Goal: Task Accomplishment & Management: Manage account settings

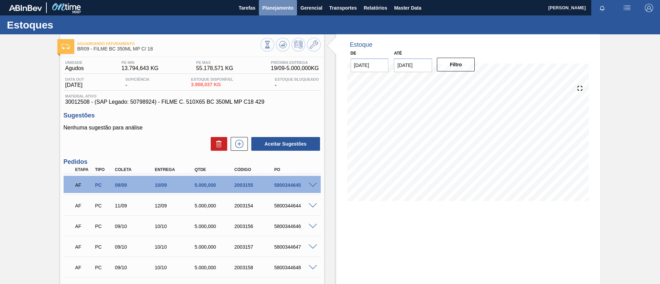
click at [270, 5] on span "Planejamento" at bounding box center [277, 8] width 31 height 8
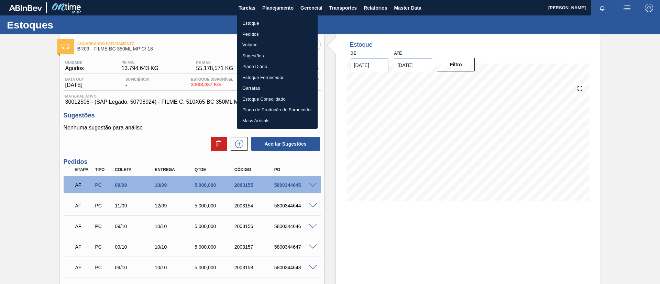
click at [269, 12] on div at bounding box center [330, 142] width 660 height 284
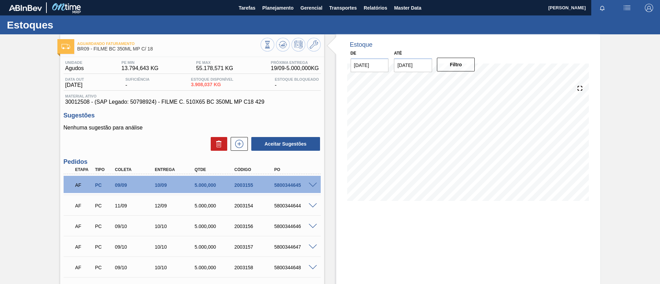
drag, startPoint x: 272, startPoint y: 18, endPoint x: 246, endPoint y: 7, distance: 28.5
click at [272, 18] on div "Estoque Pedidos Volume Sugestões Plano Diário Estoque Fornecedor Garrafas Estoq…" at bounding box center [330, 142] width 660 height 284
click at [275, 19] on div "Estoques" at bounding box center [330, 24] width 660 height 19
click at [275, 17] on div "Estoques" at bounding box center [330, 24] width 660 height 19
click at [277, 11] on span "Planejamento" at bounding box center [277, 8] width 31 height 8
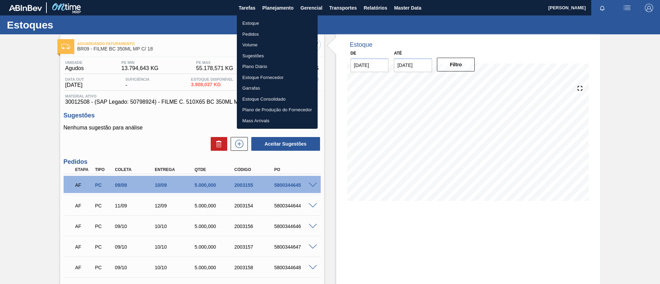
click at [276, 24] on li "Estoque" at bounding box center [277, 23] width 81 height 11
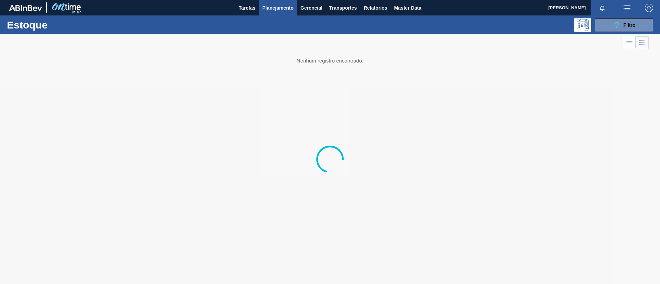
drag, startPoint x: 620, startPoint y: 30, endPoint x: 614, endPoint y: 40, distance: 12.0
click at [620, 30] on button "089F7B8B-B2A5-4AFE-B5C0-19BA573D28AC Filtro" at bounding box center [624, 25] width 58 height 14
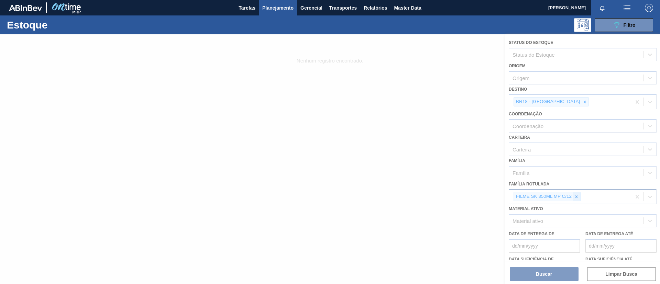
click at [577, 196] on icon at bounding box center [576, 197] width 5 height 5
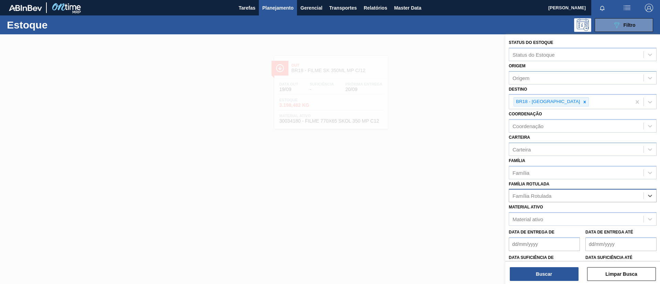
click at [577, 196] on div "Família Rotulada" at bounding box center [576, 196] width 134 height 10
type Rotulada "SK 350ML"
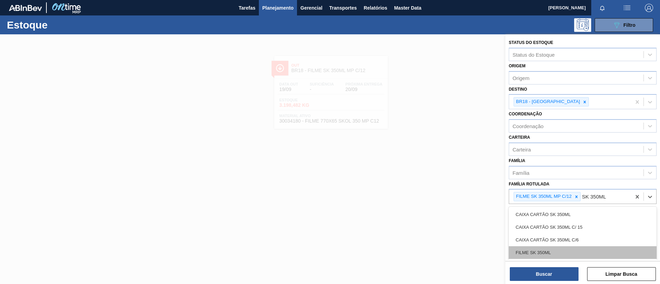
click at [565, 249] on div "FILME SK 350ML" at bounding box center [583, 253] width 148 height 13
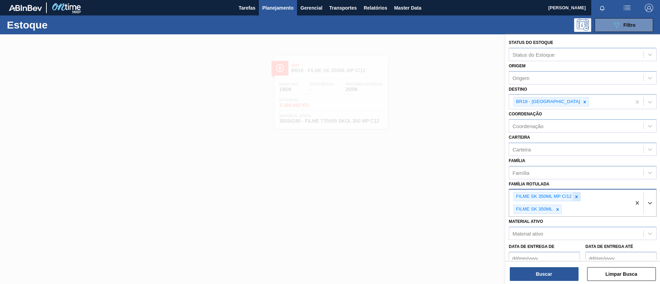
click at [580, 198] on div at bounding box center [577, 197] width 8 height 9
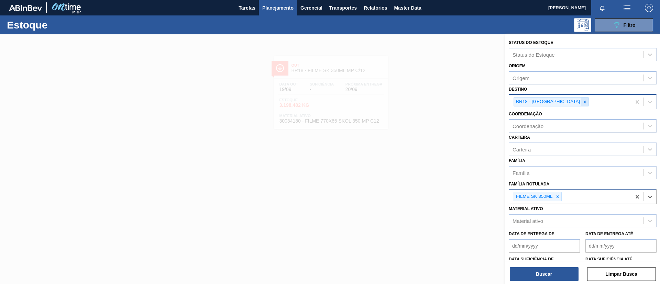
click at [581, 98] on div at bounding box center [585, 102] width 8 height 9
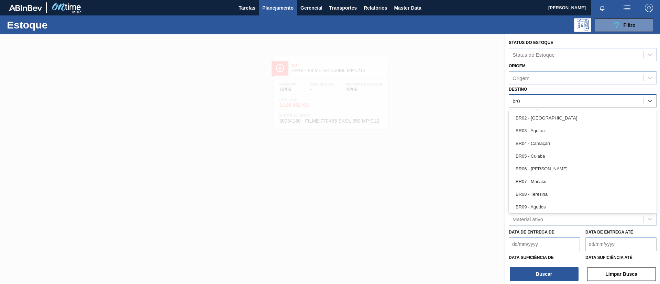
type input "br03"
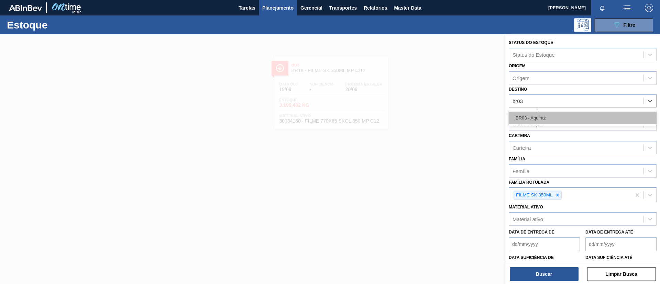
click at [557, 114] on div "BR03 - Aquiraz" at bounding box center [583, 118] width 148 height 13
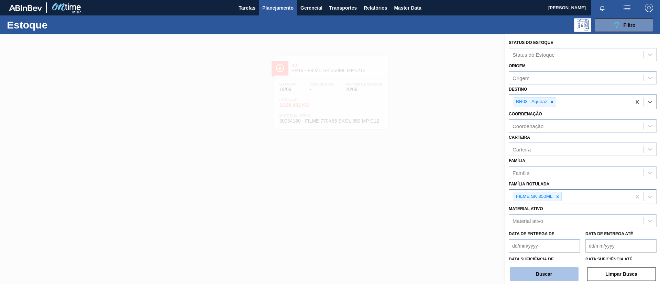
click at [555, 274] on button "Buscar" at bounding box center [544, 275] width 69 height 14
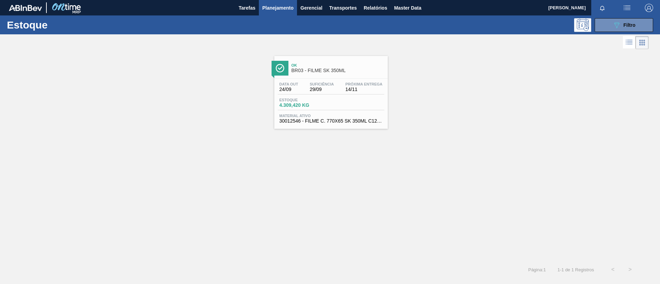
click at [347, 99] on div "Estoque 4.309,420 KG" at bounding box center [331, 104] width 107 height 12
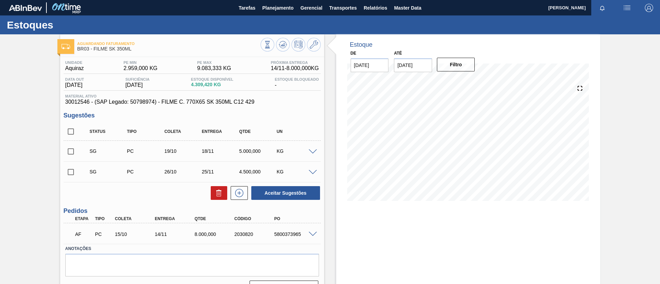
drag, startPoint x: 0, startPoint y: 130, endPoint x: 45, endPoint y: 10, distance: 127.7
click at [1, 130] on div "Aguardando Faturamento BR03 - FILME SK 350ML Unidade Aquiraz PE MIN 2.959,000 K…" at bounding box center [330, 167] width 660 height 266
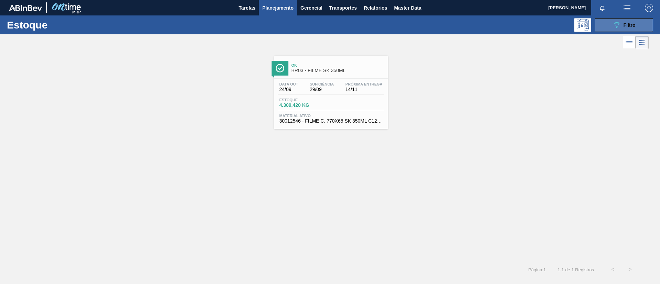
click at [631, 28] on div "089F7B8B-B2A5-4AFE-B5C0-19BA573D28AC Filtro" at bounding box center [624, 25] width 23 height 8
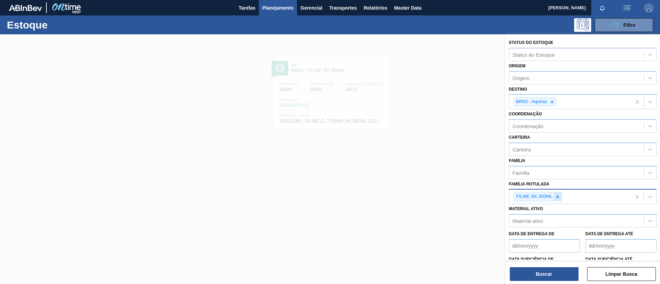
click at [559, 194] on div at bounding box center [558, 197] width 8 height 9
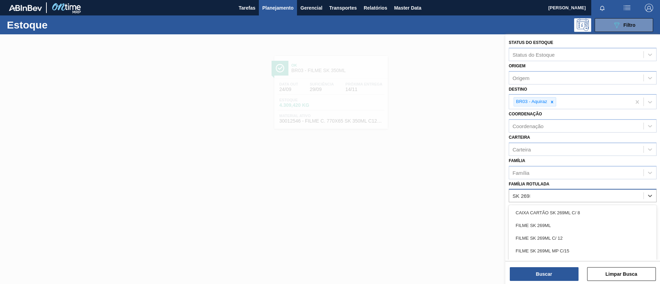
type Rotulada "SK 269ML"
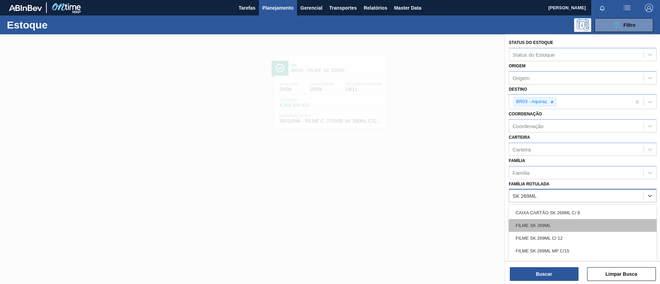
click at [554, 222] on div "FILME SK 269ML" at bounding box center [583, 225] width 148 height 13
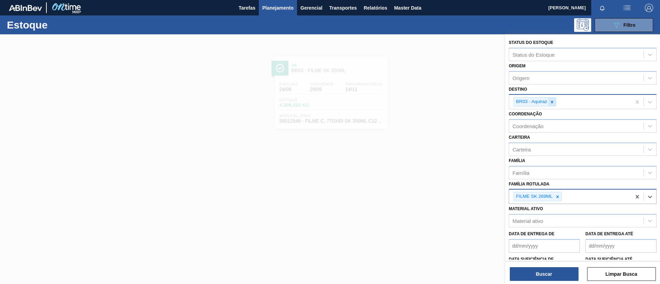
click at [551, 102] on icon at bounding box center [552, 102] width 5 height 5
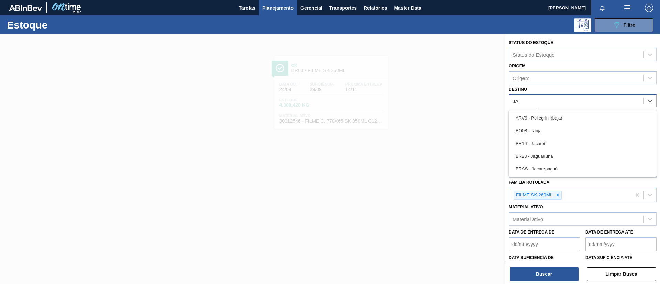
type input "JACA"
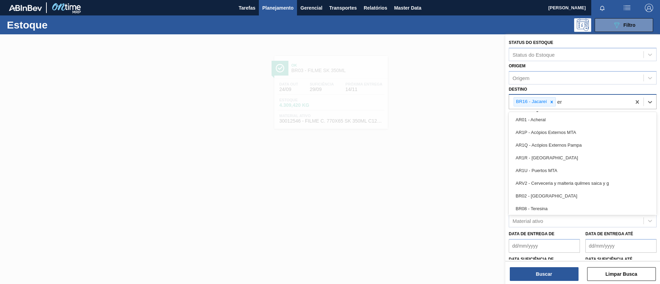
type input "e"
type input "perna"
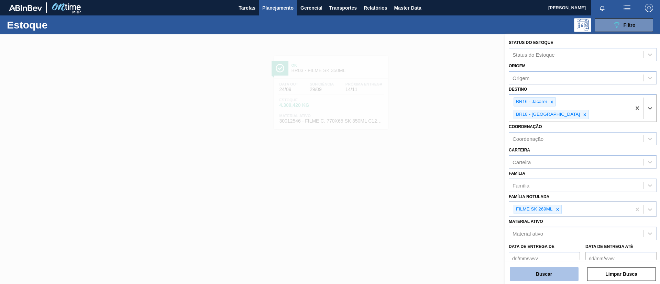
click at [558, 277] on button "Buscar" at bounding box center [544, 275] width 69 height 14
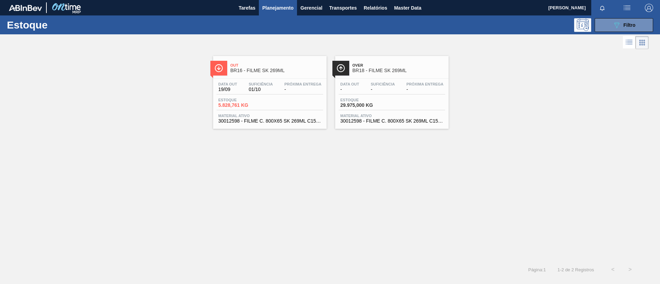
drag, startPoint x: 299, startPoint y: 60, endPoint x: 295, endPoint y: 61, distance: 4.9
click at [299, 61] on div "Out BR16 - FILME SK 269ML" at bounding box center [276, 68] width 93 height 15
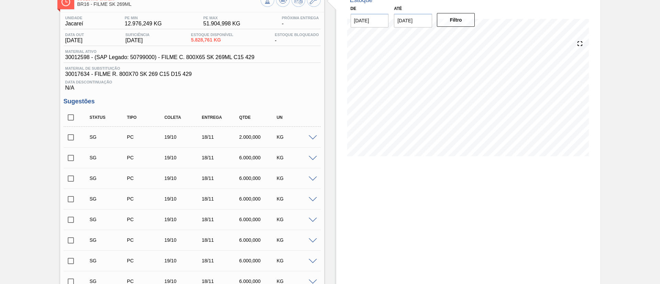
scroll to position [103, 0]
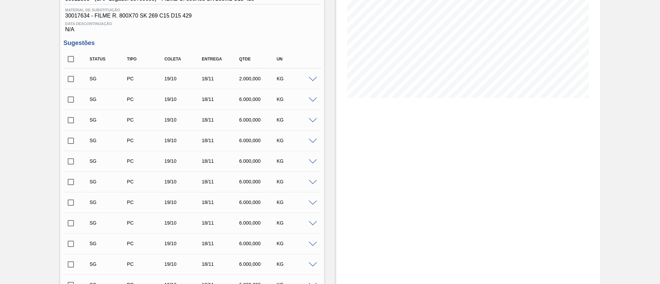
click at [74, 62] on input "checkbox" at bounding box center [71, 59] width 14 height 14
checkbox input "true"
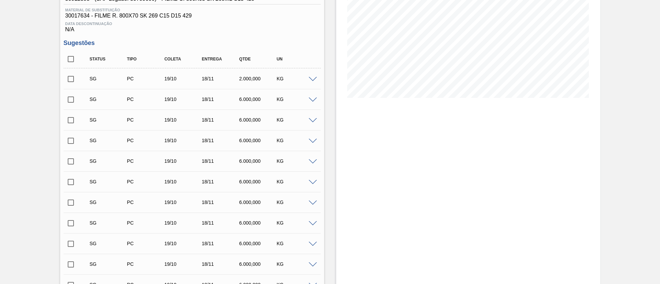
checkbox input "true"
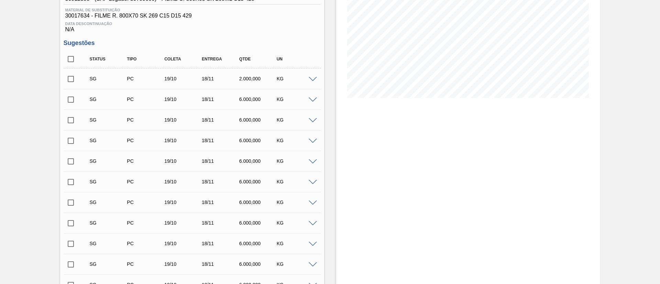
checkbox input "true"
click at [73, 63] on input "checkbox" at bounding box center [71, 59] width 14 height 14
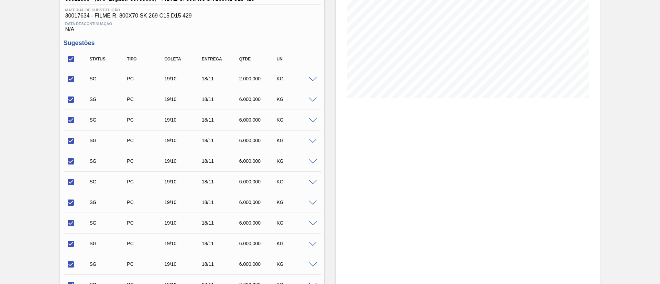
checkbox input "false"
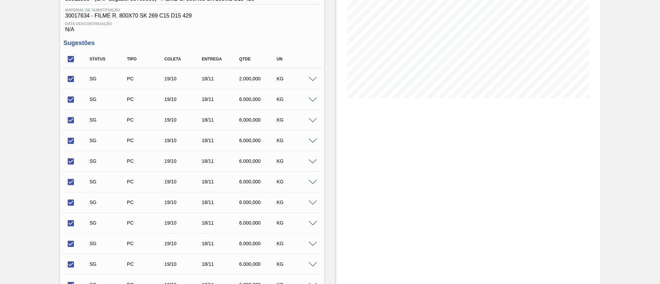
checkbox input "false"
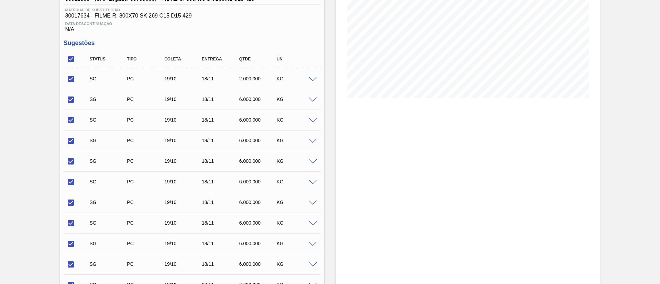
checkbox input "false"
click at [72, 76] on input "checkbox" at bounding box center [71, 79] width 14 height 14
click at [71, 75] on input "checkbox" at bounding box center [71, 79] width 14 height 14
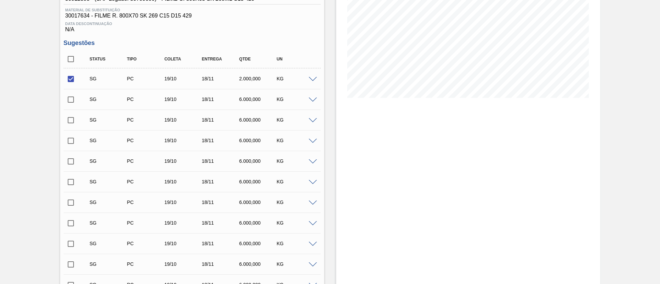
checkbox input "false"
click at [73, 62] on input "checkbox" at bounding box center [71, 59] width 14 height 14
checkbox input "true"
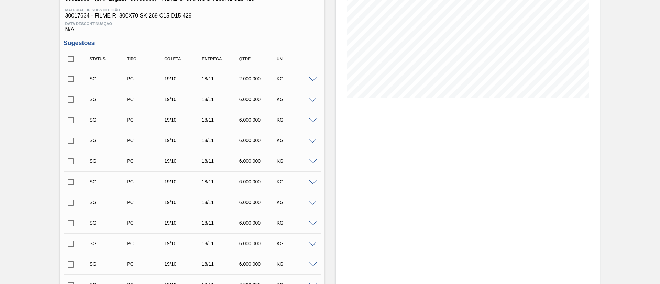
checkbox input "true"
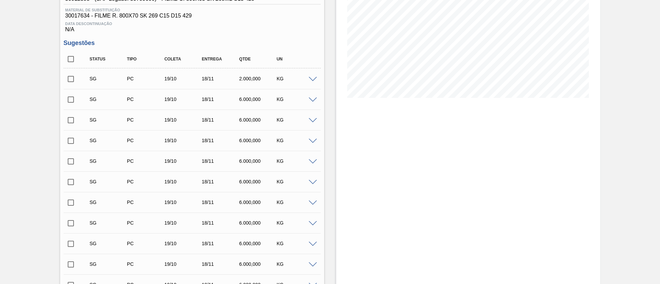
checkbox input "true"
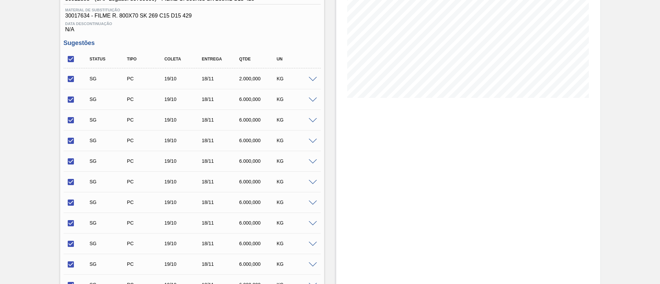
scroll to position [241, 0]
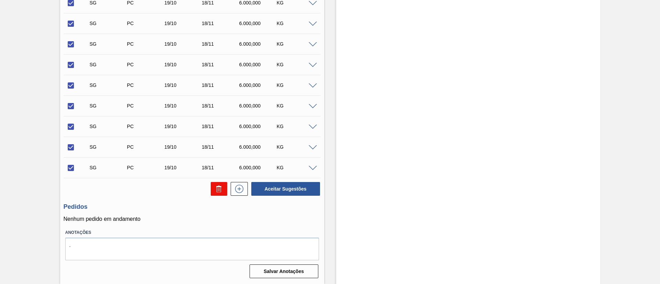
click at [216, 193] on icon at bounding box center [219, 189] width 8 height 8
checkbox input "false"
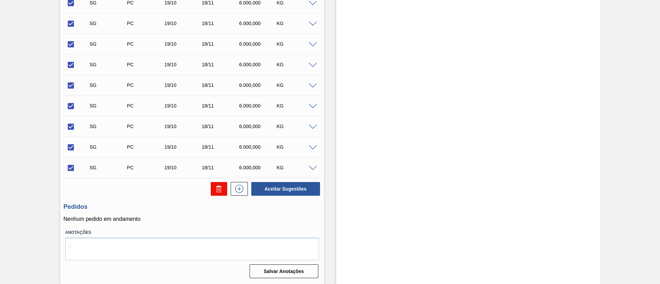
checkbox input "false"
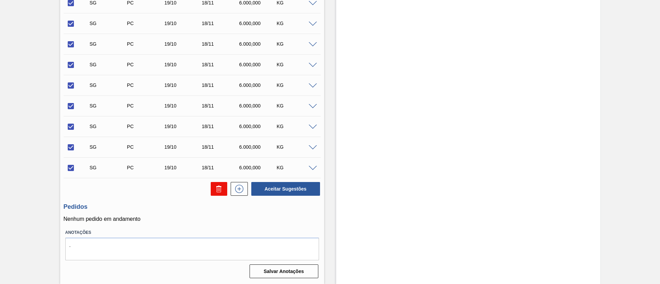
checkbox input "false"
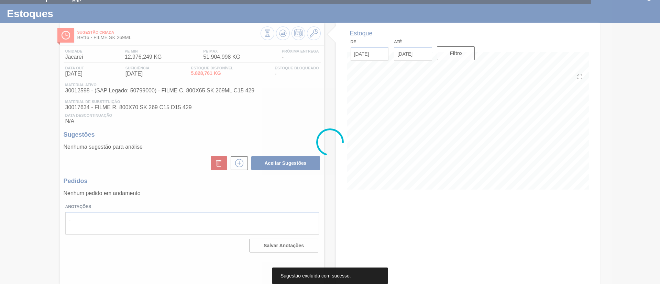
scroll to position [11, 0]
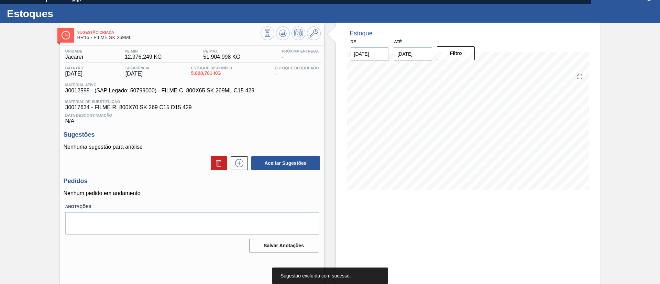
click at [240, 161] on icon at bounding box center [239, 163] width 11 height 8
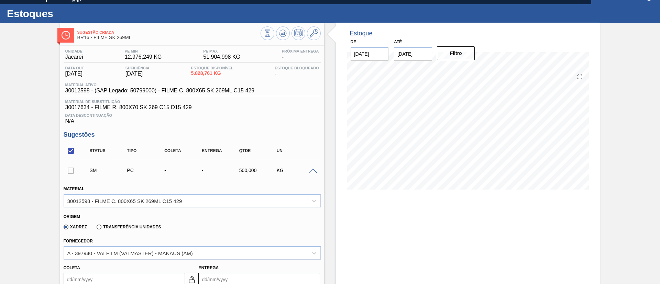
click at [124, 226] on label "Transferência Unidades" at bounding box center [129, 227] width 64 height 5
click at [96, 229] on input "Transferência Unidades" at bounding box center [96, 229] width 0 height 0
click at [130, 255] on div "BR01-Manaus" at bounding box center [192, 253] width 257 height 13
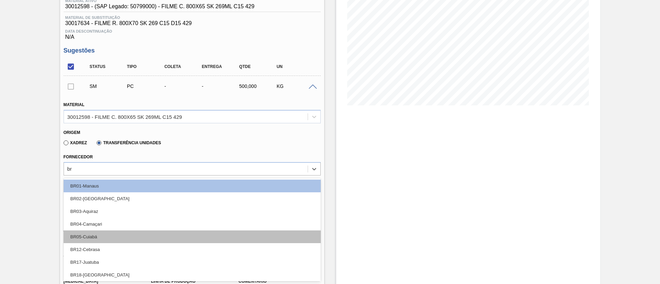
type input "br1"
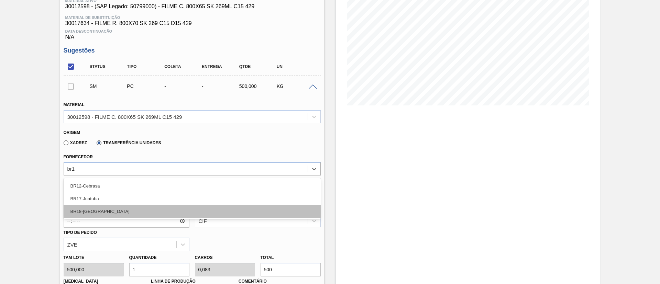
click at [109, 209] on div "BR18-Pernambuco" at bounding box center [192, 211] width 257 height 13
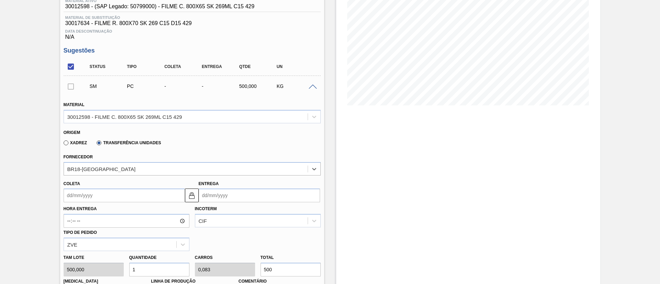
click at [118, 198] on input "Coleta" at bounding box center [124, 196] width 121 height 14
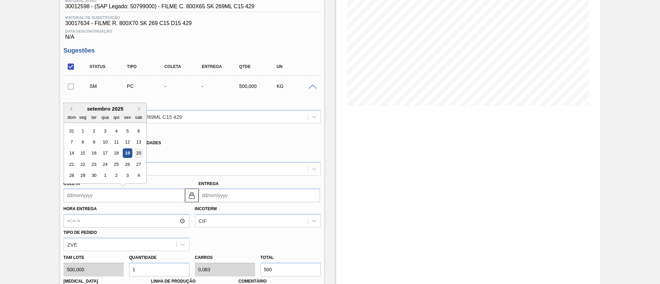
click at [137, 152] on div "20" at bounding box center [138, 153] width 9 height 9
type input "20/09/2025"
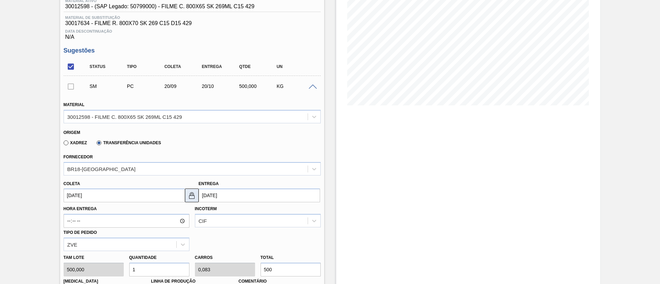
click at [190, 192] on img at bounding box center [192, 196] width 8 height 8
click at [218, 193] on input "20/10/2025" at bounding box center [259, 196] width 121 height 14
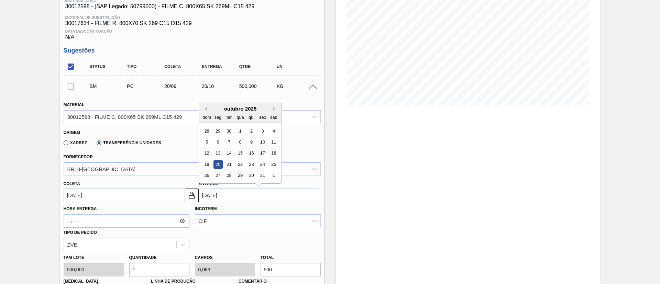
click at [206, 108] on button "Previous Month" at bounding box center [205, 109] width 5 height 5
click at [229, 164] on div "23" at bounding box center [228, 164] width 9 height 9
type input "23/09/2025"
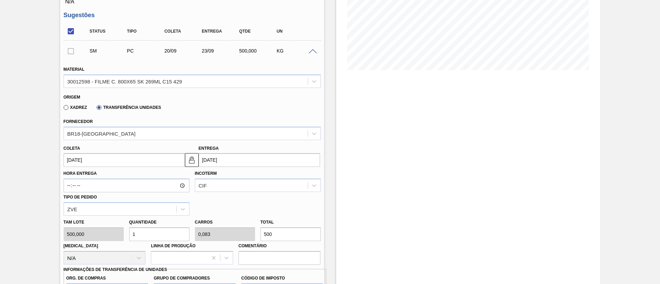
scroll to position [147, 0]
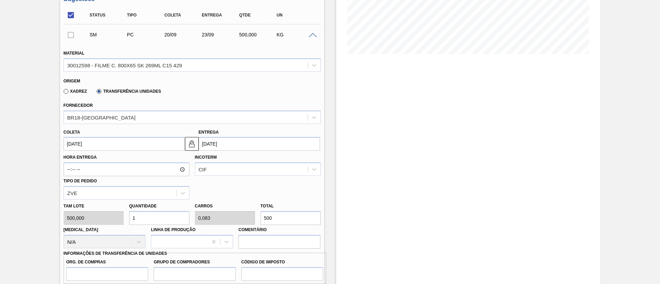
click at [264, 217] on input "500" at bounding box center [291, 218] width 60 height 14
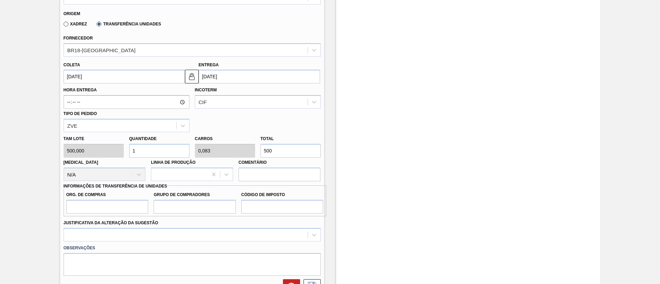
scroll to position [309, 0]
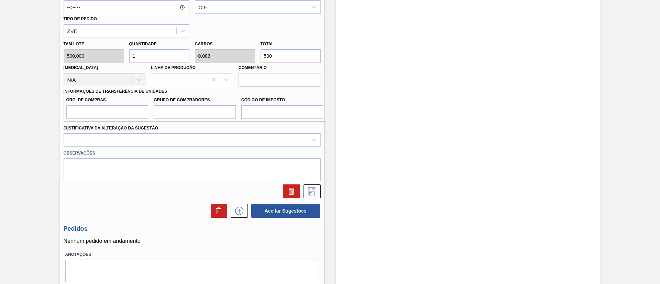
click at [247, 55] on div "Tam lote 500,000 Quantidade 1 Carros 0,083 Total 500 Doca N/A Linha de Produção…" at bounding box center [192, 61] width 263 height 49
type input "0,002"
type input "0"
type input "1"
type input "0,026"
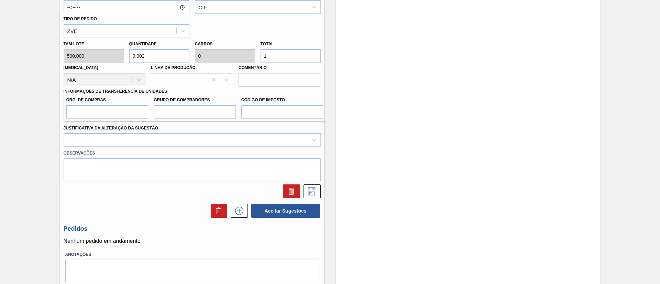
type input "0,002"
type input "13"
type input "0,26"
type input "0,022"
type input "130"
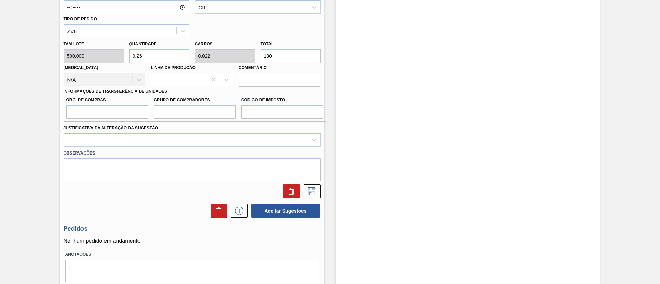
type input "2,6"
type input "0,217"
type input "1.300"
type input "26"
type input "2,167"
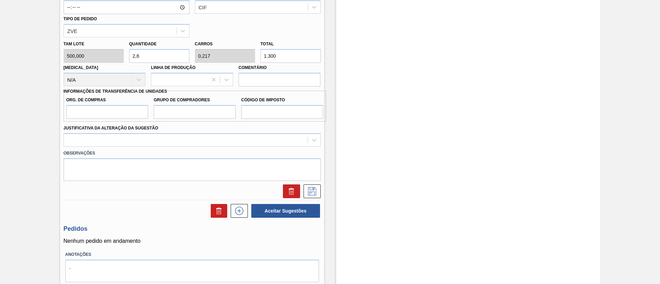
type input "13.000"
type input "2,6"
type input "0,217"
type input "1.300"
type input "0,26"
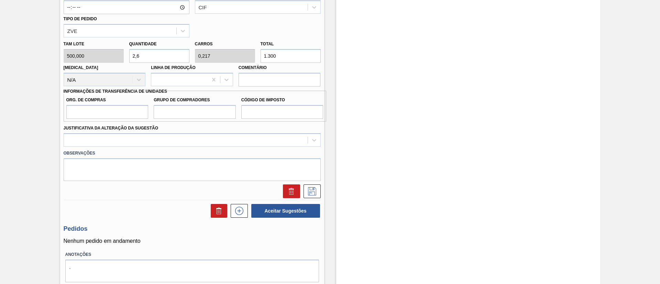
type input "0,022"
type input "130"
type input "0,026"
type input "0,002"
type input "1"
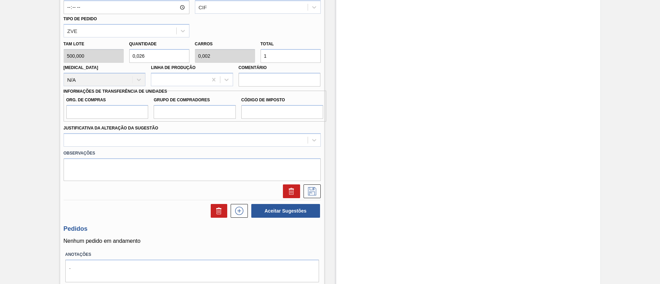
type input "0,002"
type input "0"
type input "0,028"
type input "0,002"
type input "14"
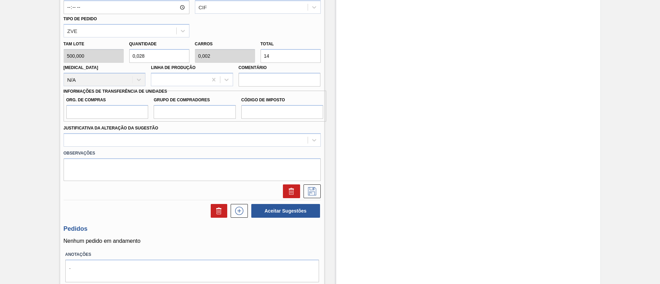
type input "0,28"
type input "0,023"
type input "140"
type input "2,8"
type input "0,233"
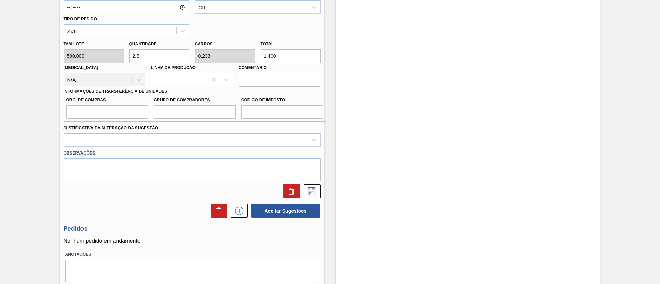
type input "14.000"
type input "28"
type input "2,333"
type input "14.000"
click at [66, 126] on label "Justificativa da Alteração da Sugestão" at bounding box center [111, 128] width 95 height 5
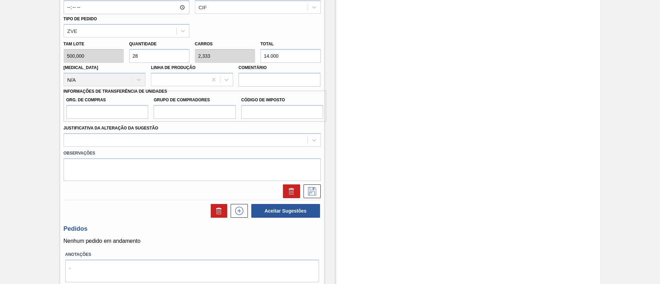
click at [67, 137] on Sugestão "Justificativa da Alteração da Sugestão" at bounding box center [67, 140] width 1 height 6
click at [74, 112] on input "Org. de Compras" at bounding box center [107, 112] width 82 height 14
type input "BR00"
click at [156, 122] on div "Justificativa da Alteração da Sugestão" at bounding box center [192, 134] width 263 height 25
drag, startPoint x: 164, startPoint y: 112, endPoint x: 173, endPoint y: 119, distance: 11.0
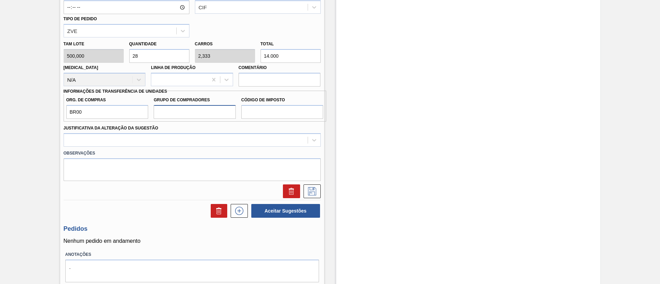
click at [164, 112] on input "Grupo de Compradores" at bounding box center [195, 112] width 82 height 14
type input "A01"
click at [282, 111] on input "Código de Imposto" at bounding box center [282, 112] width 82 height 14
type input "I1"
click at [178, 138] on div at bounding box center [186, 140] width 244 height 10
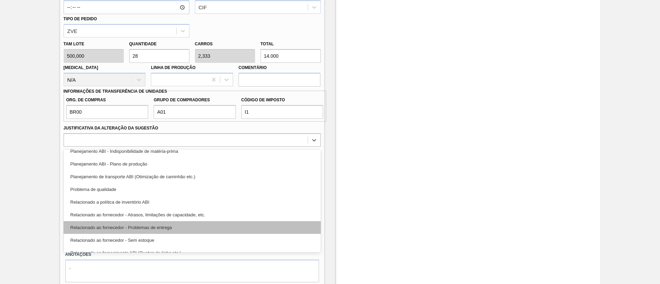
scroll to position [129, 0]
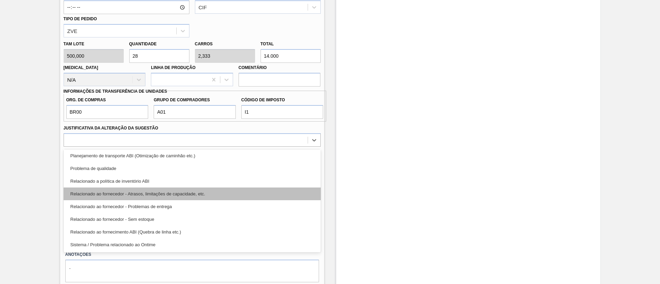
click at [204, 198] on div "Relacionado ao fornecedor - Atrasos, limitações de capacidade, etc." at bounding box center [192, 194] width 257 height 13
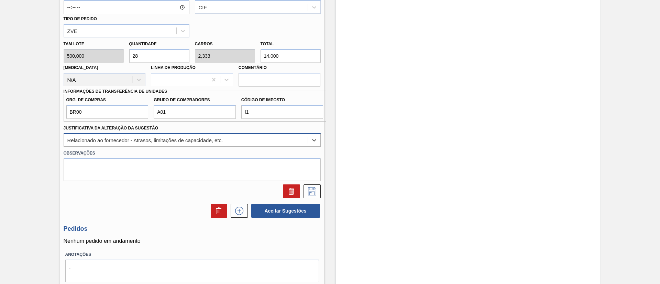
click at [244, 140] on div "Relacionado ao fornecedor - Atrasos, limitações de capacidade, etc." at bounding box center [186, 140] width 244 height 10
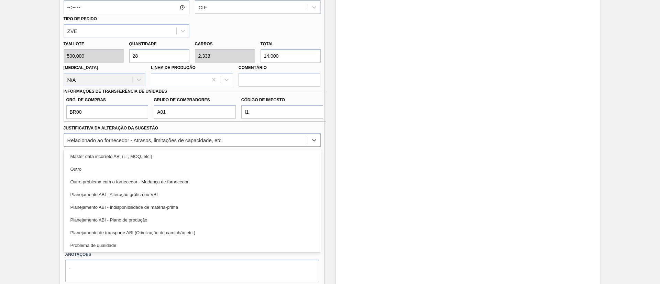
scroll to position [103, 0]
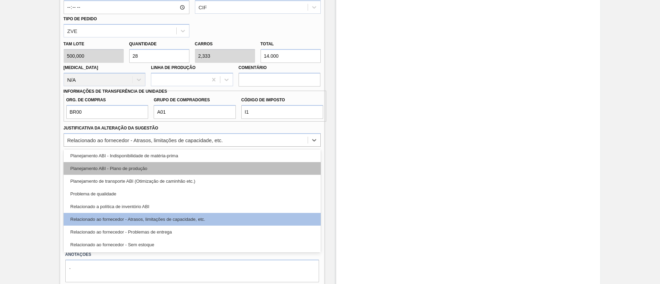
click at [162, 170] on div "Planejamento ABI - Plano de produção" at bounding box center [192, 168] width 257 height 13
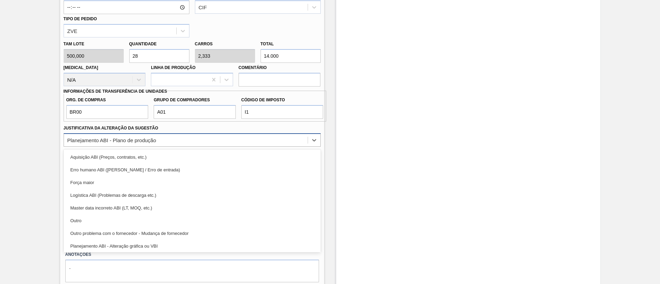
click at [176, 140] on div "Planejamento ABI - Plano de produção" at bounding box center [186, 140] width 244 height 10
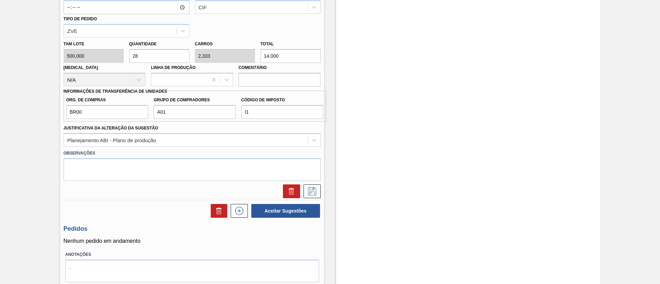
click at [399, 151] on div "Estoque De 19/09/2025 Até 01/04/2026 Filtro" at bounding box center [468, 15] width 264 height 581
click at [311, 187] on icon at bounding box center [312, 191] width 8 height 8
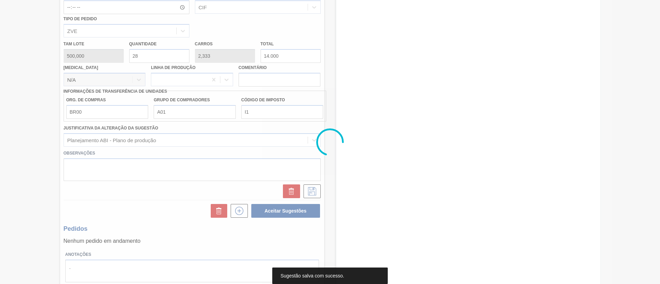
scroll to position [14, 0]
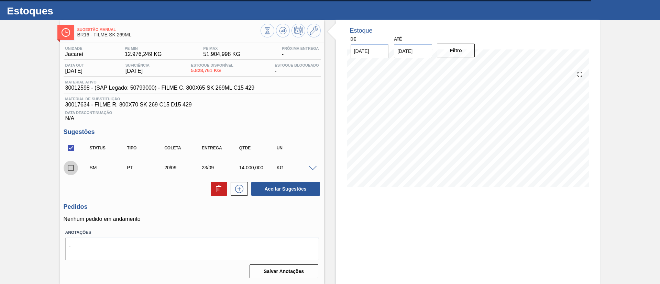
click at [72, 170] on input "checkbox" at bounding box center [71, 168] width 14 height 14
checkbox input "true"
click at [273, 193] on button "Aceitar Sugestões" at bounding box center [285, 189] width 69 height 14
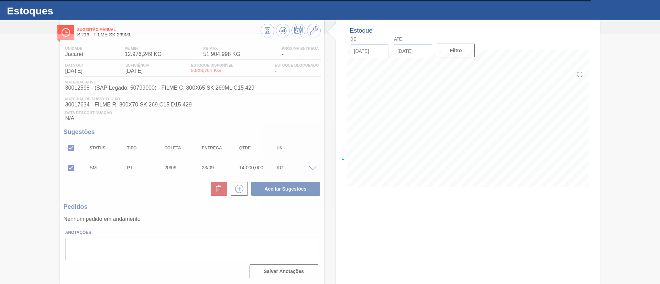
scroll to position [11, 0]
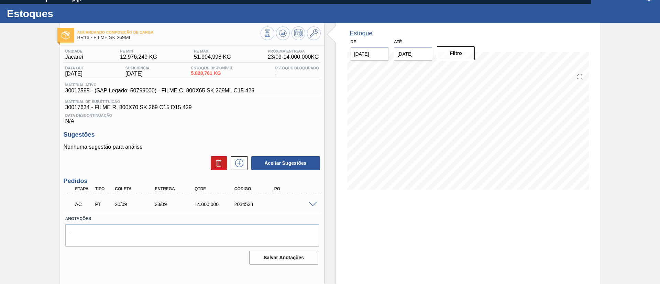
click at [314, 205] on span at bounding box center [313, 204] width 8 height 5
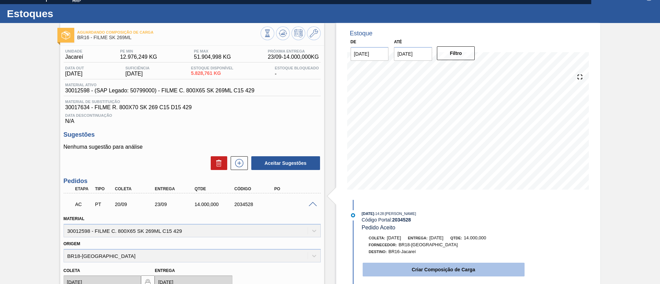
click at [448, 268] on button "Criar Composição de Carga" at bounding box center [444, 270] width 162 height 14
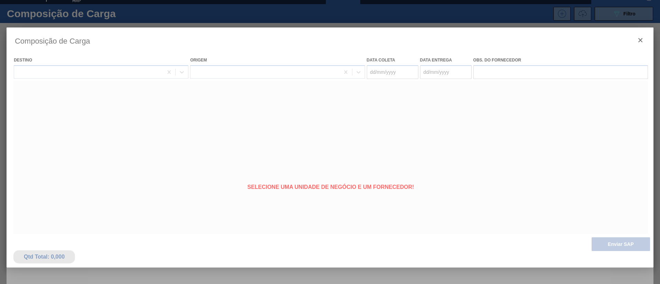
type coleta "20/09/2025"
type entrega "23/09/2025"
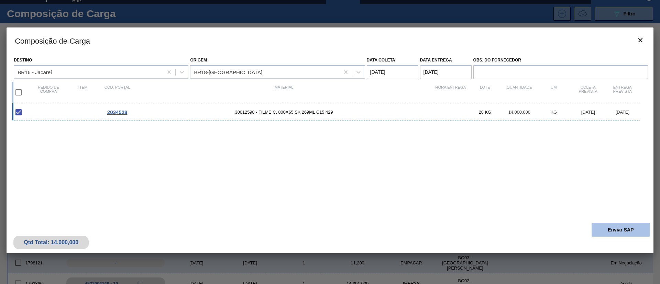
click at [612, 230] on button "Enviar SAP" at bounding box center [621, 230] width 58 height 14
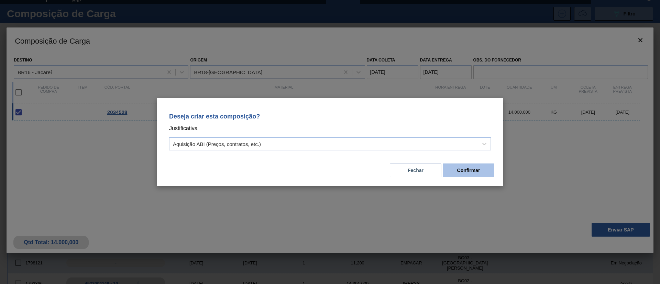
click at [483, 169] on button "Confirmar" at bounding box center [469, 171] width 52 height 14
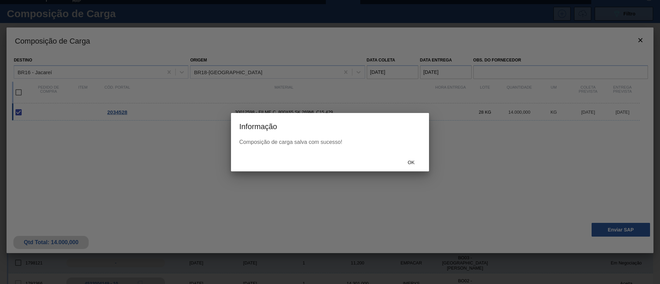
click at [413, 163] on span "Ok" at bounding box center [411, 163] width 18 height 6
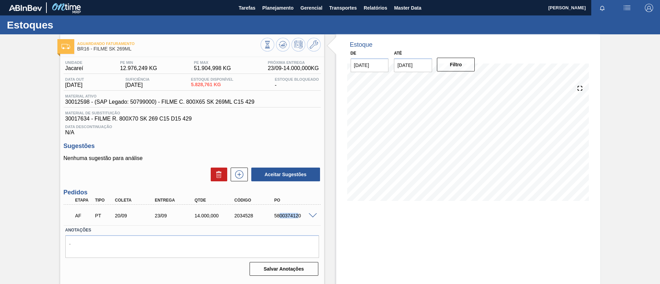
drag, startPoint x: 278, startPoint y: 218, endPoint x: 298, endPoint y: 216, distance: 19.7
click at [298, 216] on div "5800374120" at bounding box center [295, 216] width 45 height 6
click at [273, 215] on div "5800374120" at bounding box center [295, 216] width 45 height 6
drag, startPoint x: 271, startPoint y: 215, endPoint x: 310, endPoint y: 214, distance: 38.9
click at [310, 214] on div "AF PT 20/09 23/09 14.000,000 2034528 5800374120" at bounding box center [192, 215] width 257 height 17
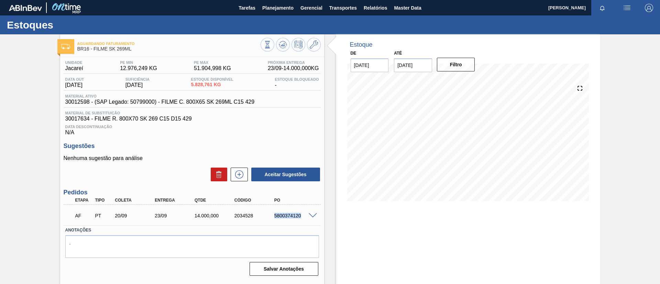
copy div "5800374120"
click at [283, 46] on icon at bounding box center [283, 45] width 8 height 8
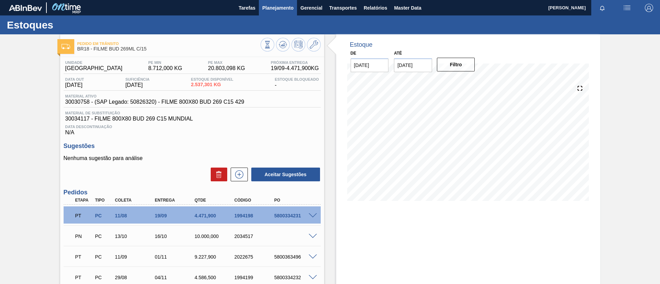
click at [282, 9] on span "Planejamento" at bounding box center [277, 8] width 31 height 8
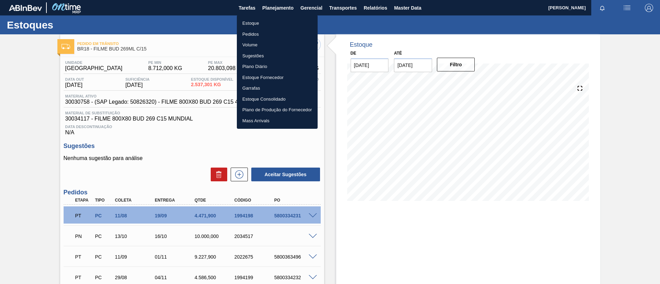
click at [201, 84] on div at bounding box center [330, 142] width 660 height 284
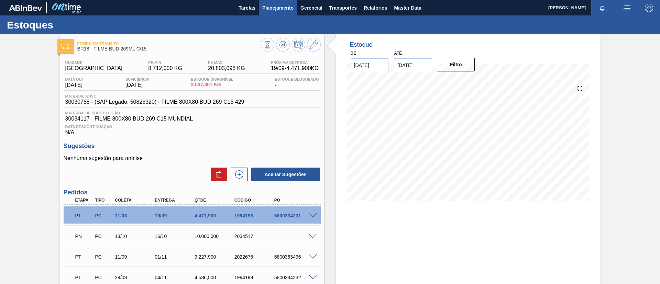
click at [266, 6] on span "Planejamento" at bounding box center [277, 8] width 31 height 8
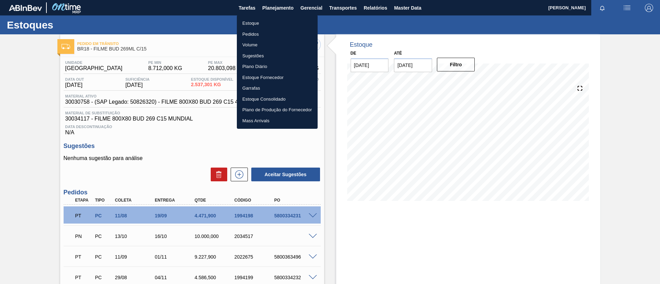
click at [269, 16] on ul "Estoque Pedidos Volume Sugestões Plano Diário Estoque Fornecedor Garrafas Estoq…" at bounding box center [277, 72] width 81 height 114
click at [269, 19] on li "Estoque" at bounding box center [277, 23] width 81 height 11
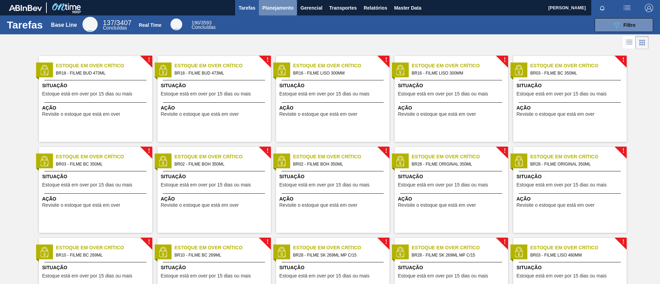
click at [265, 12] on button "Planejamento" at bounding box center [278, 7] width 38 height 15
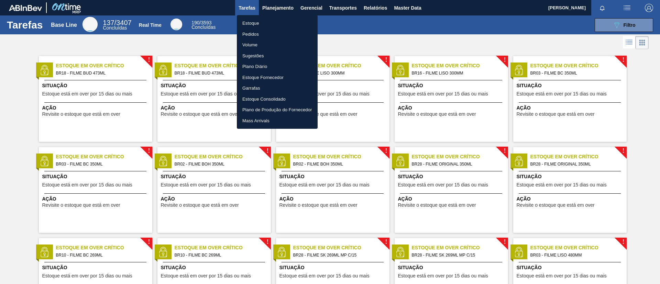
click at [270, 25] on li "Estoque" at bounding box center [277, 23] width 81 height 11
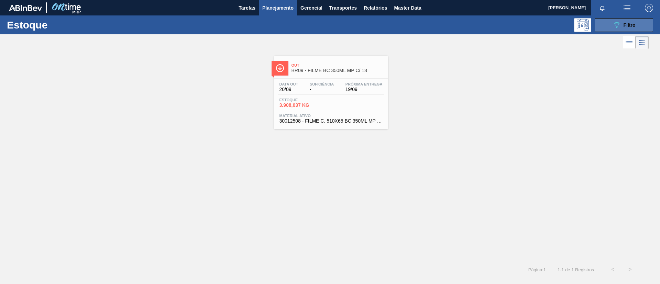
click at [609, 21] on button "089F7B8B-B2A5-4AFE-B5C0-19BA573D28AC Filtro" at bounding box center [624, 25] width 58 height 14
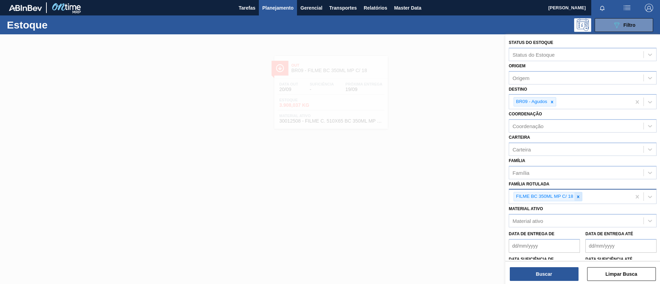
click at [580, 198] on icon at bounding box center [578, 197] width 5 height 5
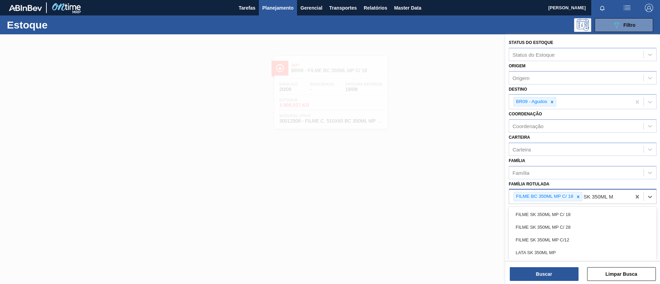
type Rotulada "SK 350ML MP"
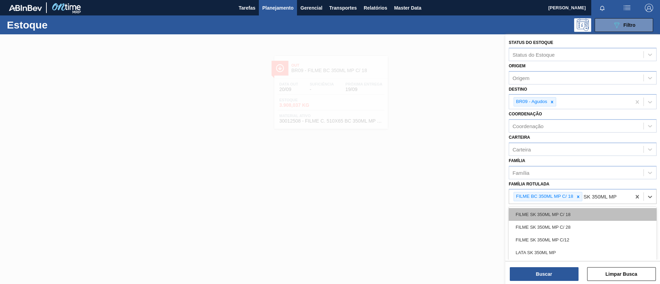
click at [569, 214] on div "FILME SK 350ML MP C/ 18" at bounding box center [583, 214] width 148 height 13
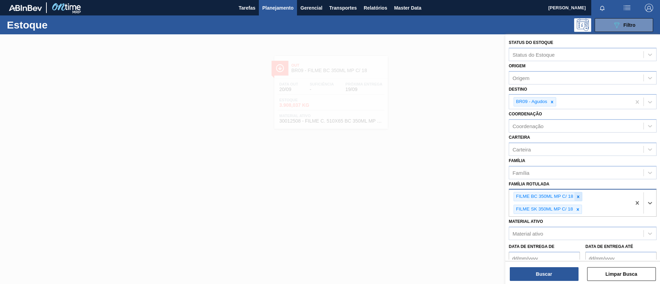
click at [575, 194] on div at bounding box center [579, 197] width 8 height 9
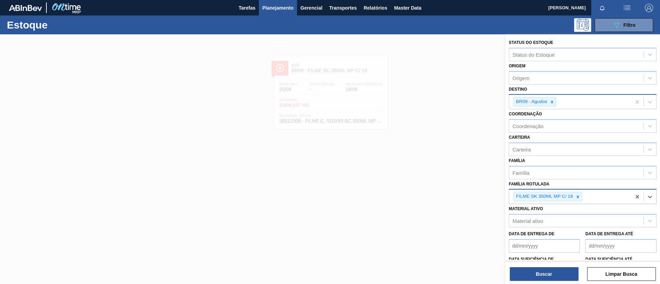
click at [554, 103] on icon at bounding box center [552, 102] width 5 height 5
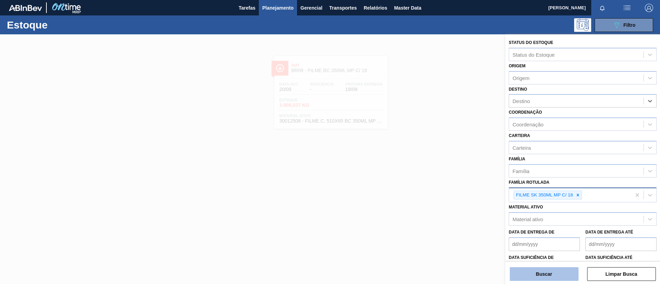
click at [561, 268] on button "Buscar" at bounding box center [544, 275] width 69 height 14
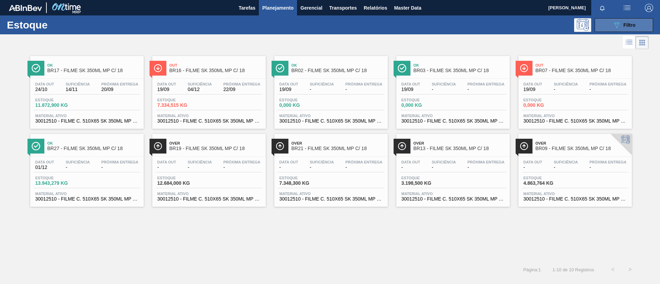
click at [613, 22] on icon "089F7B8B-B2A5-4AFE-B5C0-19BA573D28AC" at bounding box center [617, 25] width 8 height 8
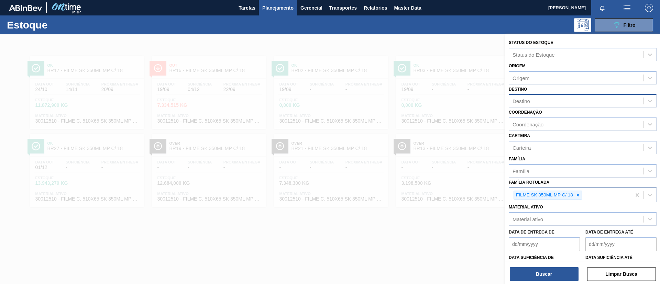
click at [570, 102] on div "Destino" at bounding box center [576, 101] width 134 height 10
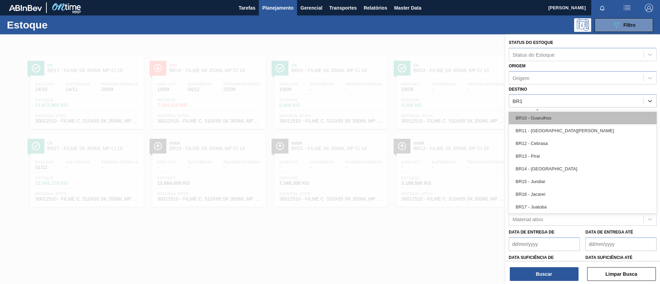
type input "BR18"
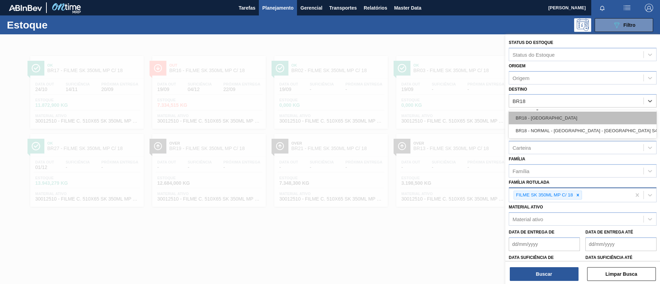
click at [575, 119] on div "BR18 - [GEOGRAPHIC_DATA]" at bounding box center [583, 118] width 148 height 13
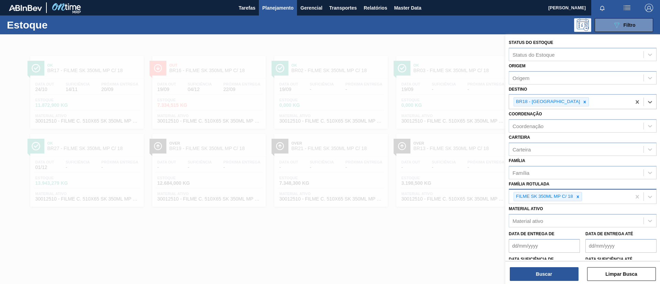
click at [563, 267] on div "Buscar Limpar Busca" at bounding box center [582, 270] width 155 height 19
click at [564, 273] on button "Buscar" at bounding box center [544, 275] width 69 height 14
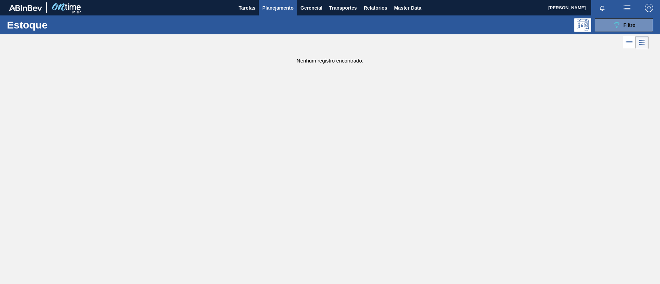
click at [611, 17] on div "Estoque 089F7B8B-B2A5-4AFE-B5C0-19BA573D28AC Filtro" at bounding box center [330, 24] width 660 height 19
click at [611, 30] on button "089F7B8B-B2A5-4AFE-B5C0-19BA573D28AC Filtro" at bounding box center [624, 25] width 58 height 14
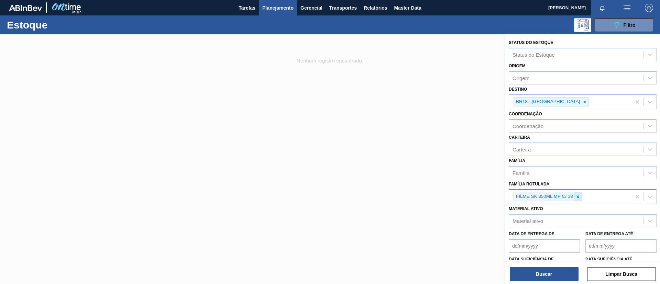
click at [574, 198] on div at bounding box center [578, 197] width 8 height 9
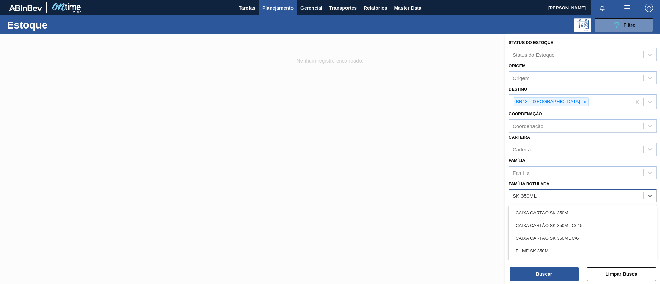
type Rotulada "SK 350ML MP"
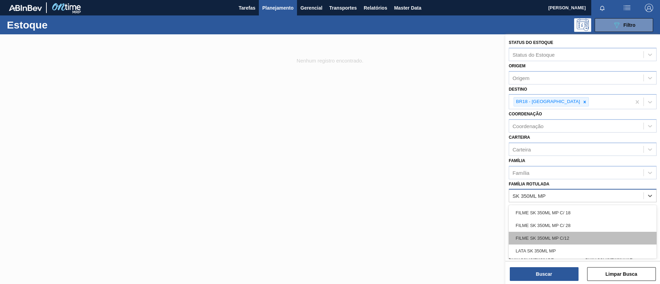
click at [582, 237] on div "FILME SK 350ML MP C/12" at bounding box center [583, 238] width 148 height 13
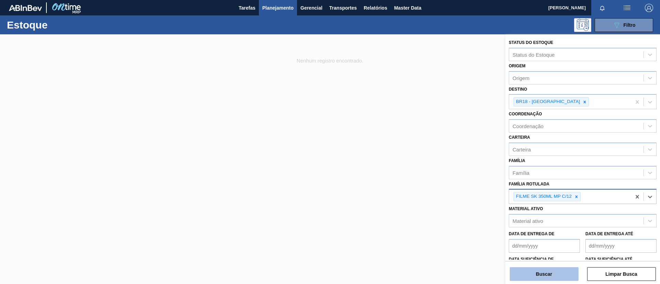
click at [560, 275] on button "Buscar" at bounding box center [544, 275] width 69 height 14
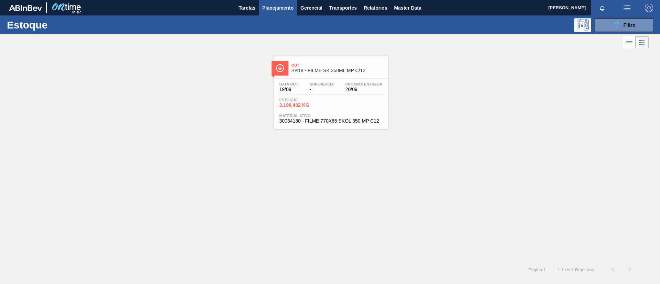
click at [366, 85] on span "Próxima Entrega" at bounding box center [364, 84] width 37 height 4
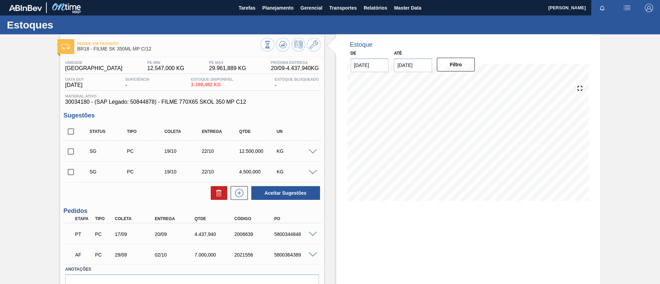
click at [309, 232] on span at bounding box center [313, 234] width 8 height 5
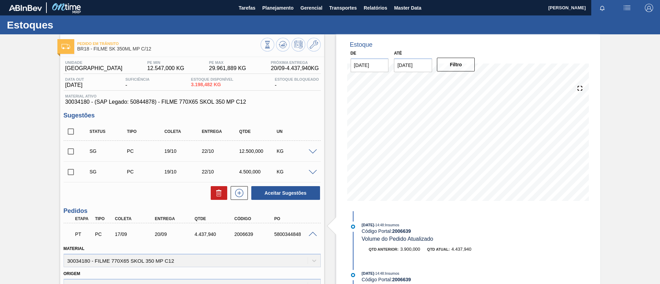
click at [283, 16] on div "Estoques" at bounding box center [330, 24] width 660 height 19
click at [283, 6] on span "Planejamento" at bounding box center [277, 8] width 31 height 8
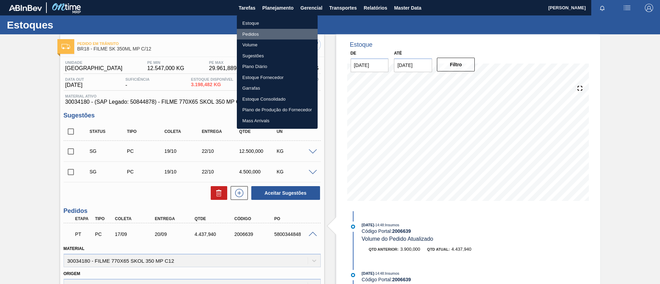
click at [273, 35] on li "Pedidos" at bounding box center [277, 34] width 81 height 11
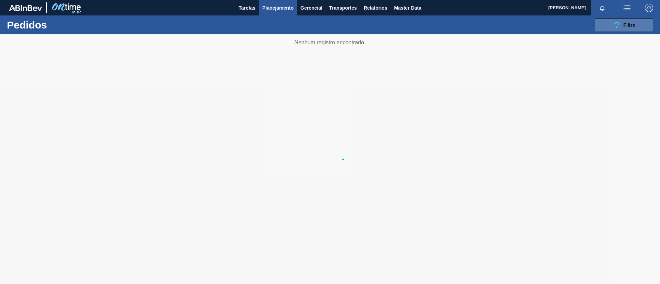
click at [651, 25] on button "089F7B8B-B2A5-4AFE-B5C0-19BA573D28AC Filtro" at bounding box center [624, 25] width 58 height 14
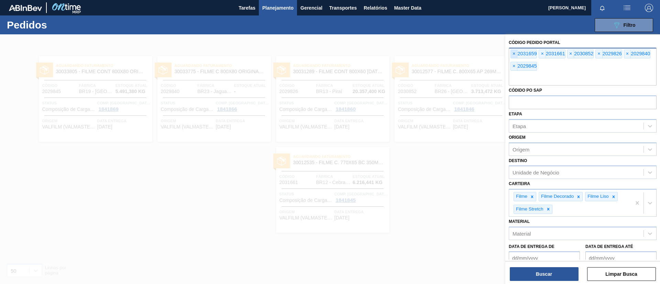
click at [515, 53] on span "×" at bounding box center [514, 54] width 7 height 8
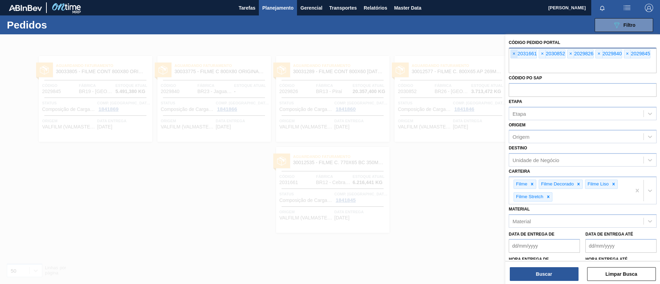
click at [515, 53] on span "×" at bounding box center [514, 54] width 7 height 8
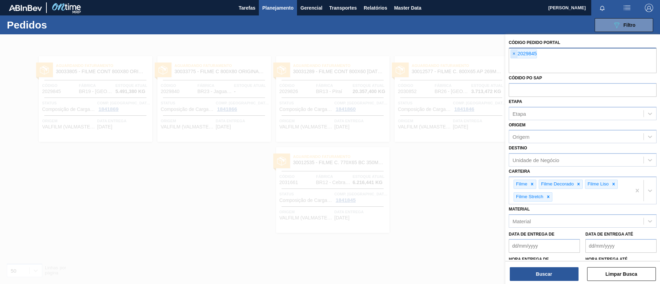
paste input "text"
click at [513, 56] on span "×" at bounding box center [514, 54] width 7 height 8
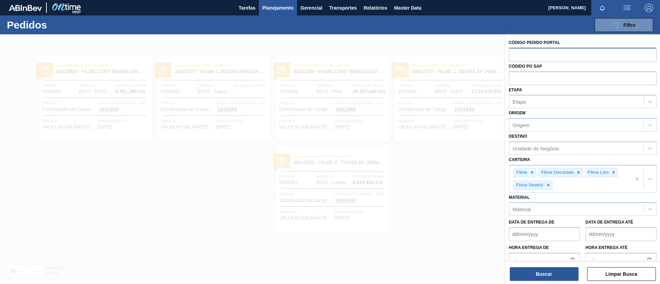
click at [513, 56] on input "text" at bounding box center [583, 54] width 148 height 13
paste input "text"
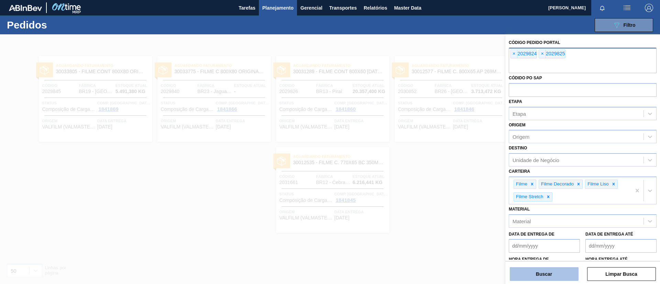
click at [541, 269] on button "Buscar" at bounding box center [544, 275] width 69 height 14
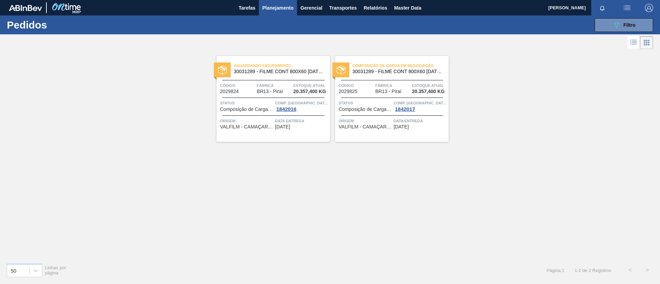
click at [260, 91] on span "BR13 - Piraí" at bounding box center [270, 91] width 26 height 5
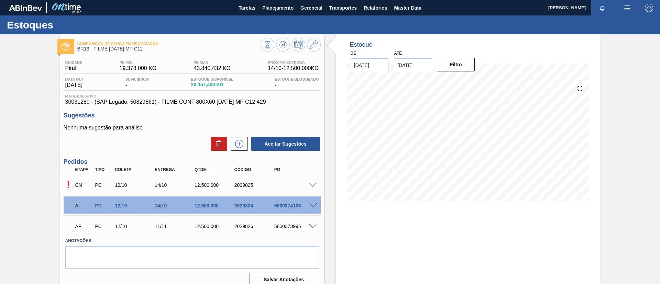
click at [309, 184] on span at bounding box center [313, 185] width 8 height 5
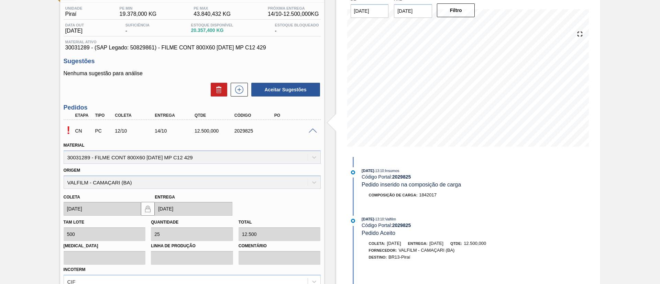
scroll to position [103, 0]
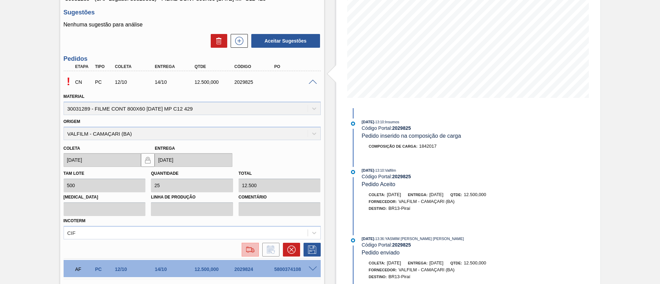
click at [242, 248] on button at bounding box center [250, 250] width 17 height 14
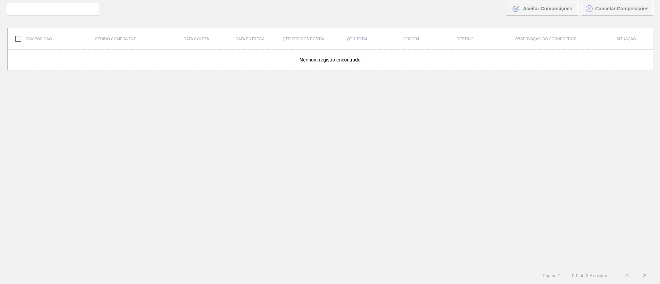
scroll to position [50, 0]
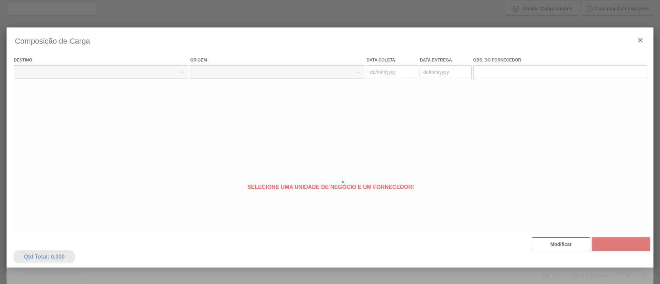
type coleta "12/10/2025"
type entrega "14/10/2025"
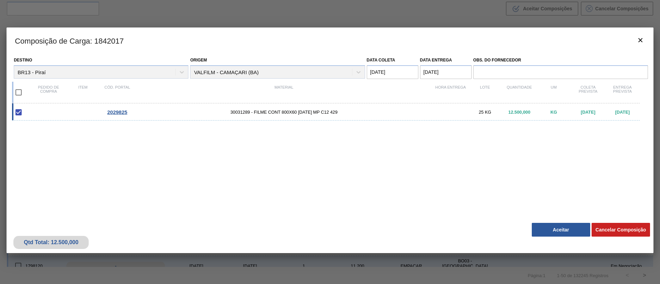
click at [557, 231] on button "Aceitar" at bounding box center [561, 230] width 58 height 14
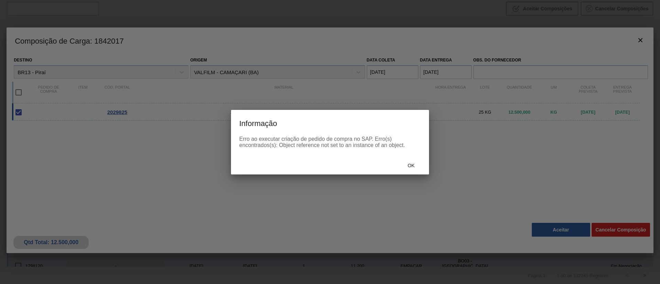
click at [415, 171] on div "Ok" at bounding box center [411, 166] width 30 height 13
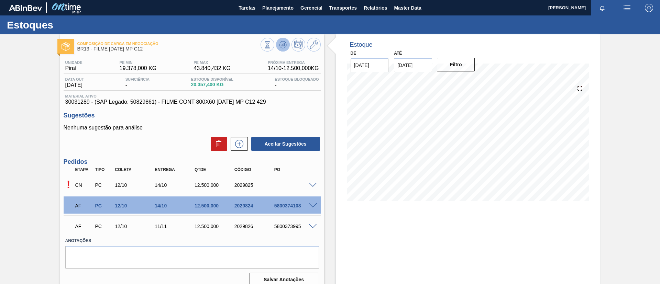
click at [283, 50] on button at bounding box center [283, 45] width 14 height 14
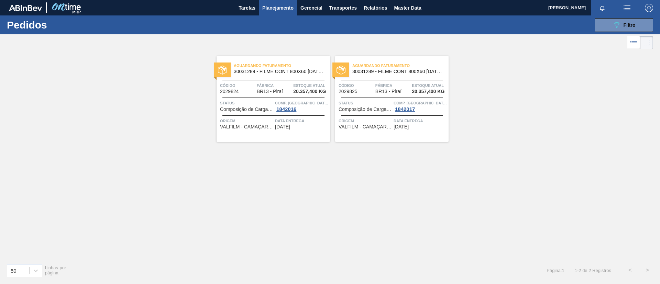
click at [373, 70] on span "30031289 - FILME CONT 800X60 BC 473 MP C12 429" at bounding box center [397, 71] width 91 height 5
click at [290, 75] on div "Aguardando Faturamento 30031289 - FILME CONT 800X60 BC 473 MP C12 429" at bounding box center [273, 68] width 113 height 15
click at [314, 71] on span "30031289 - FILME CONT 800X60 BC 473 MP C12 429" at bounding box center [279, 71] width 91 height 5
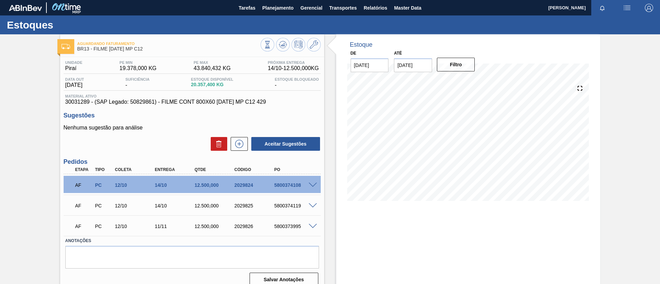
click at [312, 207] on span at bounding box center [313, 206] width 8 height 5
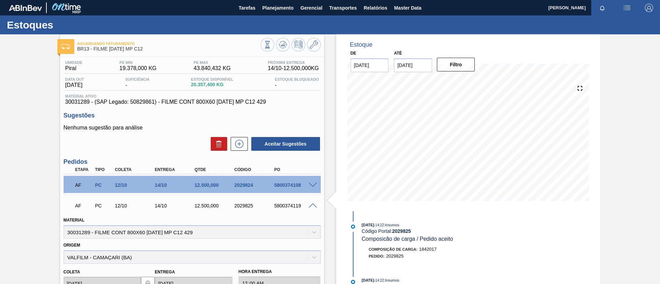
click at [310, 182] on div at bounding box center [314, 184] width 14 height 5
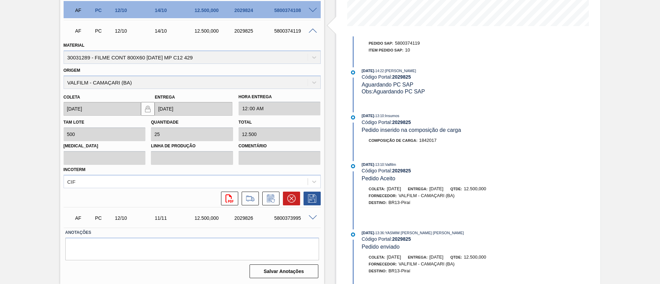
scroll to position [122, 0]
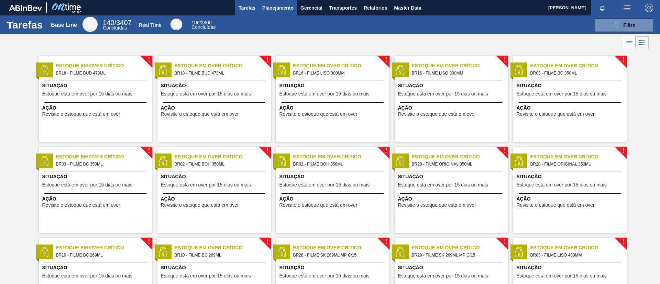
click at [282, 1] on button "Planejamento" at bounding box center [278, 7] width 38 height 15
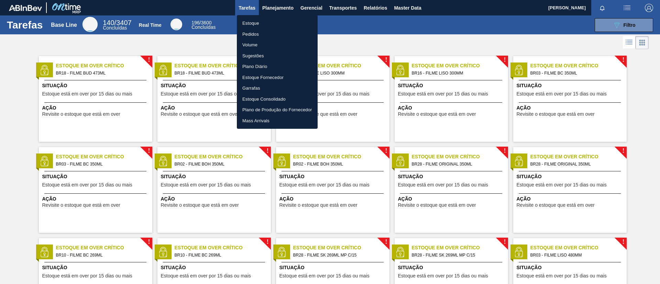
click at [280, 21] on li "Estoque" at bounding box center [277, 23] width 81 height 11
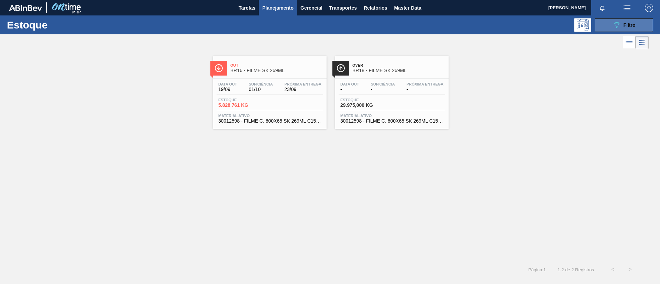
click at [624, 30] on button "089F7B8B-B2A5-4AFE-B5C0-19BA573D28AC Filtro" at bounding box center [624, 25] width 58 height 14
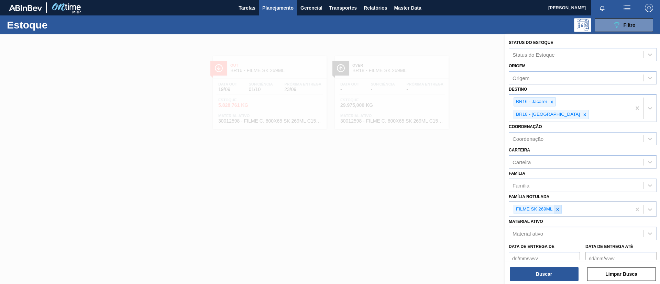
click at [558, 205] on div at bounding box center [558, 209] width 8 height 9
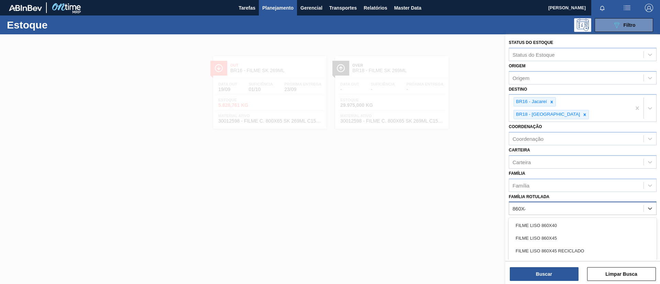
type Rotulada "860X45"
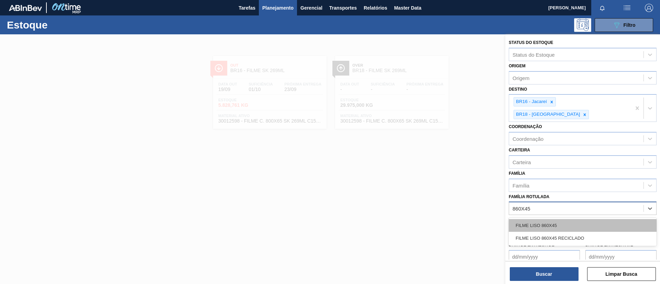
click at [564, 219] on div "FILME LISO 860X45" at bounding box center [583, 225] width 148 height 13
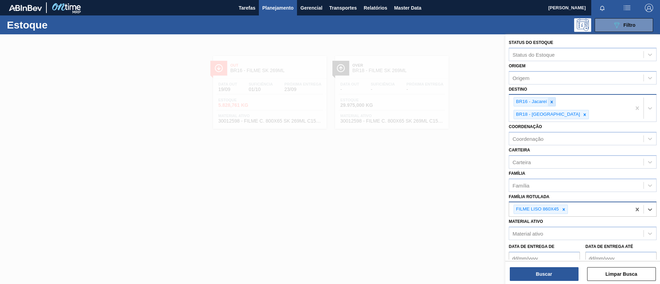
click at [555, 98] on div at bounding box center [552, 102] width 8 height 9
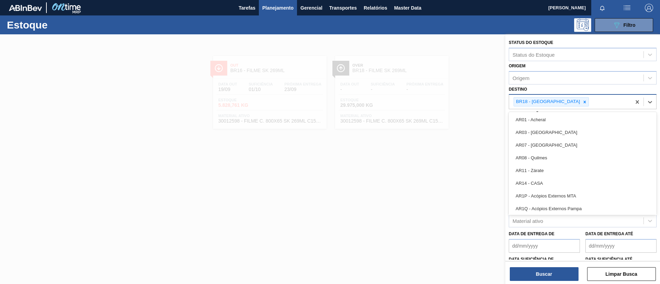
click at [554, 101] on div "BR18 - [GEOGRAPHIC_DATA]" at bounding box center [547, 102] width 67 height 9
click at [582, 101] on icon at bounding box center [584, 102] width 5 height 5
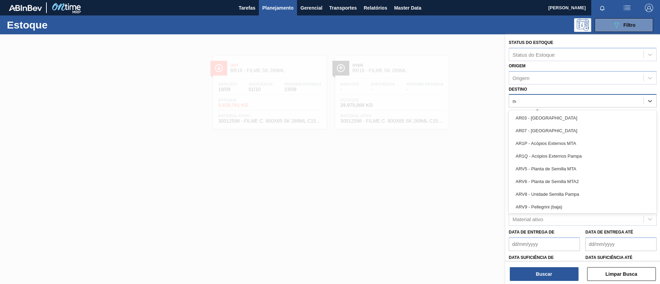
type input "nova"
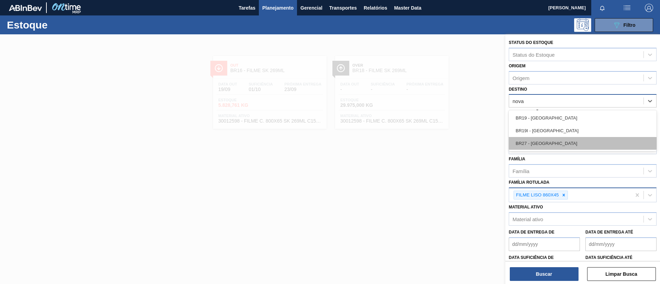
click at [562, 139] on div "BR27 - Nova Minas" at bounding box center [583, 143] width 148 height 13
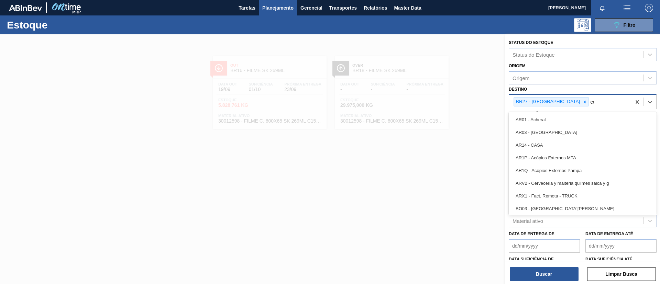
type input "cebr"
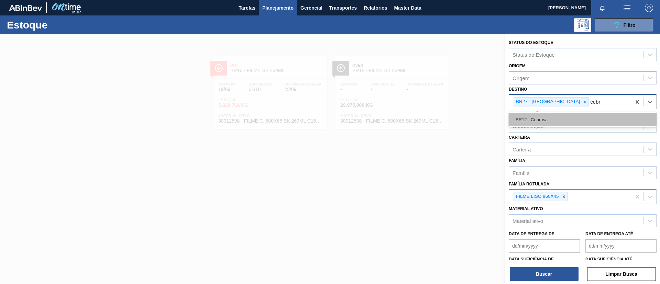
click at [569, 122] on div "BR12 - Cebrasa" at bounding box center [583, 119] width 148 height 13
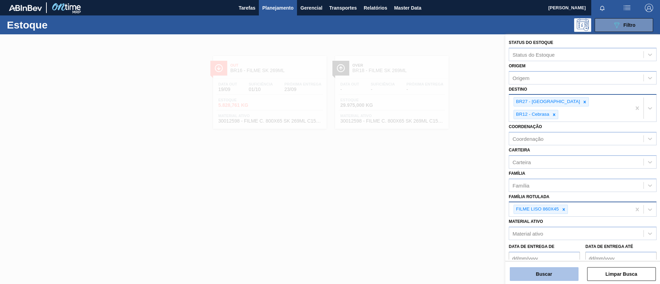
click at [541, 274] on button "Buscar" at bounding box center [544, 275] width 69 height 14
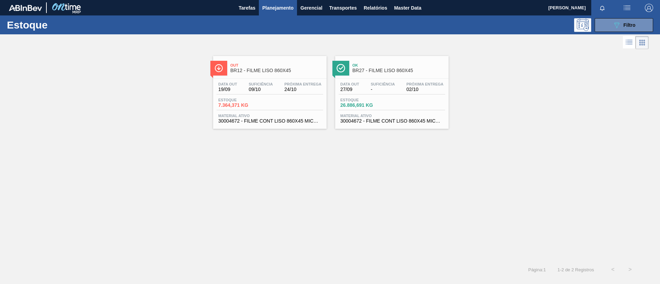
click at [233, 65] on span "Out" at bounding box center [276, 65] width 93 height 4
click at [395, 85] on div "Suficiência -" at bounding box center [383, 87] width 28 height 10
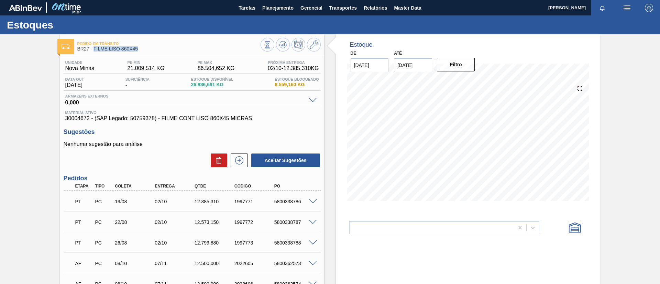
drag, startPoint x: 147, startPoint y: 51, endPoint x: 96, endPoint y: 52, distance: 50.9
click at [95, 51] on span "BR27 - FILME LISO 860X45" at bounding box center [168, 48] width 183 height 5
copy span "FILME LISO 860X45"
click at [0, 81] on div "Pedido em Trânsito BR27 - FILME LISO 860X45 Unidade Nova Minas PE MIN 21.009,51…" at bounding box center [330, 192] width 660 height 316
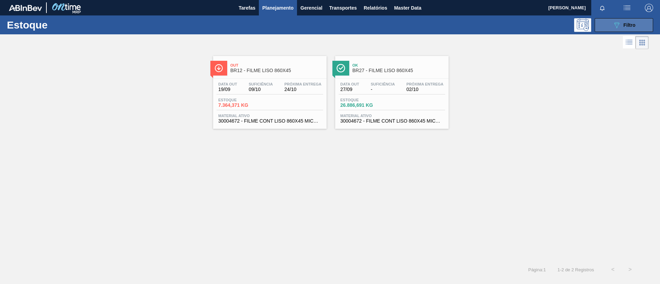
click at [601, 28] on button "089F7B8B-B2A5-4AFE-B5C0-19BA573D28AC Filtro" at bounding box center [624, 25] width 58 height 14
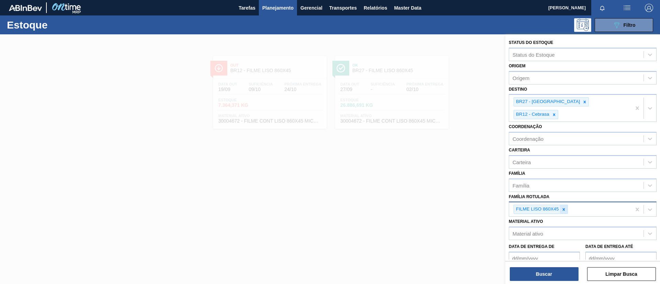
click at [565, 207] on icon at bounding box center [563, 209] width 5 height 5
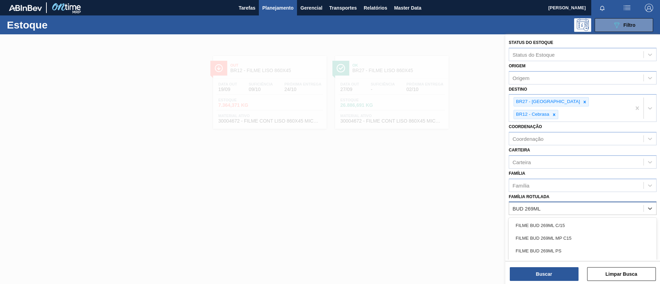
type Rotulada "BUD 269ML C"
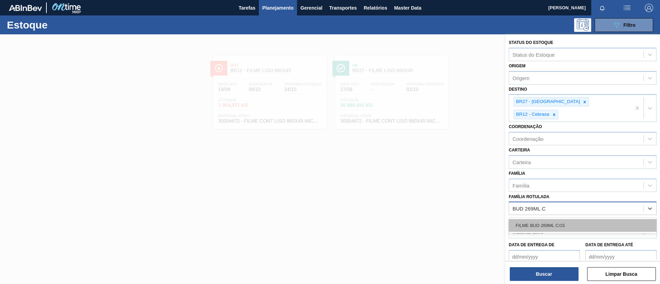
click at [573, 219] on div "FILME BUD 269ML C/15" at bounding box center [583, 225] width 148 height 13
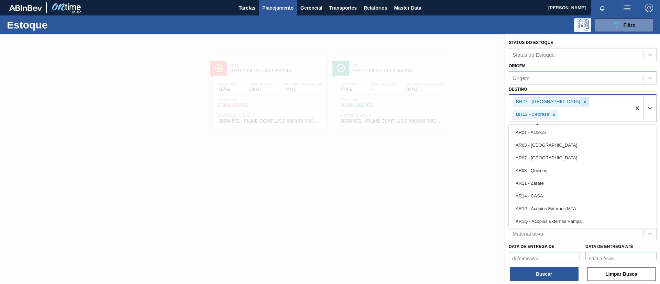
click at [564, 98] on div "BR27 - Nova Minas BR12 - Cebrasa" at bounding box center [570, 108] width 122 height 27
click at [582, 100] on icon at bounding box center [584, 102] width 5 height 5
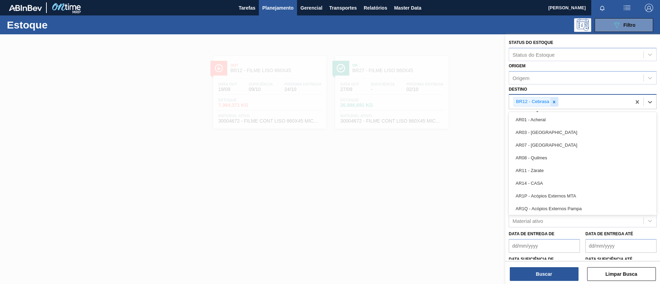
click at [557, 100] on div at bounding box center [554, 102] width 8 height 9
type input "pern"
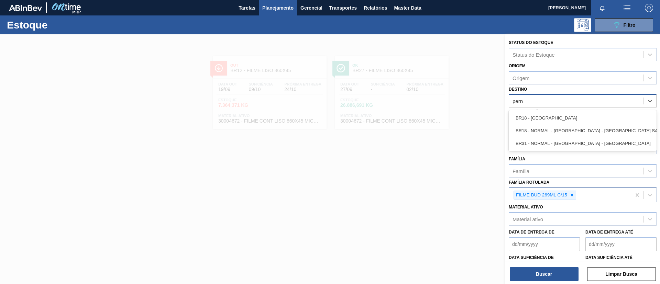
click at [579, 118] on div "BR18 - [GEOGRAPHIC_DATA]" at bounding box center [583, 118] width 148 height 13
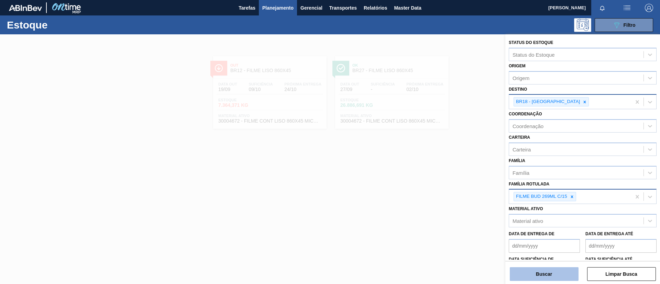
click at [561, 274] on button "Buscar" at bounding box center [544, 275] width 69 height 14
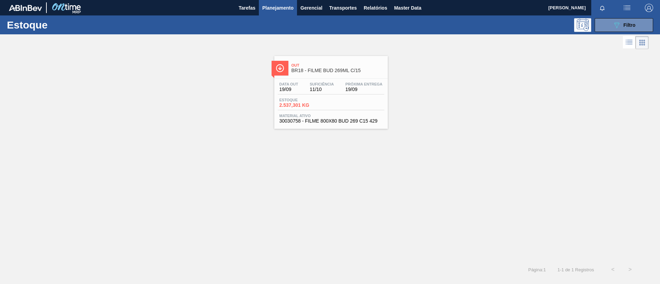
click at [360, 92] on div "Data out 19/09 Suficiência 11/10 Próxima Entrega 19/09" at bounding box center [331, 88] width 107 height 12
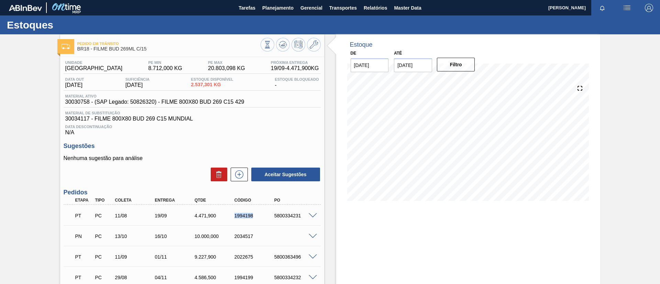
drag, startPoint x: 223, startPoint y: 216, endPoint x: 258, endPoint y: 218, distance: 35.5
click at [258, 218] on div "PT PC 11/08 19/09 4.471,900 1994198 5800334231" at bounding box center [190, 215] width 239 height 14
copy div "1994198"
click at [253, 222] on div "PT PC 11/08 19/09 4.471,900 1994198 5800334231" at bounding box center [190, 215] width 239 height 14
click at [281, 8] on span "Planejamento" at bounding box center [277, 8] width 31 height 8
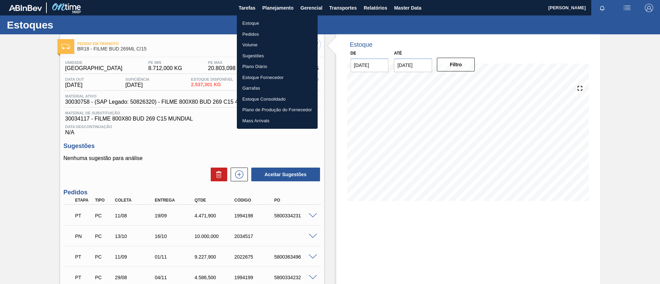
click at [274, 17] on ul "Estoque Pedidos Volume Sugestões Plano Diário Estoque Fornecedor Garrafas Estoq…" at bounding box center [277, 72] width 81 height 114
click at [274, 18] on li "Estoque" at bounding box center [277, 23] width 81 height 11
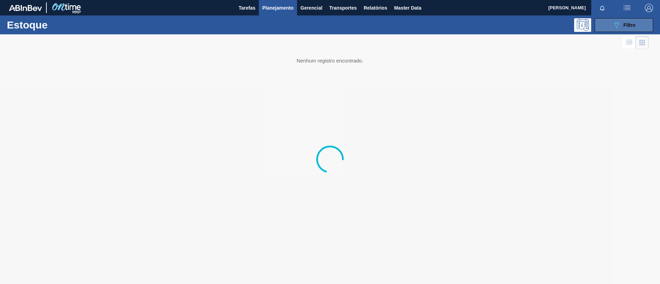
click at [626, 20] on button "089F7B8B-B2A5-4AFE-B5C0-19BA573D28AC Filtro" at bounding box center [624, 25] width 58 height 14
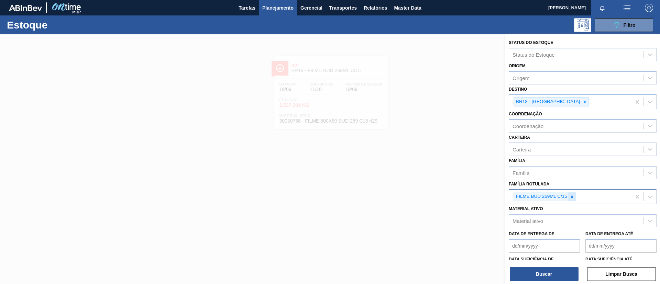
click at [568, 198] on div at bounding box center [572, 197] width 8 height 9
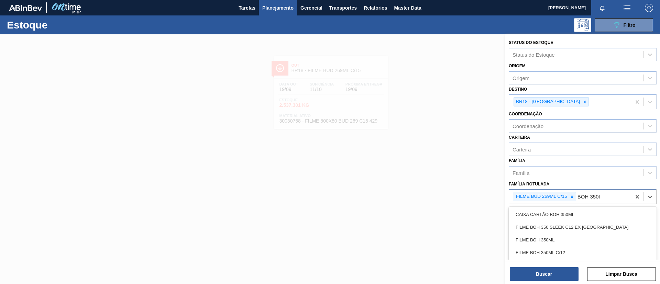
type Rotulada "BOH 350ML"
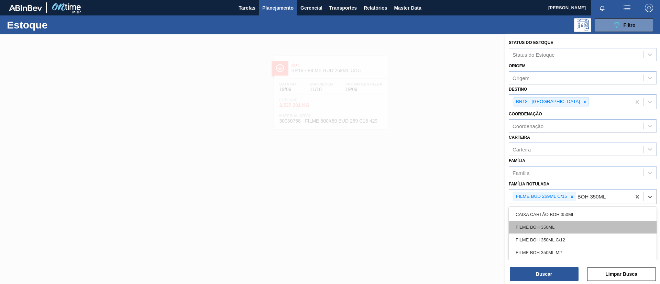
click at [578, 221] on div "FILME BOH 350ML" at bounding box center [583, 227] width 148 height 13
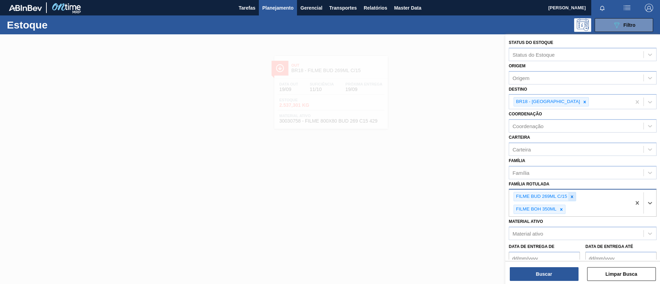
click at [569, 197] on div at bounding box center [572, 197] width 8 height 9
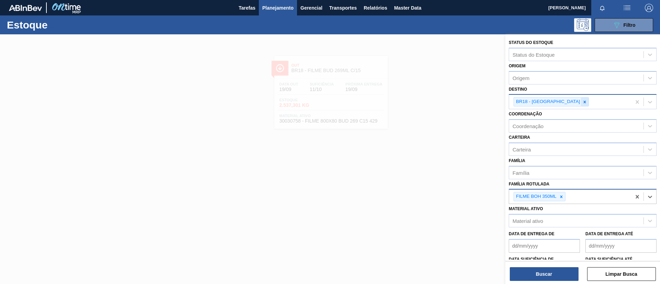
click at [582, 100] on icon at bounding box center [584, 102] width 5 height 5
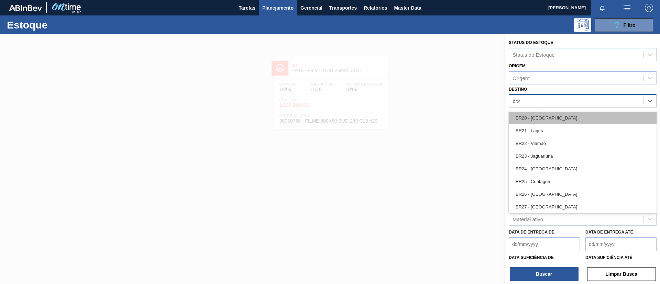
type input "br21"
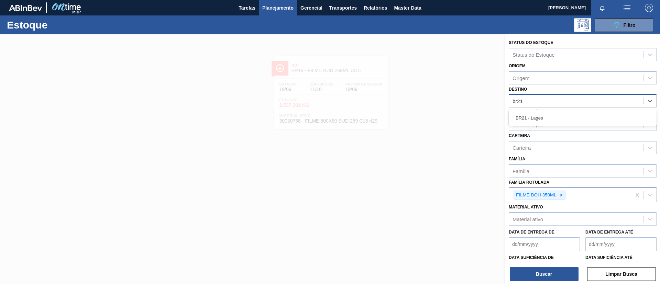
click at [571, 118] on div "BR21 - Lages" at bounding box center [583, 118] width 148 height 13
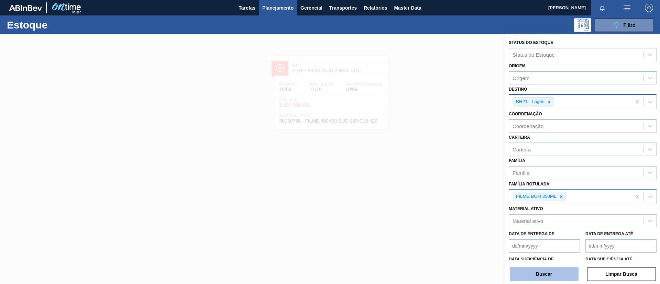
click at [550, 277] on button "Buscar" at bounding box center [544, 275] width 69 height 14
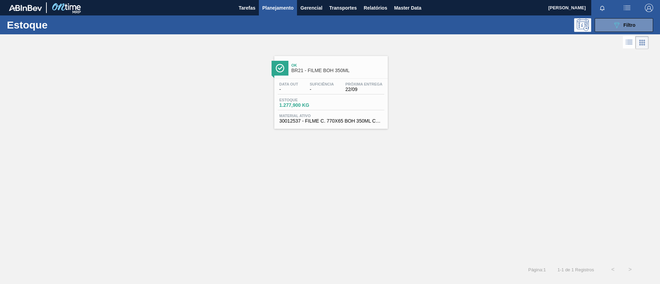
click at [358, 125] on div "Data out - Suficiência - Próxima Entrega 22/09 Estoque 1.277,900 KG Material at…" at bounding box center [330, 102] width 113 height 47
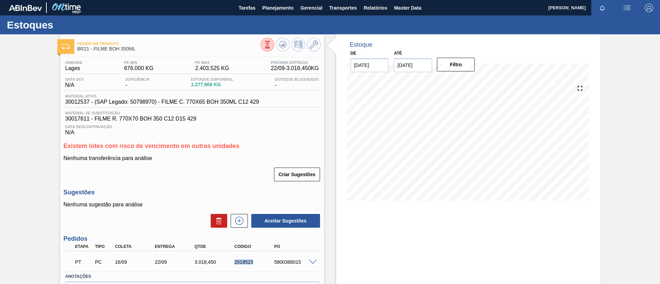
drag, startPoint x: 230, startPoint y: 266, endPoint x: 271, endPoint y: 266, distance: 40.9
click at [271, 266] on div "PT PC 16/09 22/09 3.018,450 2018523 5800368015" at bounding box center [190, 262] width 239 height 14
copy div "2018523"
click at [258, 263] on div "2018523" at bounding box center [255, 263] width 45 height 6
click at [312, 260] on span at bounding box center [313, 262] width 8 height 5
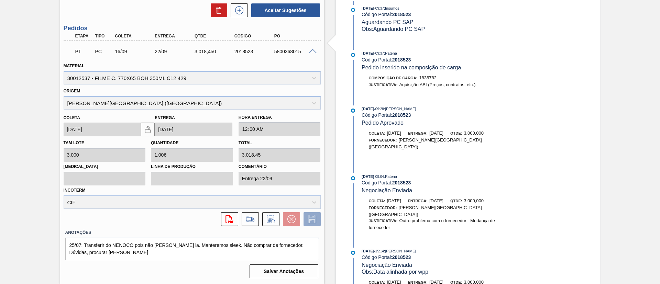
scroll to position [361, 0]
click at [48, 101] on div "Pedido em Trânsito BR21 - FILME BOH 350ML Unidade Lages PE MIN 676,000 KG PE MA…" at bounding box center [330, 54] width 660 height 461
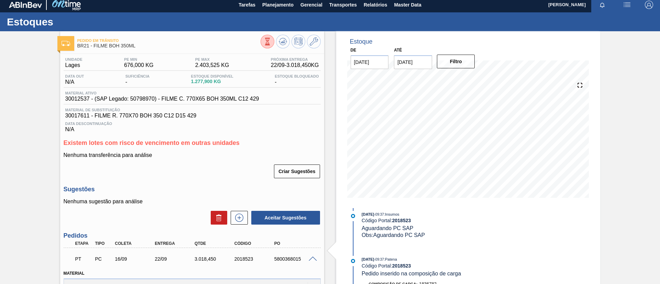
scroll to position [0, 0]
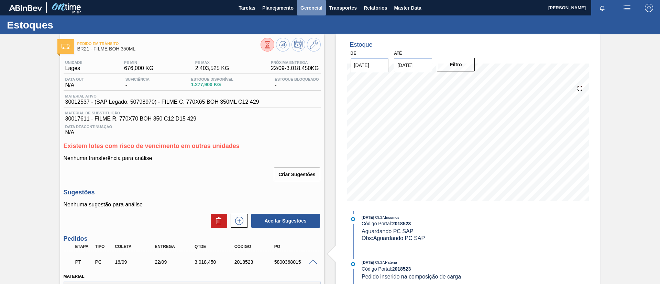
click at [301, 10] on span "Gerencial" at bounding box center [312, 8] width 22 height 8
click at [281, 13] on div at bounding box center [330, 142] width 660 height 284
click at [272, 0] on body "Tarefas Planejamento Gerencial Transportes Relatórios Master Data TOMAS SIMOES …" at bounding box center [330, 0] width 660 height 0
click at [276, 19] on div "Estoques" at bounding box center [330, 24] width 660 height 19
click at [275, 14] on button "Planejamento" at bounding box center [278, 7] width 38 height 15
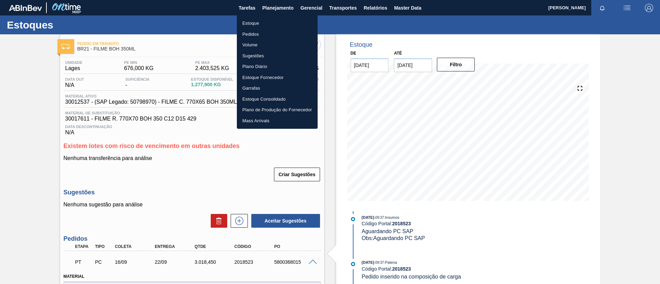
click at [274, 18] on li "Estoque" at bounding box center [277, 23] width 81 height 11
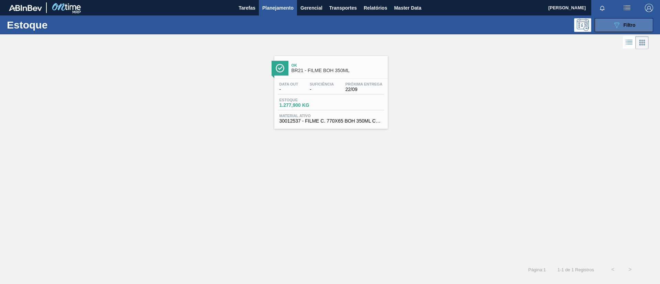
click at [640, 24] on button "089F7B8B-B2A5-4AFE-B5C0-19BA573D28AC Filtro" at bounding box center [624, 25] width 58 height 14
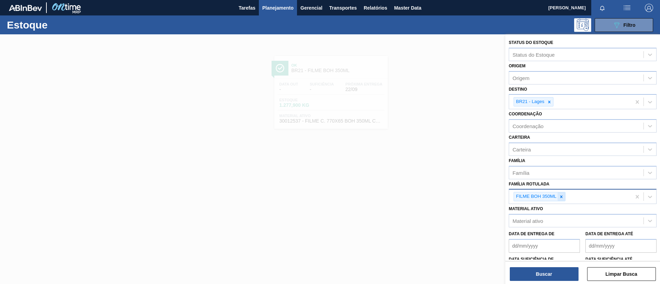
click at [560, 193] on div at bounding box center [562, 197] width 8 height 9
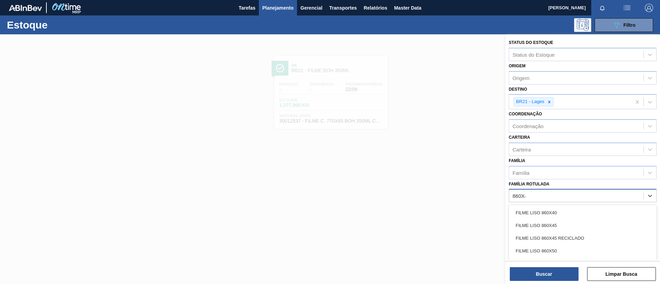
type Rotulada "860X45"
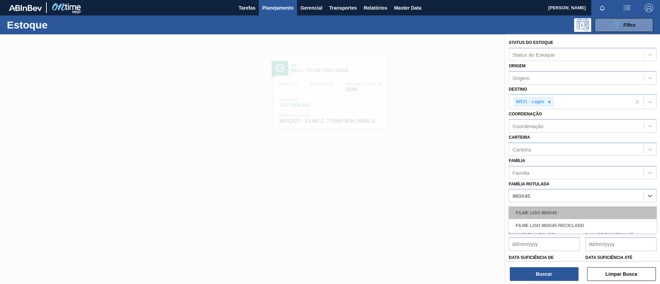
click at [580, 216] on div "FILME LISO 860X45" at bounding box center [583, 213] width 148 height 13
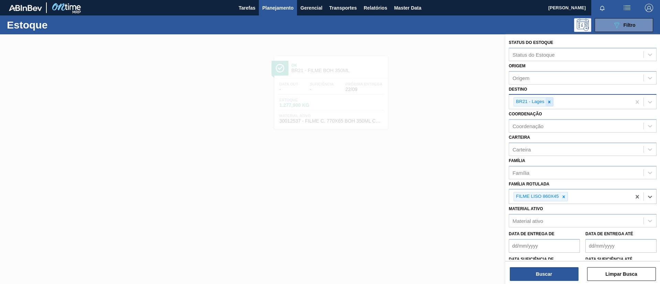
click at [550, 100] on icon at bounding box center [549, 102] width 5 height 5
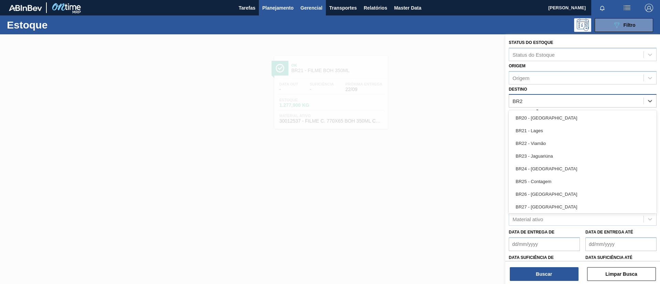
type input "BR27"
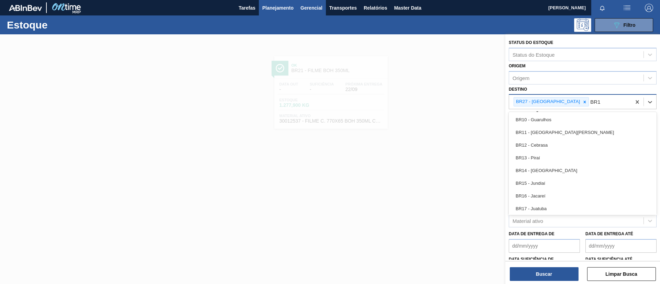
type input "BR12"
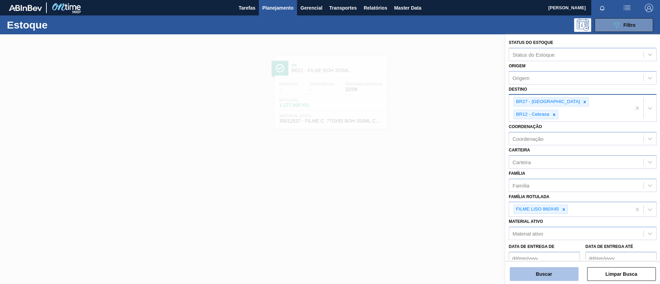
click at [555, 271] on button "Buscar" at bounding box center [544, 275] width 69 height 14
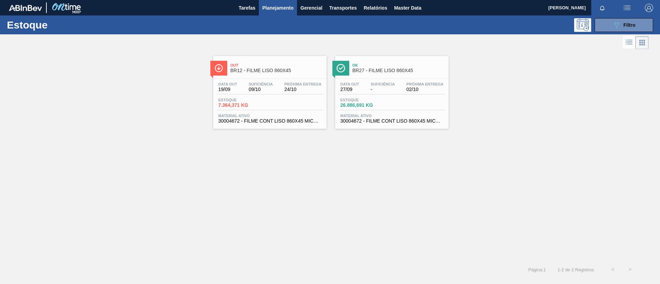
click at [247, 68] on span "BR12 - FILME LISO 860X45" at bounding box center [276, 70] width 93 height 5
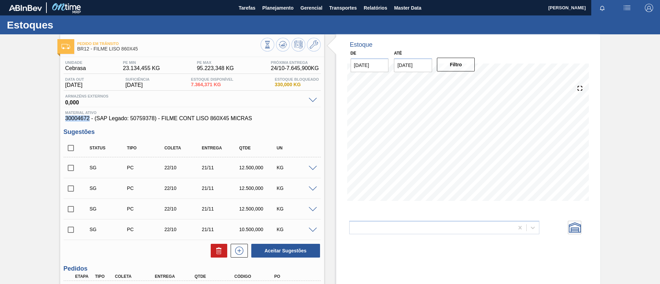
drag, startPoint x: 61, startPoint y: 117, endPoint x: 88, endPoint y: 121, distance: 27.5
click at [88, 121] on div "Unidade Cebrasa PE MIN 23.134,455 KG PE MAX 95.223,348 KG Próxima Entrega 24/10…" at bounding box center [192, 237] width 264 height 360
copy span "30004672"
click at [287, 10] on span "Planejamento" at bounding box center [277, 8] width 31 height 8
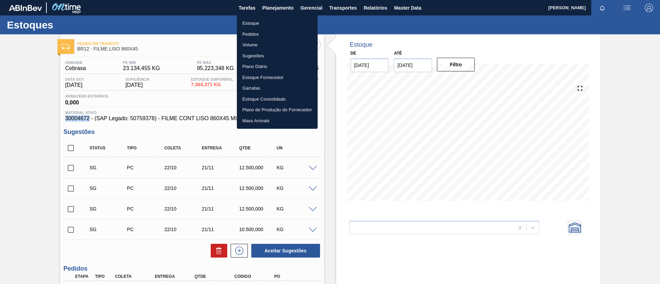
click at [285, 18] on li "Estoque" at bounding box center [277, 23] width 81 height 11
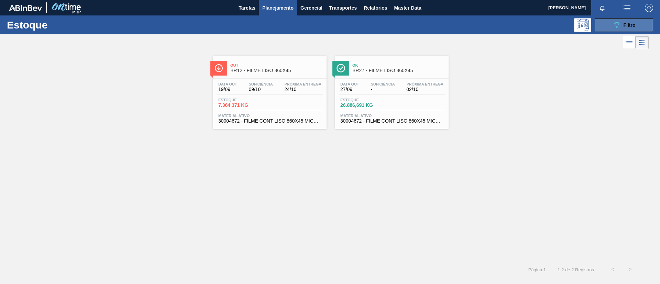
click at [613, 28] on icon "089F7B8B-B2A5-4AFE-B5C0-19BA573D28AC" at bounding box center [617, 25] width 8 height 8
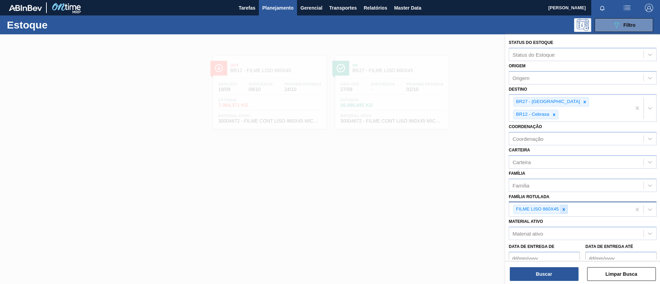
click at [566, 205] on div at bounding box center [564, 209] width 8 height 9
type Rotulada "6"
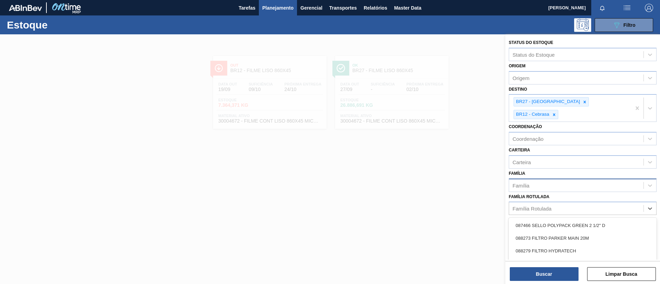
drag, startPoint x: 541, startPoint y: 160, endPoint x: 545, endPoint y: 166, distance: 7.7
click at [541, 169] on div "Família Família" at bounding box center [583, 180] width 148 height 23
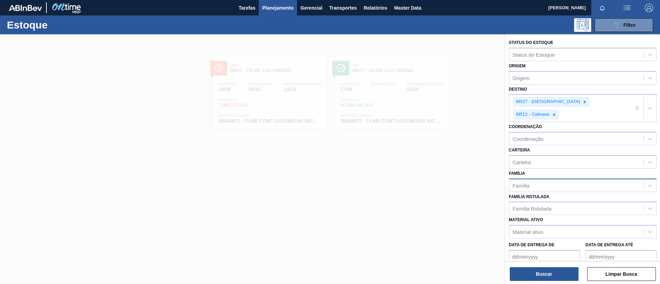
click at [546, 179] on div "Família" at bounding box center [583, 185] width 148 height 13
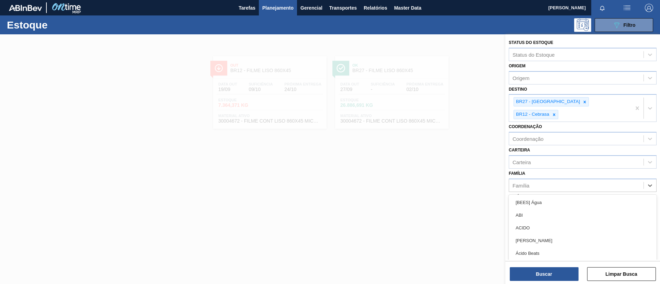
type input "k"
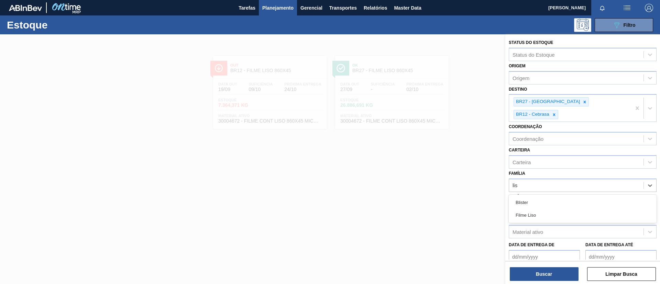
type input "liso"
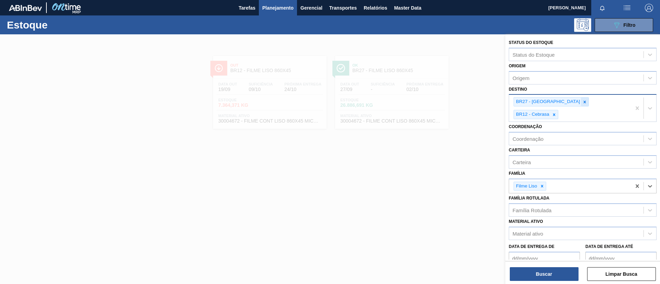
click at [581, 99] on div at bounding box center [585, 102] width 8 height 9
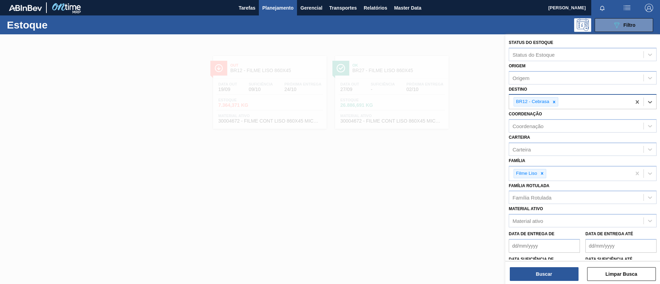
click at [561, 100] on div "BR12 - Cebrasa" at bounding box center [570, 102] width 122 height 14
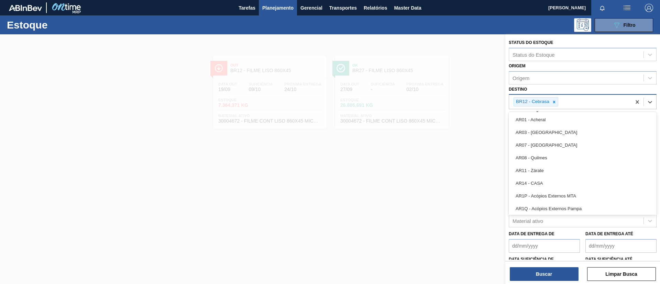
click at [560, 100] on input "Destino" at bounding box center [560, 102] width 1 height 6
click at [556, 101] on icon at bounding box center [554, 102] width 5 height 5
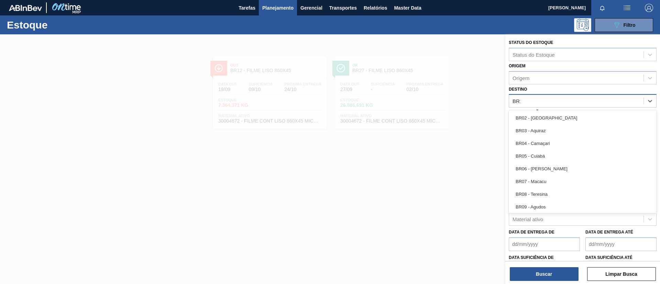
type input "BR14"
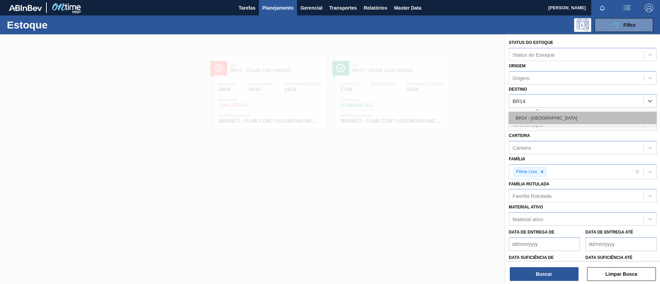
click at [562, 119] on div "BR14 - Curitibana" at bounding box center [583, 118] width 148 height 13
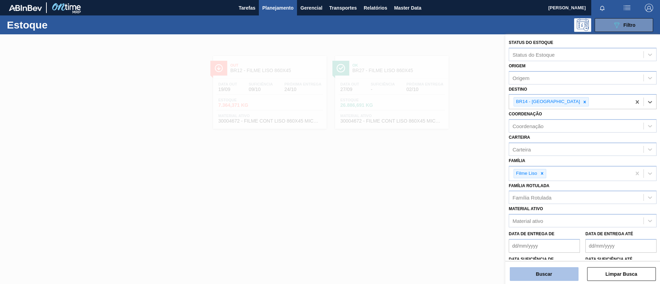
click at [554, 280] on button "Buscar" at bounding box center [544, 275] width 69 height 14
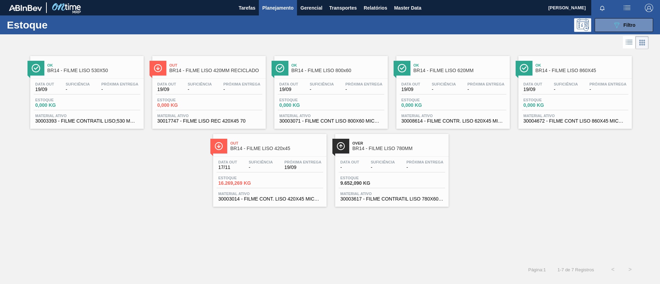
click at [492, 68] on span "BR14 - FILME LISO 620MM" at bounding box center [460, 70] width 93 height 5
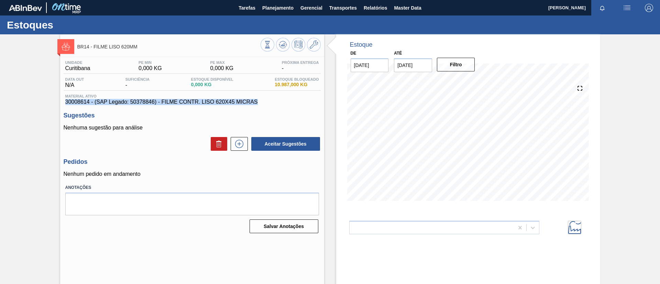
drag, startPoint x: 153, startPoint y: 104, endPoint x: 66, endPoint y: 101, distance: 87.0
click at [66, 101] on span "30008614 - (SAP Legado: 50378846) - FILME CONTR. LISO 620X45 MICRAS" at bounding box center [192, 102] width 254 height 6
copy span "30008614 - (SAP Legado: 50378846) - FILME CONTR. LISO 620X45 MICRAS"
click at [42, 140] on div "BR14 - FILME LISO 620MM Unidade Curitibana PE MIN 0,000 KG PE MAX 0,000 KG Próx…" at bounding box center [330, 164] width 660 height 261
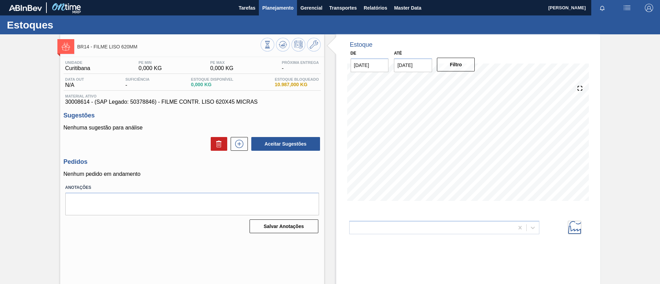
click at [273, 12] on button "Planejamento" at bounding box center [278, 7] width 38 height 15
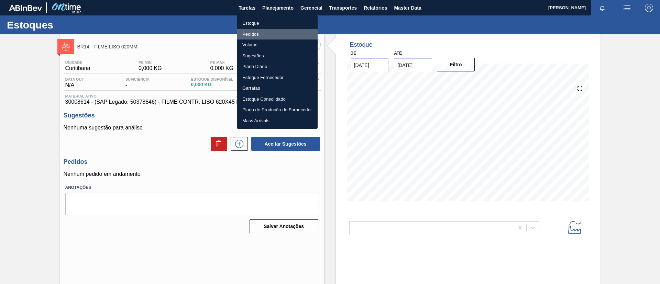
click at [263, 32] on li "Pedidos" at bounding box center [277, 34] width 81 height 11
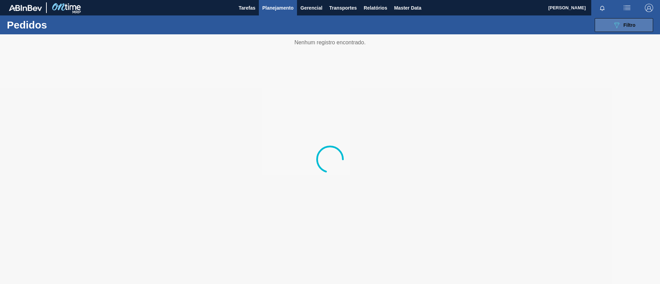
click at [607, 20] on button "089F7B8B-B2A5-4AFE-B5C0-19BA573D28AC Filtro" at bounding box center [624, 25] width 58 height 14
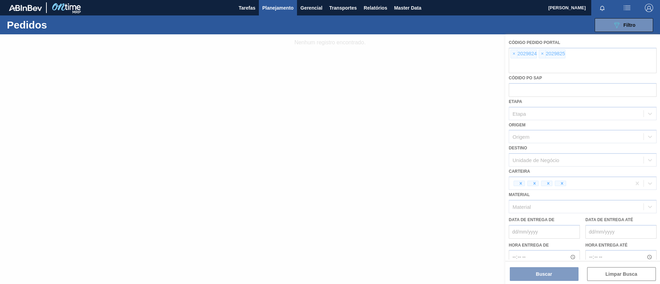
click at [512, 57] on div at bounding box center [330, 159] width 660 height 250
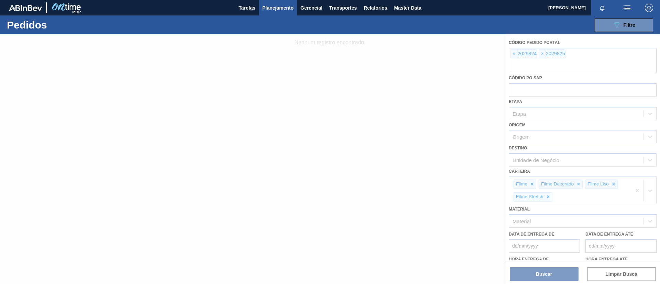
click at [513, 53] on div at bounding box center [330, 159] width 660 height 250
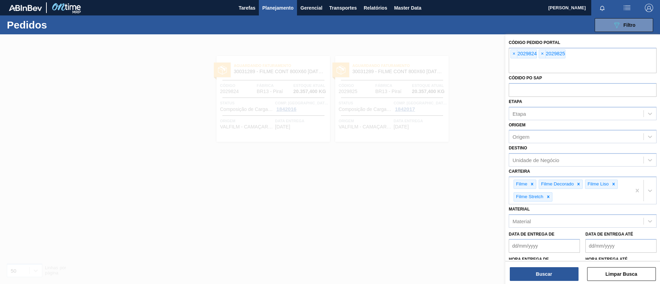
click at [513, 53] on span "×" at bounding box center [514, 54] width 7 height 8
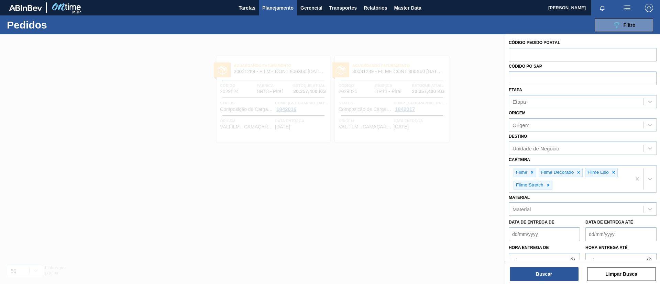
paste input "text"
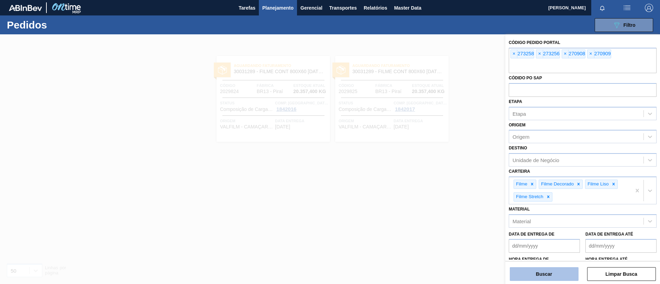
click at [538, 277] on button "Buscar" at bounding box center [544, 275] width 69 height 14
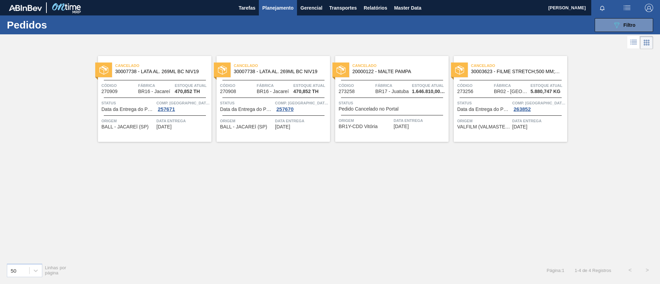
click at [603, 33] on div "089F7B8B-B2A5-4AFE-B5C0-19BA573D28AC Filtro Código Pedido Portal × 273258 × 273…" at bounding box center [383, 25] width 547 height 21
click at [603, 31] on button "089F7B8B-B2A5-4AFE-B5C0-19BA573D28AC Filtro" at bounding box center [624, 25] width 58 height 14
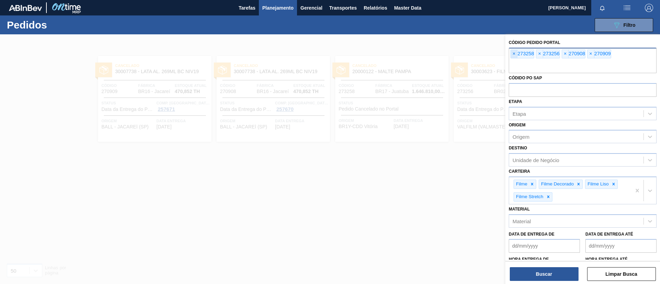
click at [513, 55] on span "×" at bounding box center [514, 54] width 7 height 8
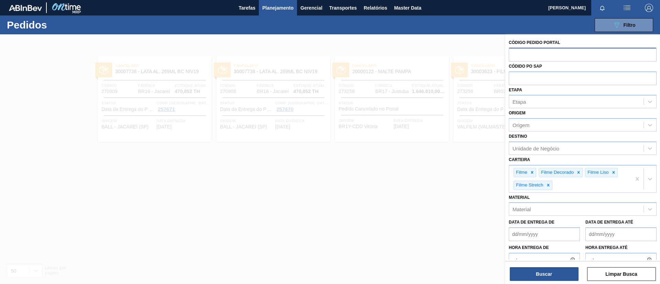
click at [513, 55] on input "text" at bounding box center [583, 54] width 148 height 13
paste input "text"
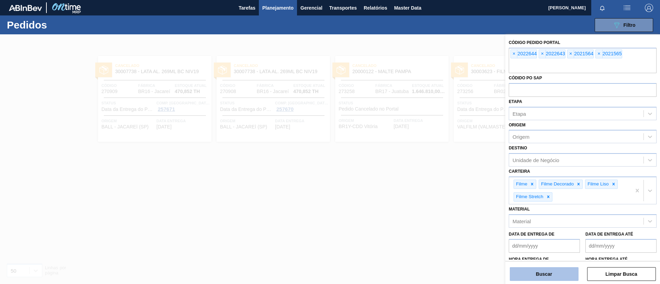
click at [545, 272] on button "Buscar" at bounding box center [544, 275] width 69 height 14
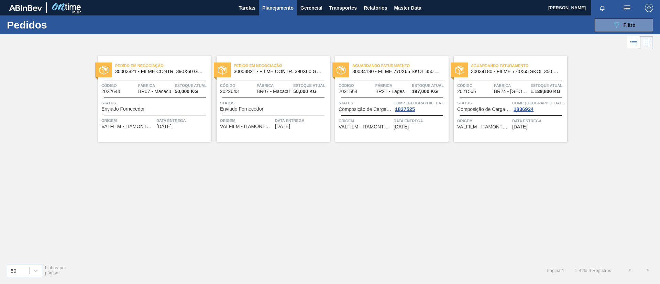
click at [173, 76] on div "Pedido em Negociação 30003821 - FILME CONTR. 390X60 GCA 350ML NIV22" at bounding box center [154, 68] width 113 height 15
click at [388, 83] on span "Fábrica" at bounding box center [392, 85] width 35 height 7
click at [516, 78] on div "Aguardando Faturamento 30034180 - FILME 770X65 SKOL 350 MP C12 Código 2021565 F…" at bounding box center [510, 99] width 113 height 86
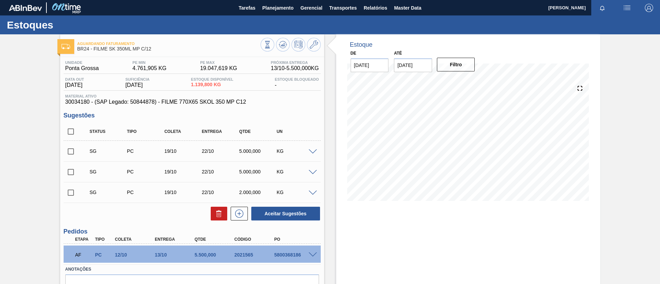
click at [273, 16] on div "Estoques" at bounding box center [330, 24] width 660 height 19
click at [275, 11] on span "Planejamento" at bounding box center [277, 8] width 31 height 8
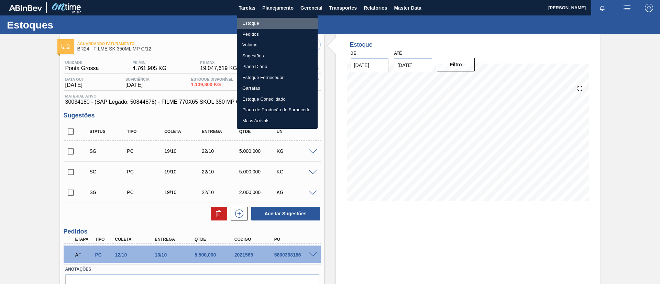
click at [280, 22] on li "Estoque" at bounding box center [277, 23] width 81 height 11
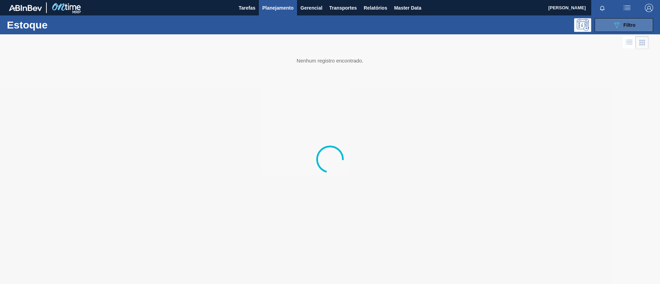
click at [628, 31] on button "089F7B8B-B2A5-4AFE-B5C0-19BA573D28AC Filtro" at bounding box center [624, 25] width 58 height 14
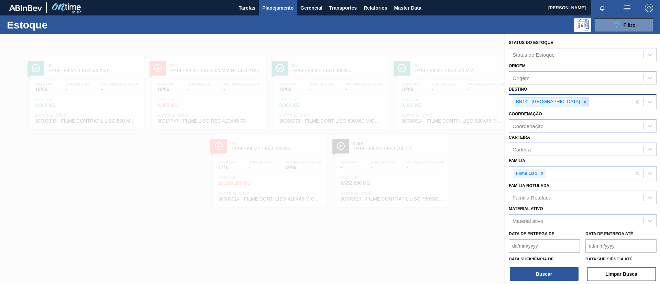
click at [584, 101] on icon at bounding box center [585, 102] width 2 height 2
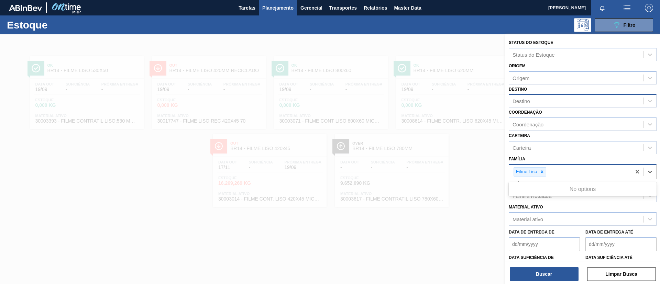
click at [547, 170] on div "Filme Liso" at bounding box center [570, 172] width 122 height 14
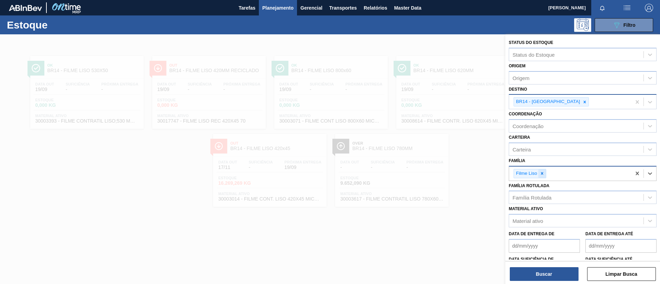
click at [544, 170] on div at bounding box center [542, 174] width 8 height 9
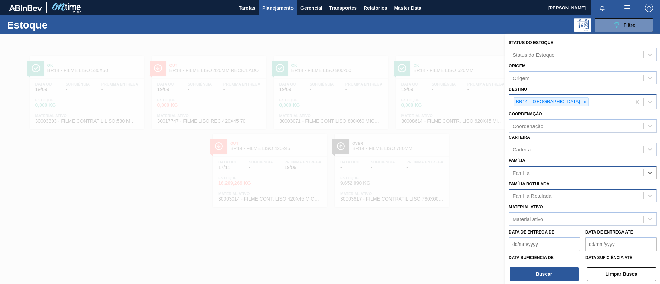
click at [550, 192] on div "Família Rotulada" at bounding box center [576, 196] width 134 height 10
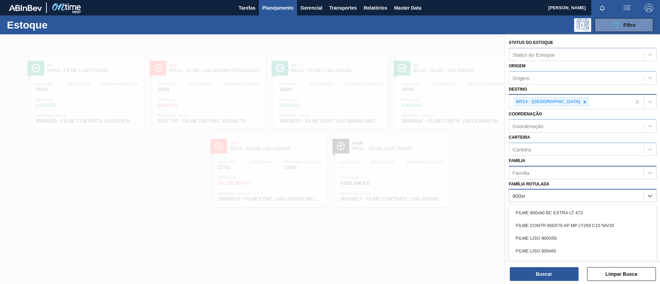
type Rotulada "800x60"
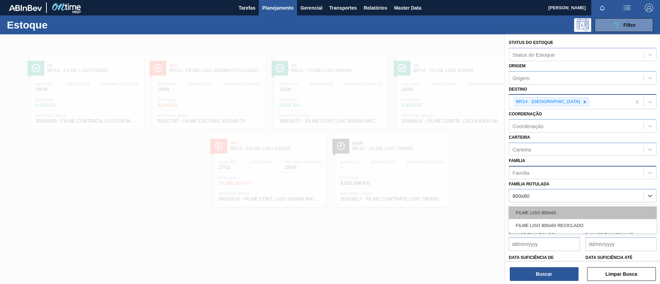
click at [561, 207] on div "FILME LISO 800x60" at bounding box center [583, 213] width 148 height 13
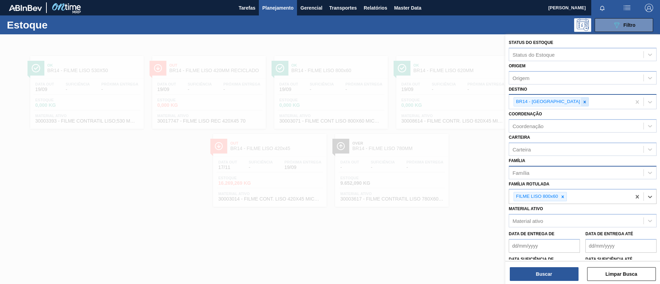
click at [582, 103] on icon at bounding box center [584, 102] width 5 height 5
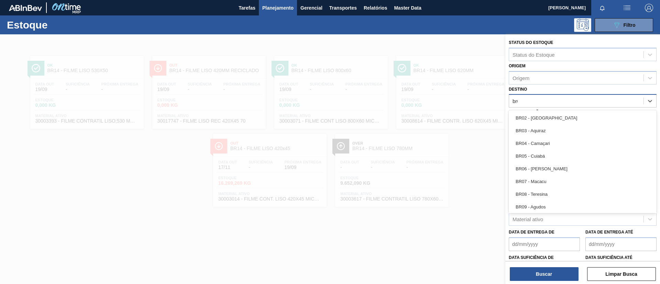
type input "br02"
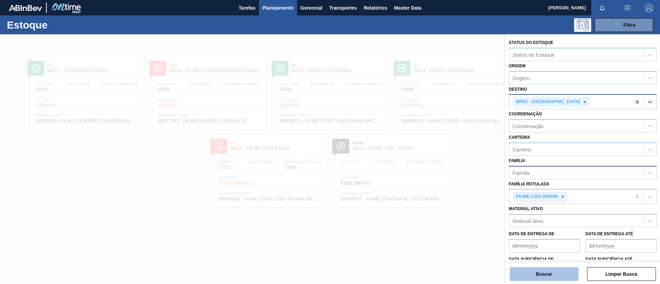
click at [550, 270] on button "Buscar" at bounding box center [544, 275] width 69 height 14
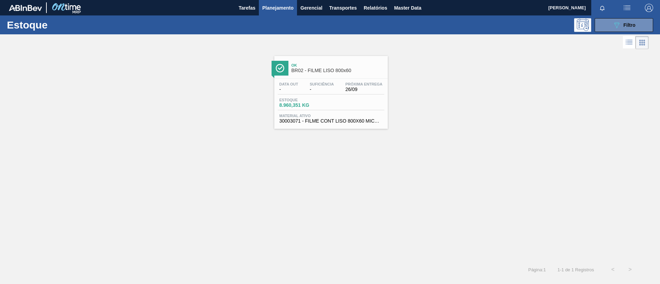
click at [339, 114] on span "Material ativo" at bounding box center [331, 116] width 103 height 4
click at [354, 77] on div "Ok BR02 - FILME LISO 800x60 Data out - Suficiência - Próxima Entrega 26/09 Esto…" at bounding box center [330, 92] width 113 height 73
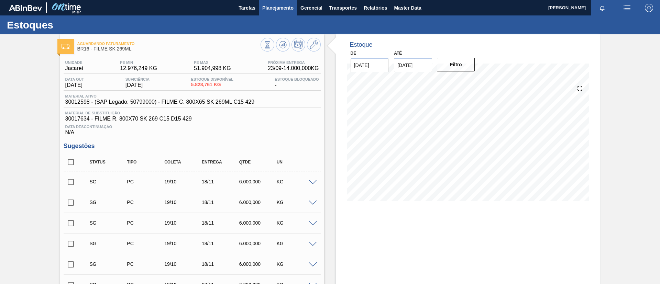
click at [273, 9] on span "Planejamento" at bounding box center [277, 8] width 31 height 8
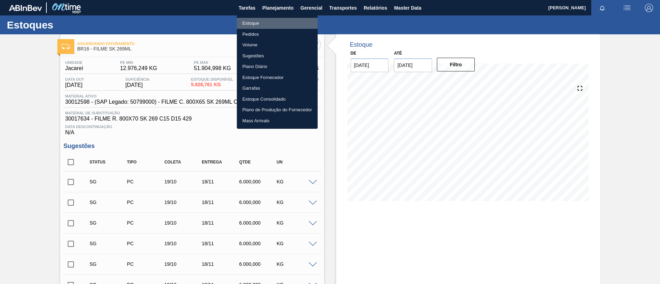
click at [260, 19] on li "Estoque" at bounding box center [277, 23] width 81 height 11
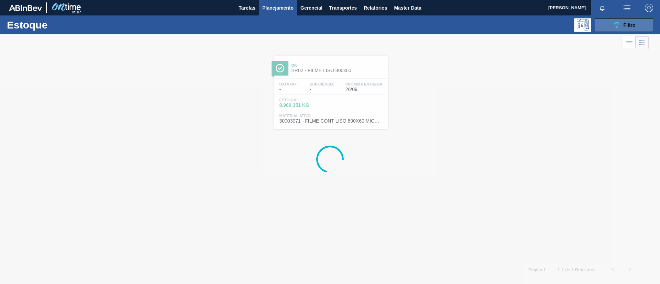
click at [637, 21] on button "089F7B8B-B2A5-4AFE-B5C0-19BA573D28AC Filtro" at bounding box center [624, 25] width 58 height 14
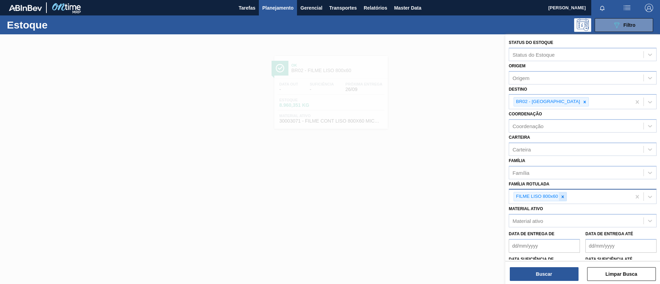
click at [559, 198] on div at bounding box center [563, 197] width 8 height 9
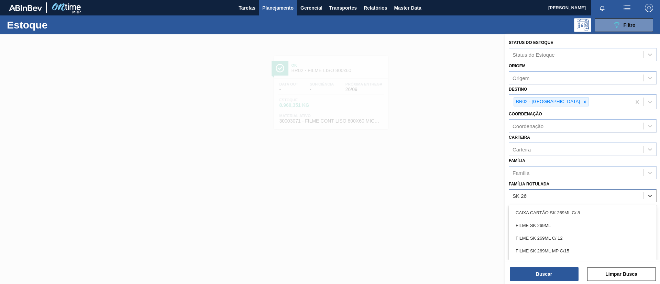
type Rotulada "SK 269ML"
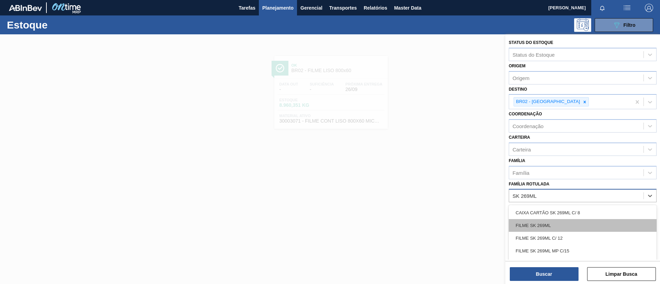
click at [560, 222] on div "FILME SK 269ML" at bounding box center [583, 225] width 148 height 13
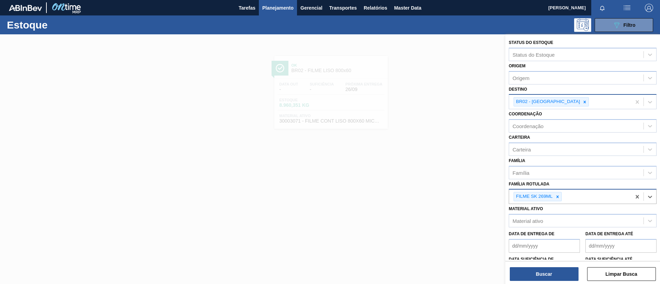
click at [581, 105] on div at bounding box center [585, 102] width 8 height 9
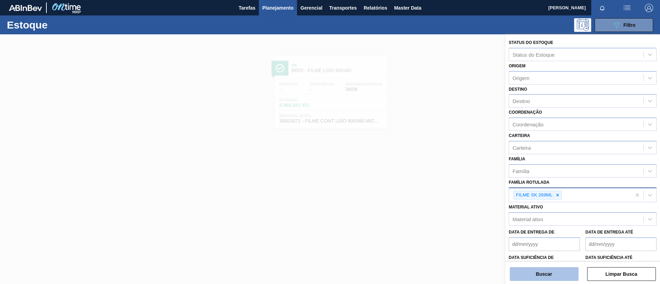
click at [556, 268] on button "Buscar" at bounding box center [544, 275] width 69 height 14
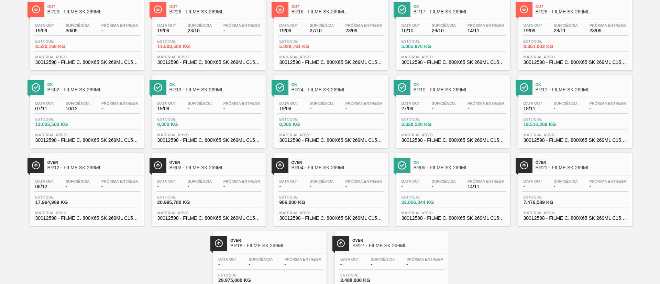
scroll to position [96, 0]
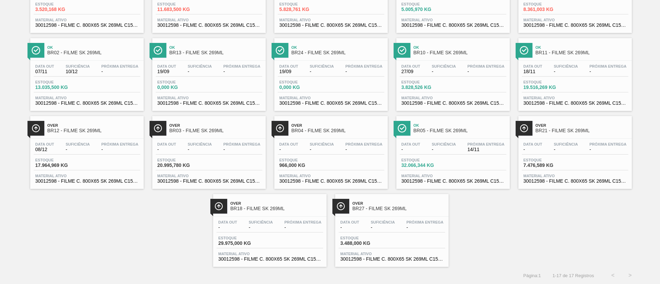
click at [259, 215] on div "Over BR18 - FILME SK 269ML Data out - Suficiência - Próxima Entrega - Estoque 2…" at bounding box center [269, 230] width 113 height 73
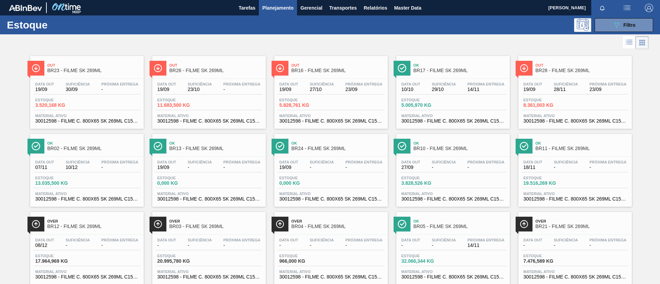
click at [627, 26] on span "Filtro" at bounding box center [630, 25] width 12 height 6
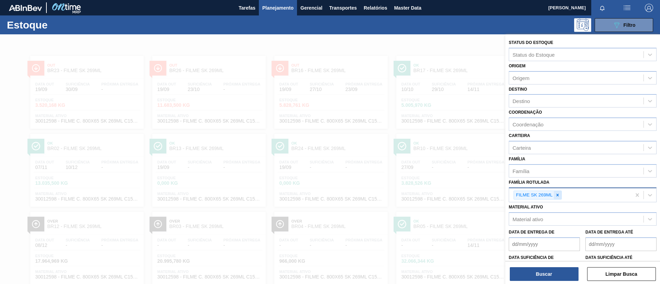
click at [554, 192] on div at bounding box center [558, 195] width 8 height 9
type Rotulada "V"
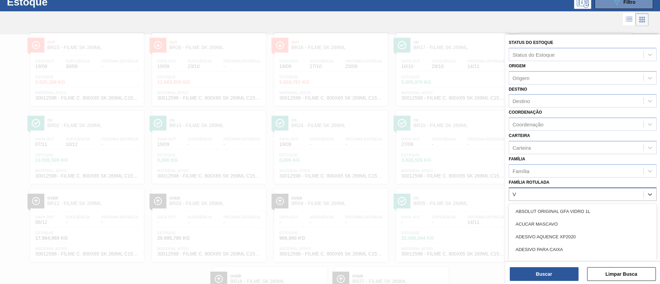
scroll to position [25, 0]
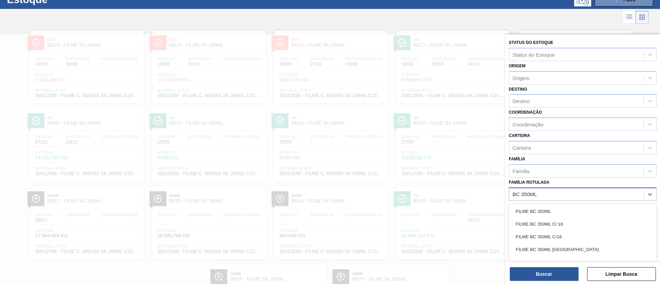
type Rotulada "BC 350ML MP"
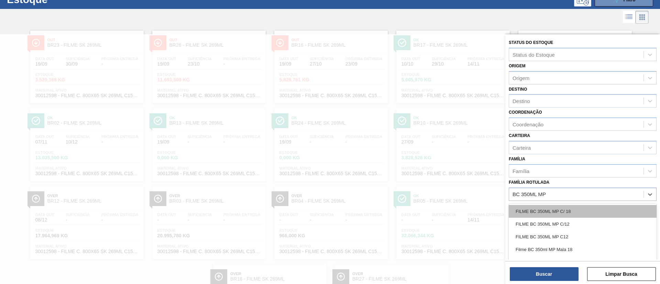
click at [576, 209] on div "FILME BC 350ML MP C/ 18" at bounding box center [583, 211] width 148 height 13
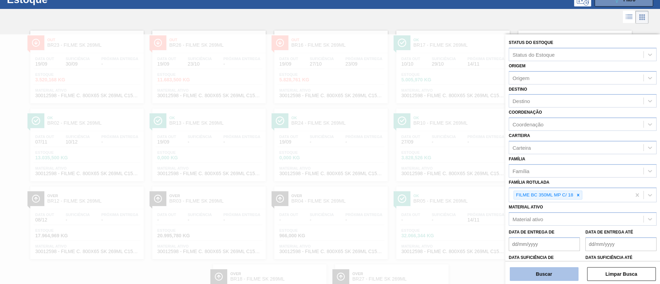
click at [567, 275] on button "Buscar" at bounding box center [544, 275] width 69 height 14
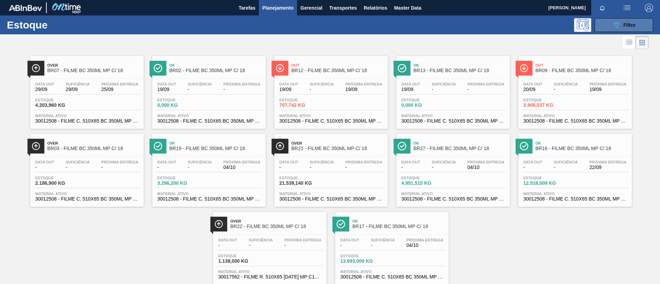
click at [610, 18] on button "089F7B8B-B2A5-4AFE-B5C0-19BA573D28AC Filtro" at bounding box center [624, 25] width 58 height 14
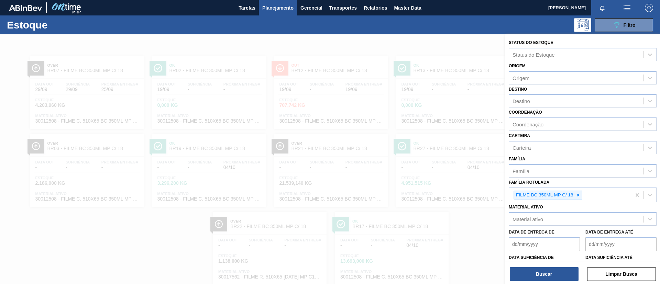
click at [358, 31] on div "089F7B8B-B2A5-4AFE-B5C0-19BA573D28AC Filtro" at bounding box center [383, 25] width 547 height 14
click at [429, 47] on div at bounding box center [330, 176] width 660 height 284
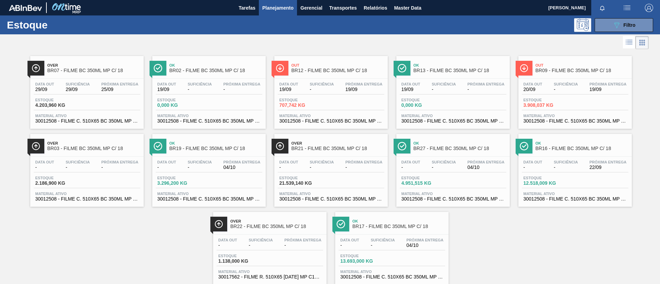
click at [599, 91] on span "19/09" at bounding box center [608, 89] width 37 height 5
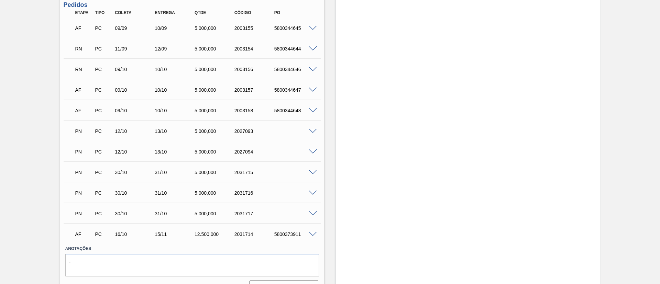
scroll to position [206, 0]
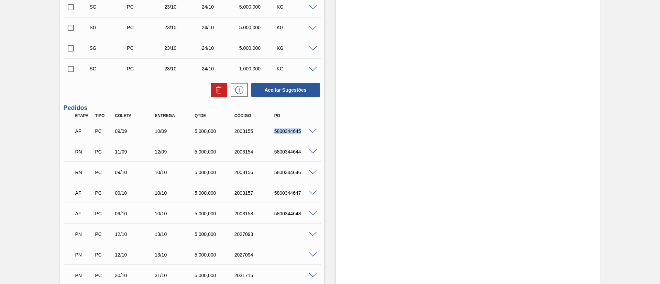
drag, startPoint x: 275, startPoint y: 135, endPoint x: 313, endPoint y: 139, distance: 38.7
click at [313, 139] on div "AF PC 09/09 10/09 5.000,000 2003155 5800344645" at bounding box center [192, 130] width 257 height 17
copy div "5800344645"
click at [272, 143] on div "RN PC 11/09 12/09 5.000,000 2003154 5800344644" at bounding box center [192, 151] width 257 height 17
drag, startPoint x: 271, startPoint y: 136, endPoint x: 310, endPoint y: 133, distance: 38.6
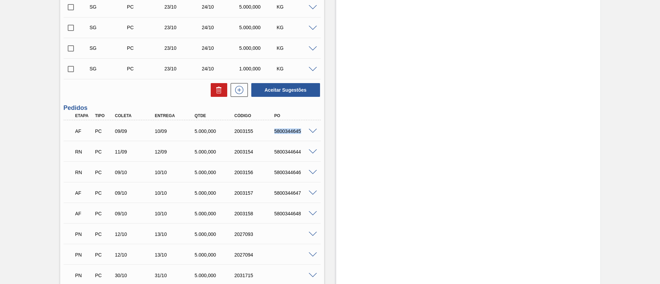
click at [310, 133] on div "AF PC 09/09 10/09 5.000,000 2003155 5800344645" at bounding box center [190, 131] width 239 height 14
copy div "5800344645"
drag, startPoint x: 275, startPoint y: 134, endPoint x: 284, endPoint y: 130, distance: 9.8
copy div "5800344645"
click at [367, 156] on div "Estoque De [DATE] Até [DATE] Filtro" at bounding box center [468, 116] width 264 height 576
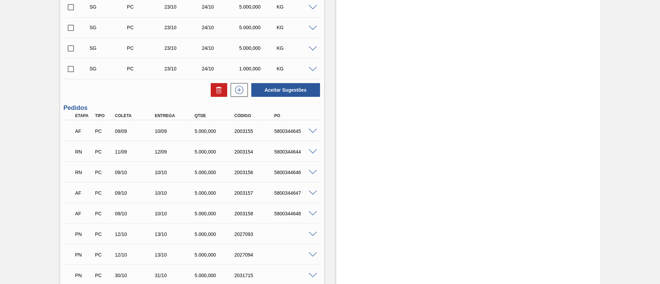
click at [311, 150] on span at bounding box center [313, 152] width 8 height 5
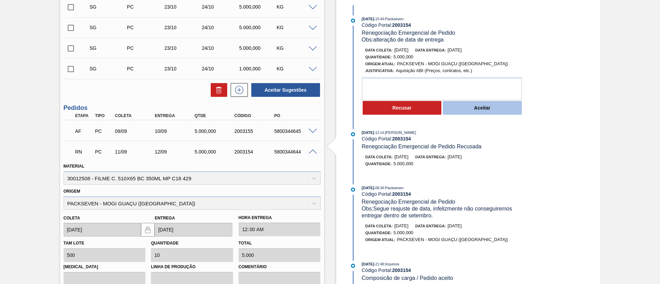
click at [484, 112] on button "Aceitar" at bounding box center [482, 108] width 79 height 14
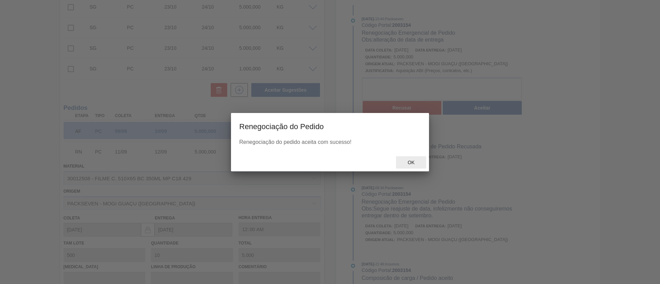
click at [417, 156] on div "Ok" at bounding box center [411, 162] width 30 height 13
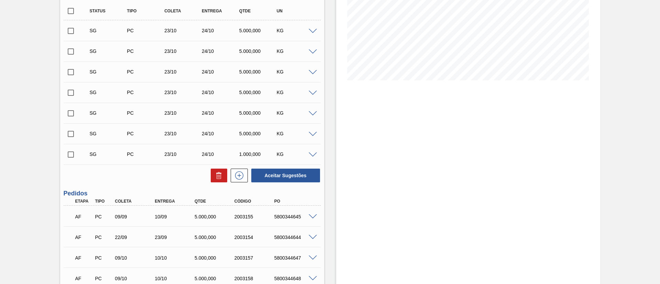
scroll to position [206, 0]
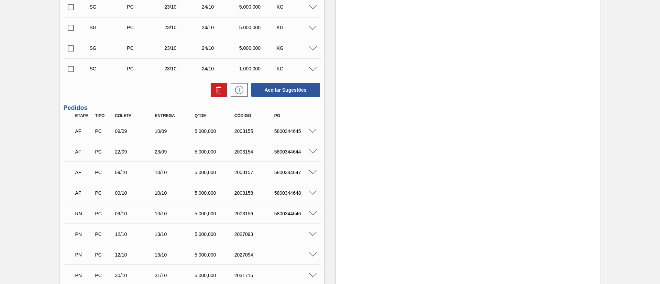
click at [314, 214] on span at bounding box center [313, 213] width 8 height 5
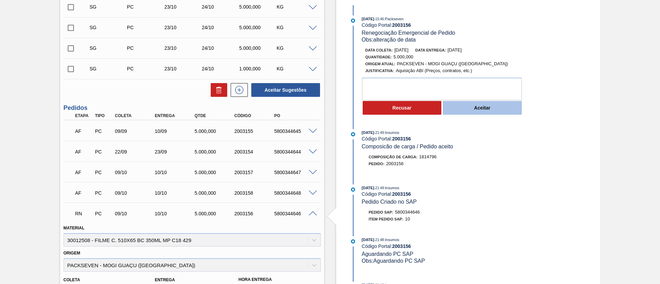
click at [483, 111] on button "Aceitar" at bounding box center [482, 108] width 79 height 14
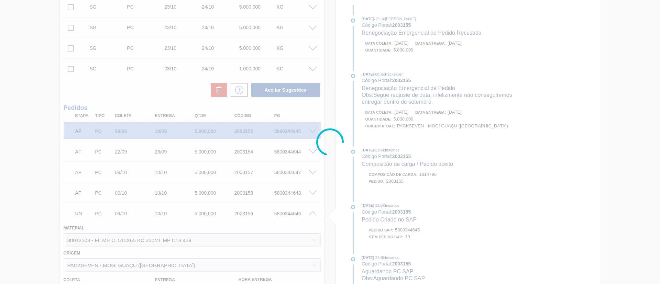
click at [401, 169] on div at bounding box center [330, 142] width 660 height 284
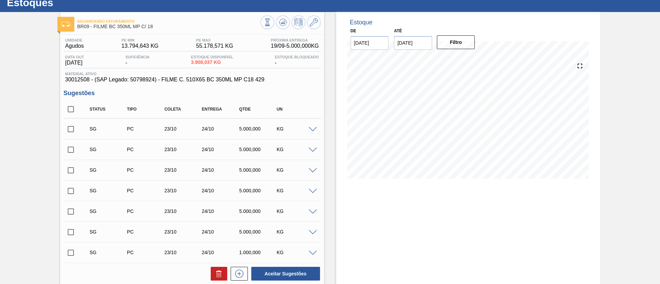
scroll to position [0, 0]
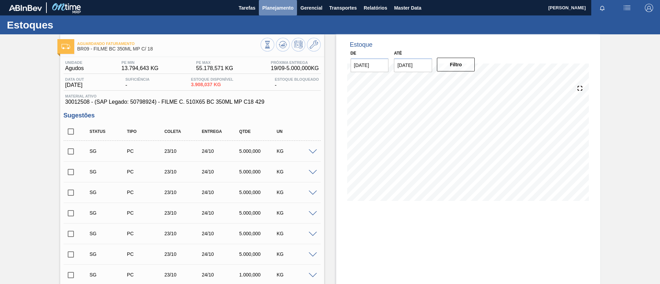
click at [281, 10] on span "Planejamento" at bounding box center [277, 8] width 31 height 8
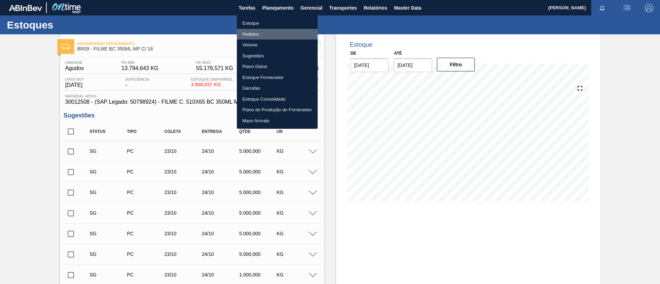
click at [268, 34] on li "Pedidos" at bounding box center [277, 34] width 81 height 11
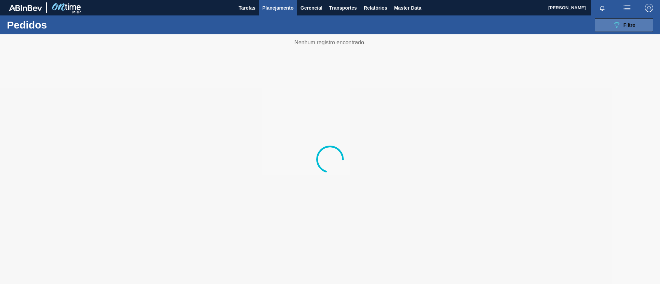
click at [627, 27] on span "Filtro" at bounding box center [630, 25] width 12 height 6
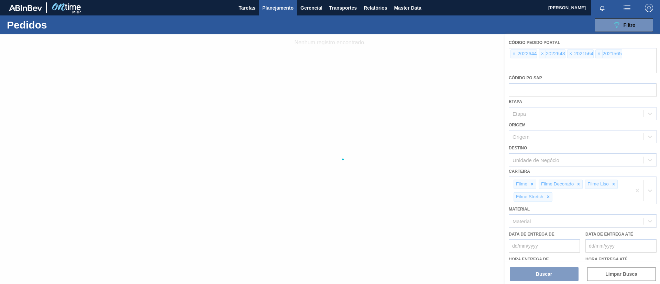
click at [512, 53] on div at bounding box center [330, 159] width 660 height 250
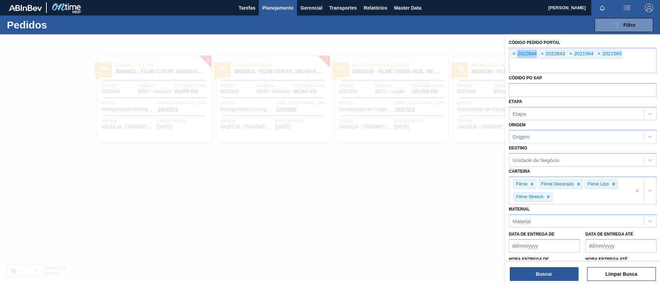
click at [512, 53] on span "×" at bounding box center [514, 54] width 7 height 8
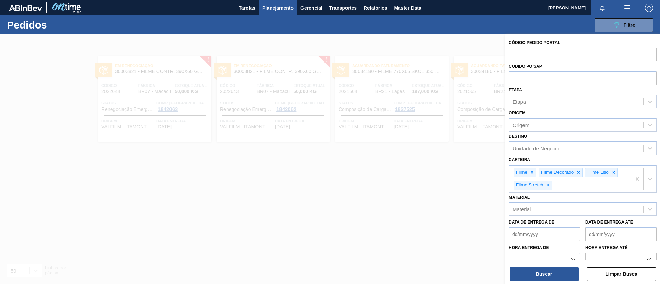
paste input "text"
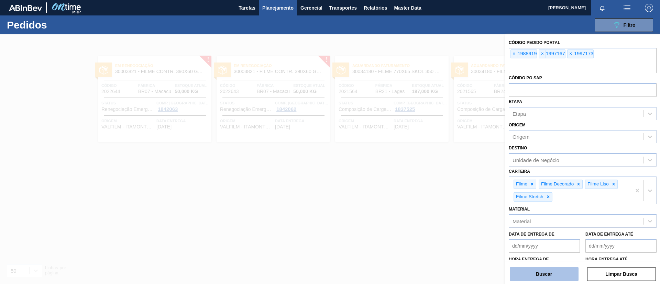
click at [551, 268] on button "Buscar" at bounding box center [544, 275] width 69 height 14
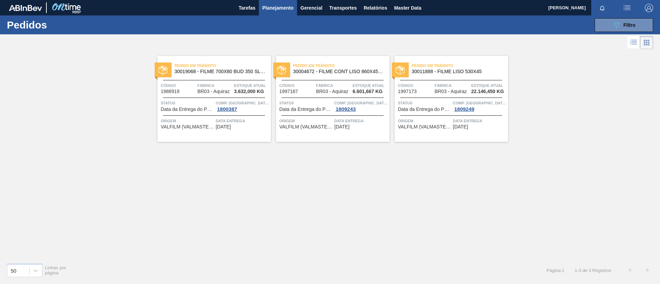
click at [217, 78] on div "Pedido em Trânsito 30019068 - FILME 700X80 BUD 350 SLK C12 429 Código 1988919 F…" at bounding box center [213, 99] width 113 height 86
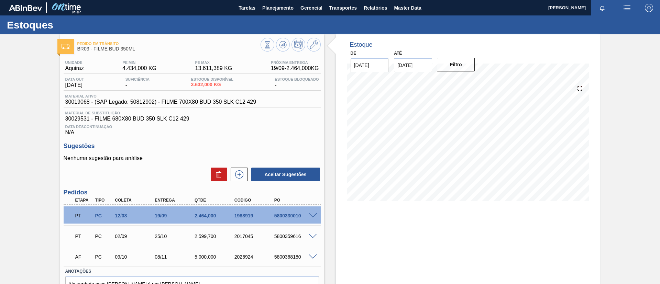
drag, startPoint x: 5, startPoint y: 129, endPoint x: 0, endPoint y: 129, distance: 4.8
click at [1, 129] on div "Pedido em Trânsito BR03 - FILME BUD 350ML Unidade Aquiraz PE MIN 4.434,000 KG P…" at bounding box center [330, 178] width 660 height 289
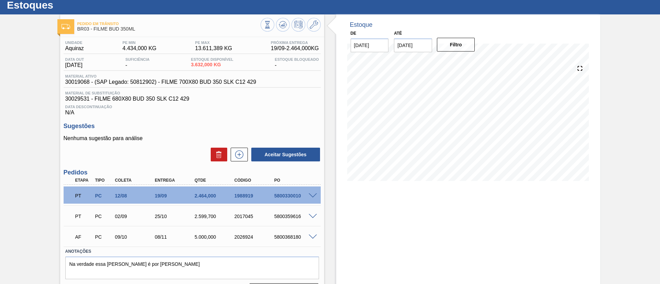
scroll to position [39, 0]
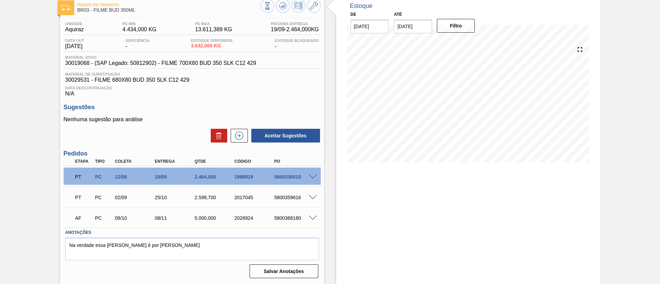
click at [172, 63] on span "30019068 - (SAP Legado: 50812902) - FILME 700X80 BUD 350 SLK C12 429" at bounding box center [160, 63] width 191 height 6
click at [19, 77] on div "Pedido em Trânsito BR03 - FILME BUD 350ML Unidade Aquiraz PE MIN 4.434,000 KG P…" at bounding box center [330, 140] width 660 height 289
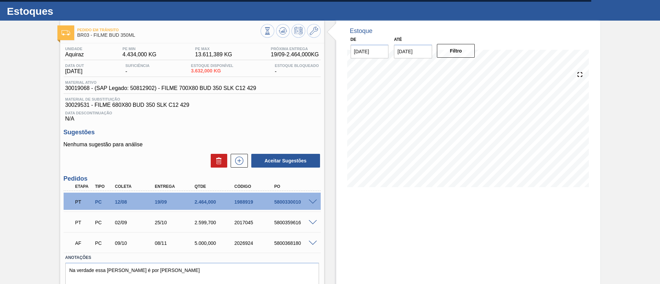
scroll to position [0, 0]
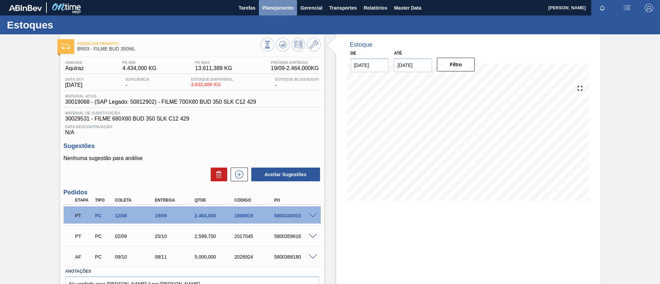
click at [285, 11] on span "Planejamento" at bounding box center [277, 8] width 31 height 8
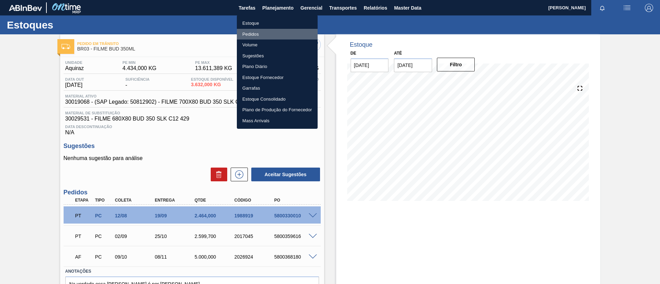
click at [257, 34] on li "Pedidos" at bounding box center [277, 34] width 81 height 11
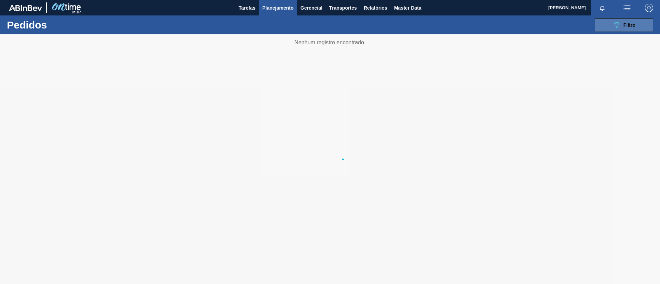
click at [606, 27] on button "089F7B8B-B2A5-4AFE-B5C0-19BA573D28AC Filtro" at bounding box center [624, 25] width 58 height 14
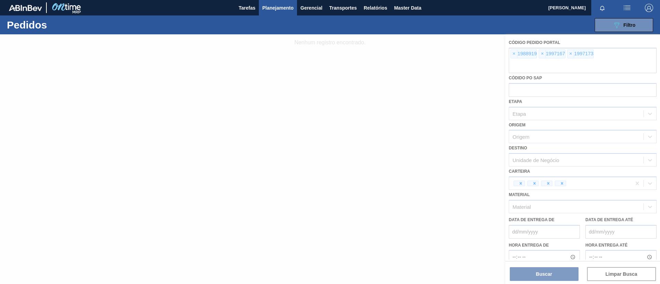
click at [515, 54] on div at bounding box center [330, 159] width 660 height 250
click at [513, 54] on div at bounding box center [330, 159] width 660 height 250
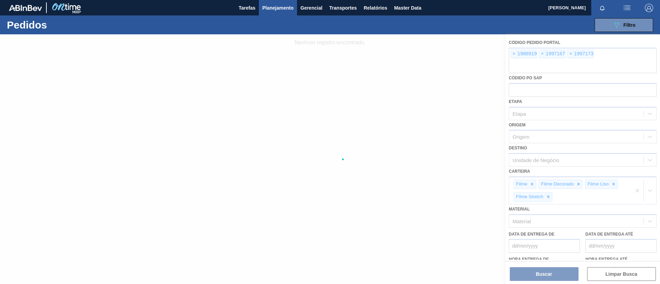
click at [513, 54] on div at bounding box center [330, 159] width 660 height 250
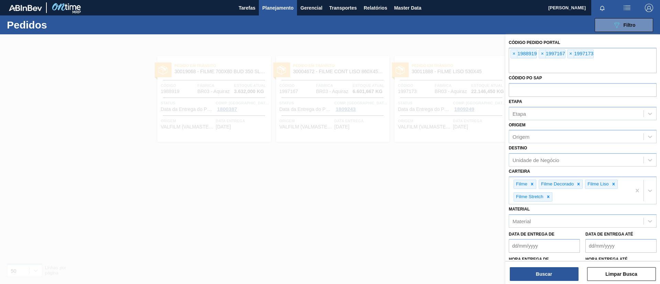
click at [515, 54] on span "×" at bounding box center [514, 54] width 7 height 8
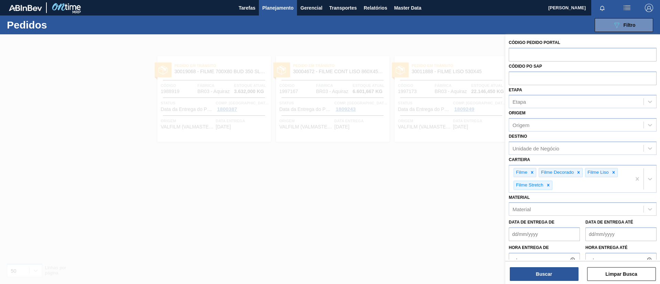
paste input "text"
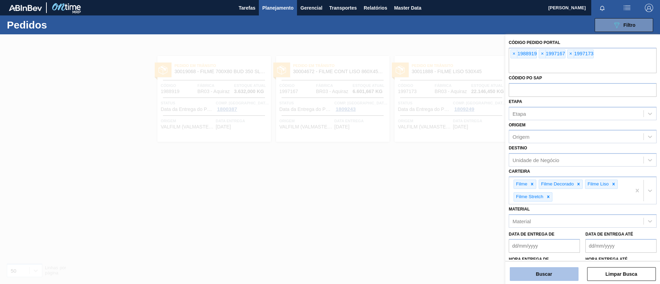
click at [537, 268] on button "Buscar" at bounding box center [544, 275] width 69 height 14
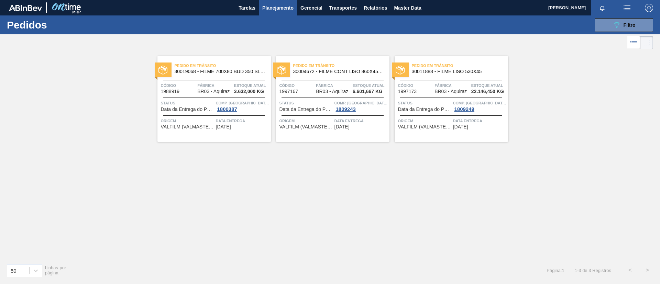
click at [73, 102] on div "Pedido em Trânsito 30019068 - FILME 700X80 BUD 350 SLK C12 429 Código 1988919 F…" at bounding box center [330, 154] width 660 height 207
click at [278, 13] on button "Planejamento" at bounding box center [278, 7] width 38 height 15
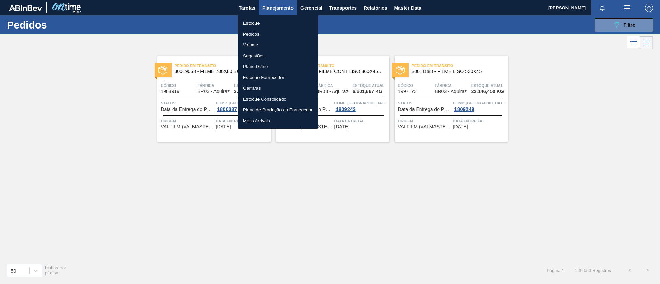
click at [274, 20] on li "Estoque" at bounding box center [278, 23] width 81 height 11
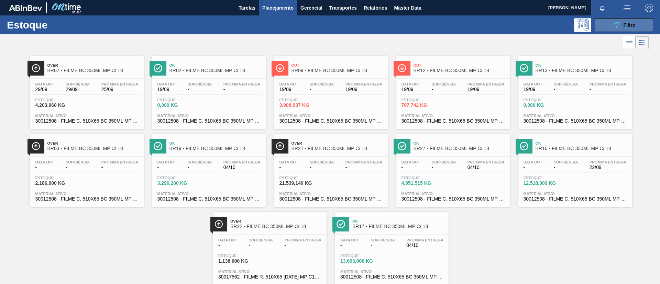
click at [613, 24] on icon "089F7B8B-B2A5-4AFE-B5C0-19BA573D28AC" at bounding box center [617, 25] width 8 height 8
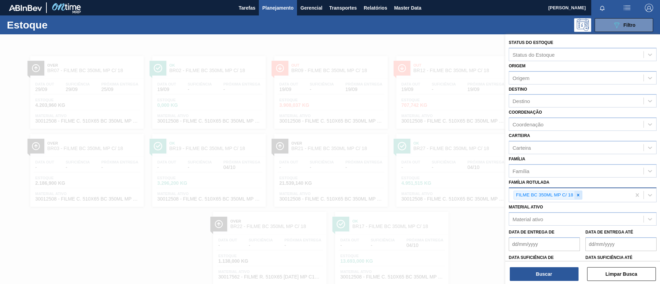
click at [576, 197] on icon at bounding box center [578, 195] width 5 height 5
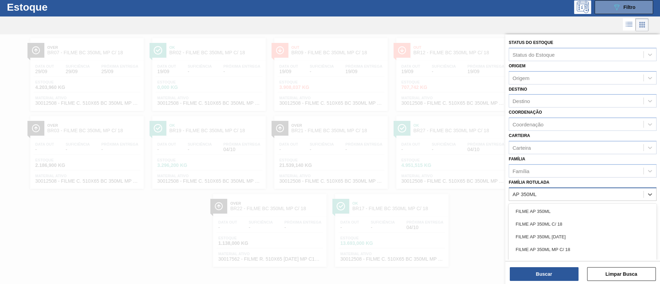
type Rotulada "AP 350ML MP"
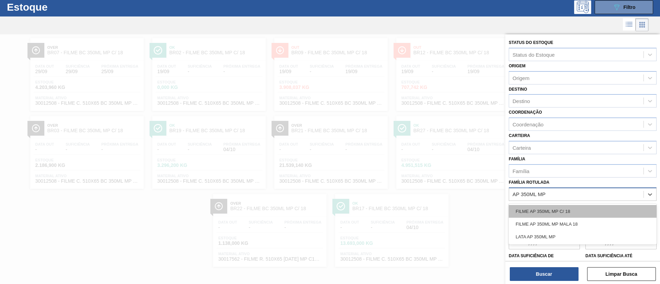
click at [576, 208] on div "FILME AP 350ML MP C/ 18" at bounding box center [583, 211] width 148 height 13
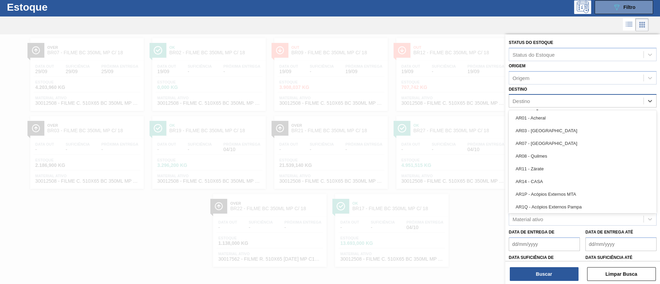
click at [529, 98] on div "Destino" at bounding box center [522, 101] width 18 height 6
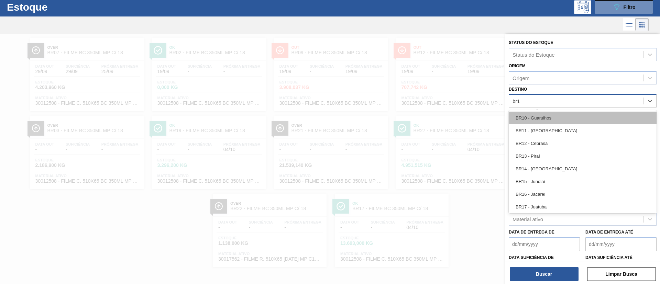
type input "br16"
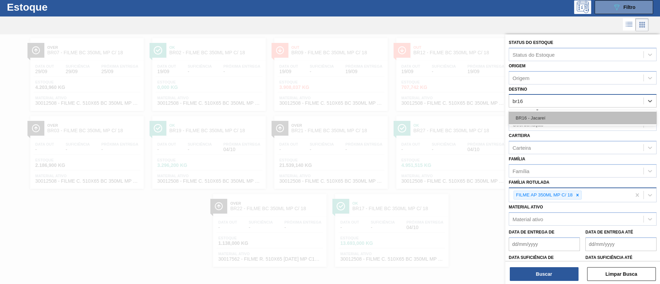
click at [547, 117] on div "BR16 - Jacareí" at bounding box center [583, 118] width 148 height 13
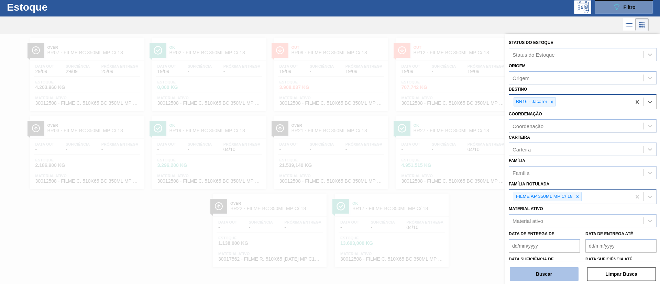
click at [543, 277] on button "Buscar" at bounding box center [544, 275] width 69 height 14
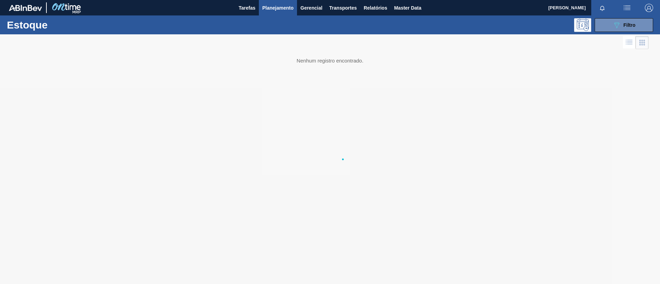
scroll to position [0, 0]
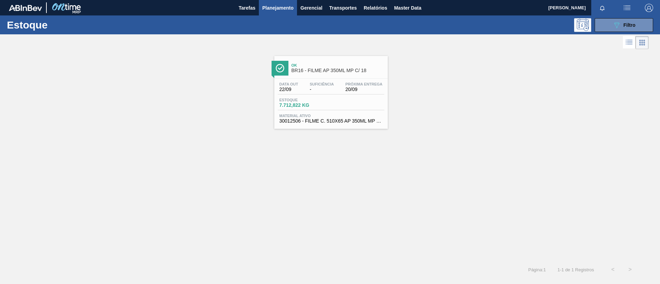
click at [378, 81] on div "Data out 22/09 Suficiência - Próxima Entrega 20/09 Estoque 7.712,822 KG Materia…" at bounding box center [330, 102] width 113 height 47
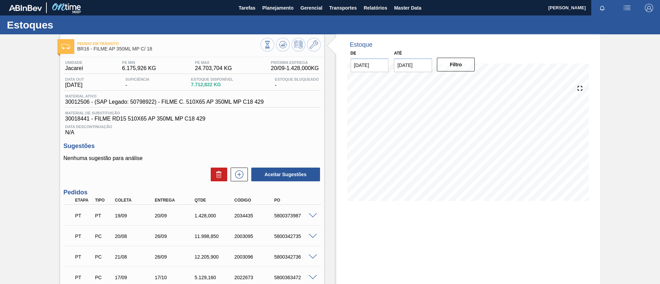
click at [239, 166] on div "Nenhuma sugestão para análise Aceitar Sugestões" at bounding box center [192, 168] width 257 height 27
click at [240, 173] on icon at bounding box center [239, 175] width 11 height 8
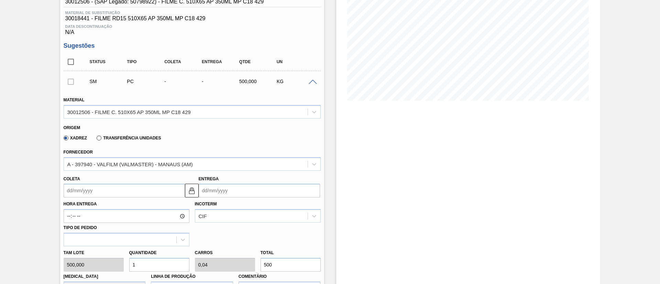
scroll to position [103, 0]
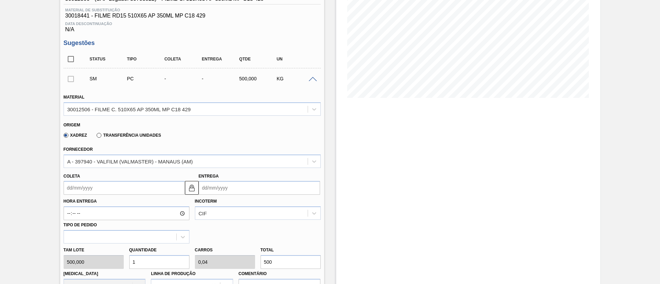
click at [131, 137] on label "Transferência Unidades" at bounding box center [129, 135] width 64 height 5
click at [96, 137] on input "Transferência Unidades" at bounding box center [96, 137] width 0 height 0
click at [129, 158] on div "BR12-Cebrasa" at bounding box center [186, 161] width 244 height 10
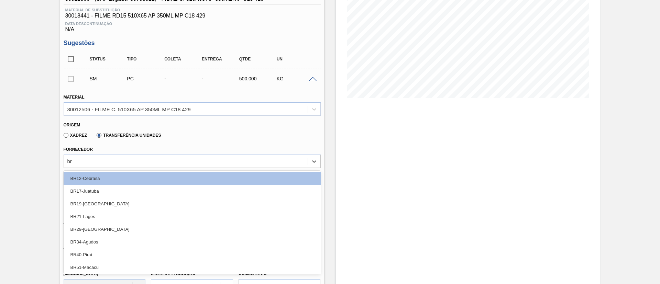
type input "b"
type input "br17"
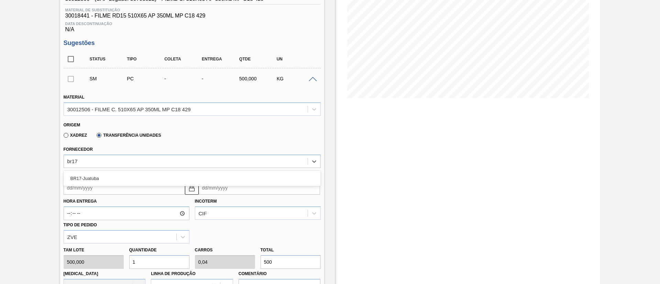
click at [129, 173] on div "BR17-Juatuba" at bounding box center [192, 178] width 257 height 13
click at [95, 193] on input "Coleta" at bounding box center [124, 188] width 121 height 14
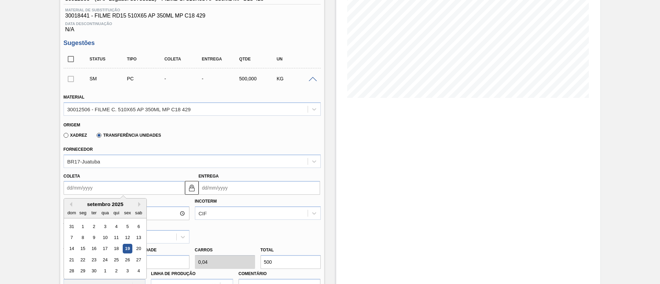
click at [125, 248] on div "19" at bounding box center [127, 248] width 9 height 9
type input "[DATE]"
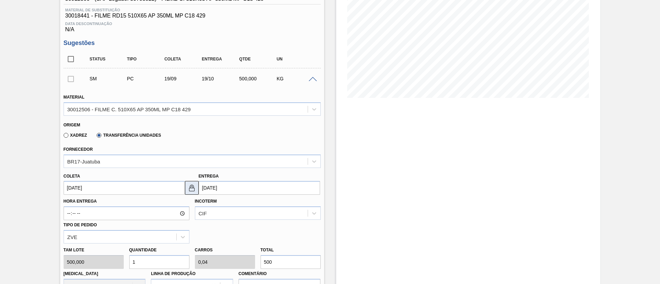
click at [194, 192] on img at bounding box center [192, 188] width 8 height 8
click at [211, 189] on input "19/10/2025" at bounding box center [259, 188] width 121 height 14
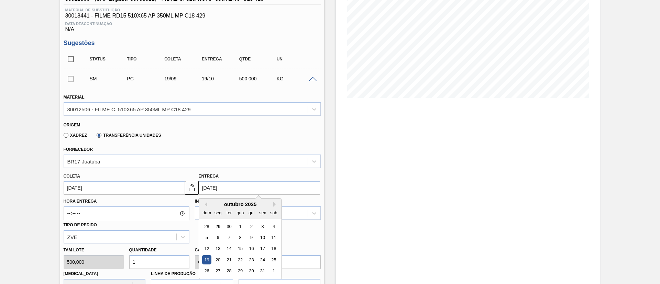
click at [205, 200] on div "outubro 2025 dom seg ter qua qui sex sab" at bounding box center [240, 209] width 83 height 20
click at [206, 201] on div "outubro 2025" at bounding box center [240, 204] width 83 height 6
click at [206, 206] on button "Previous Month" at bounding box center [205, 204] width 5 height 5
click at [217, 258] on div "22" at bounding box center [217, 259] width 9 height 9
type input "22/09/2025"
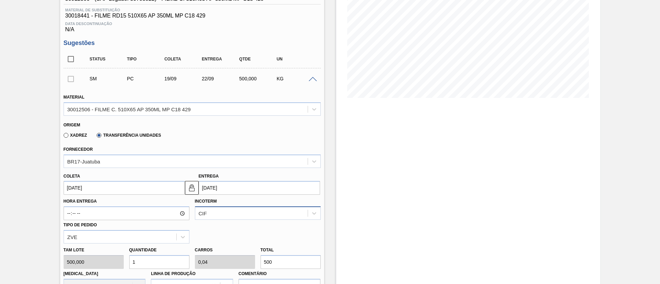
click at [220, 216] on div "CIF" at bounding box center [258, 213] width 126 height 13
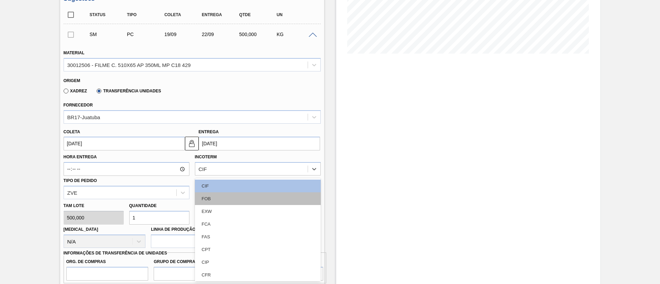
click at [218, 196] on div "FOB" at bounding box center [258, 199] width 126 height 13
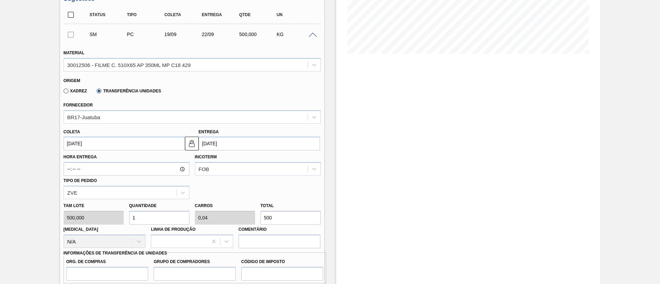
drag, startPoint x: 280, startPoint y: 215, endPoint x: 175, endPoint y: 214, distance: 104.5
click at [178, 211] on div "Tam lote 500,000 Quantidade 1 Carros 0,04 Total 500 Doca N/A Linha de Produção …" at bounding box center [192, 223] width 263 height 49
paste input "716,5"
type input "1,433"
type input "0,057"
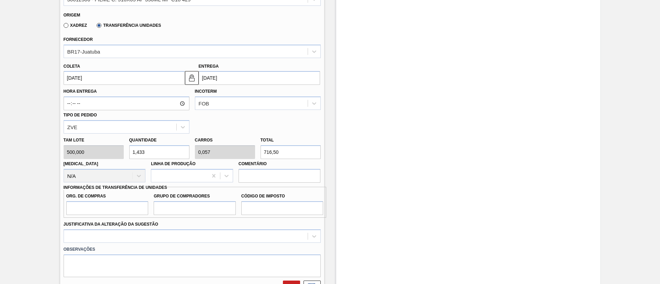
scroll to position [251, 0]
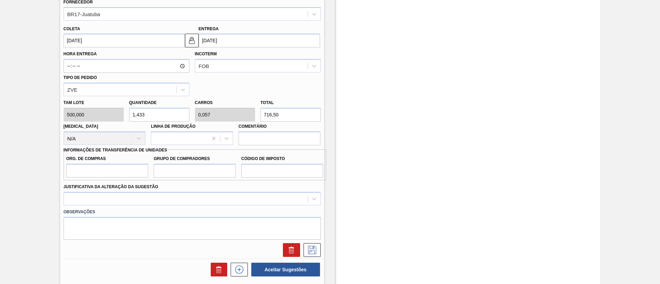
type input "716,50"
click at [94, 169] on input "Org. de Compras" at bounding box center [107, 171] width 82 height 14
type input "BR00"
click at [187, 167] on input "Grupo de Compradores" at bounding box center [195, 171] width 82 height 14
type input "A01"
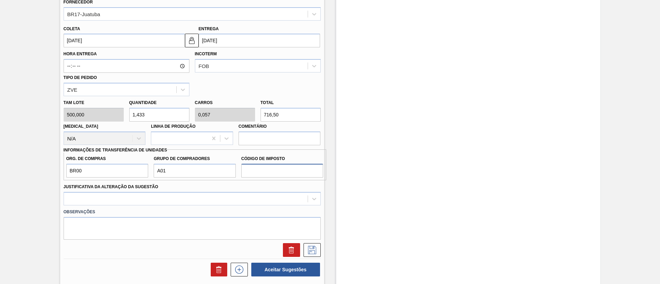
click at [266, 170] on input "Código de Imposto" at bounding box center [282, 171] width 82 height 14
type input "I1"
click at [157, 195] on div at bounding box center [192, 198] width 257 height 13
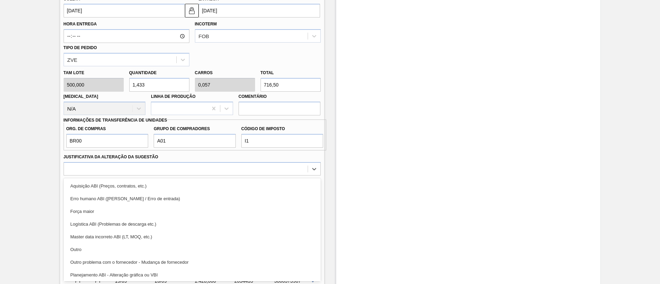
drag, startPoint x: 113, startPoint y: 246, endPoint x: 175, endPoint y: 242, distance: 62.4
click at [128, 244] on div "Outro" at bounding box center [192, 249] width 257 height 13
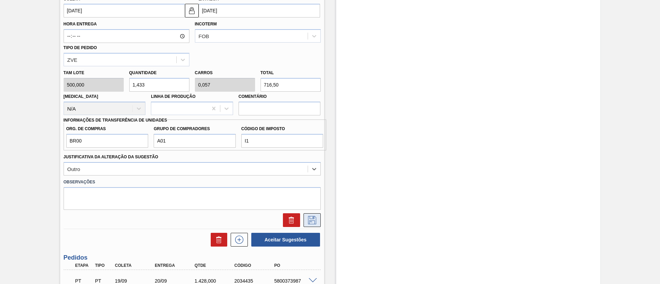
click at [309, 221] on icon at bounding box center [312, 220] width 11 height 8
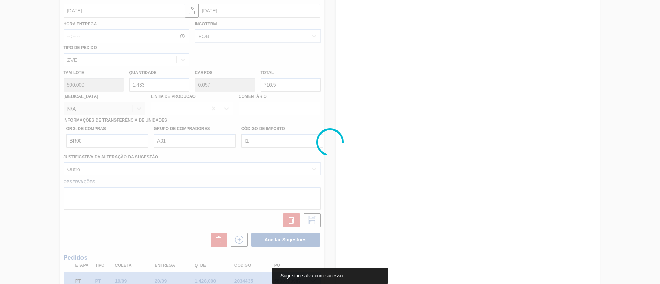
scroll to position [109, 0]
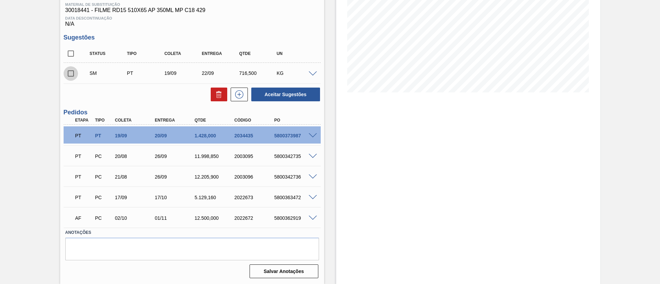
click at [73, 76] on input "checkbox" at bounding box center [71, 73] width 14 height 14
click at [277, 91] on button "Aceitar Sugestões" at bounding box center [285, 95] width 69 height 14
checkbox input "false"
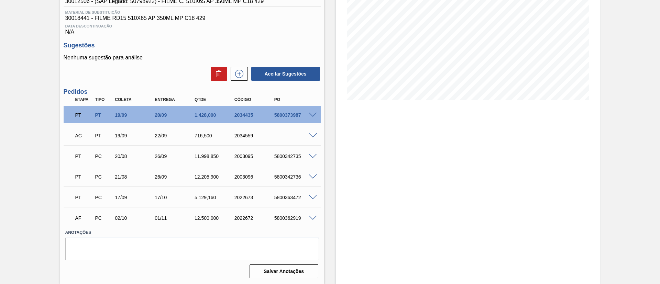
scroll to position [101, 0]
drag, startPoint x: 274, startPoint y: 116, endPoint x: 305, endPoint y: 118, distance: 31.3
click at [308, 116] on div "PT PT 19/09 20/09 1.428,000 2034435 5800373987" at bounding box center [192, 114] width 257 height 17
copy div "5800373987"
click at [311, 134] on span at bounding box center [313, 135] width 8 height 5
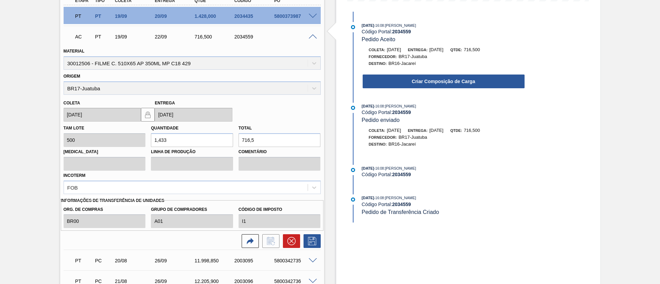
scroll to position [255, 0]
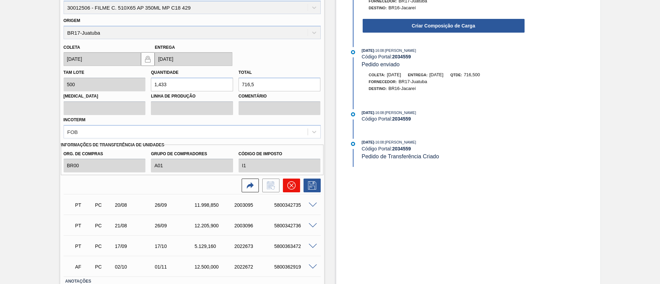
click at [286, 183] on button at bounding box center [291, 186] width 17 height 14
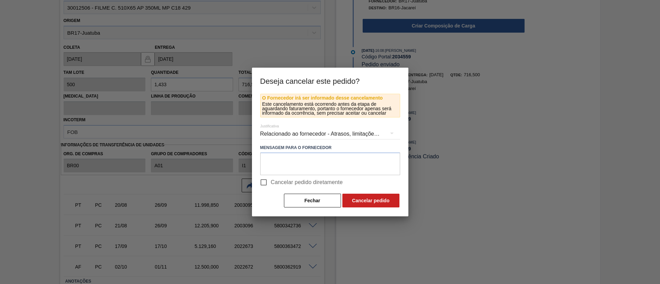
click at [292, 180] on span "Cancelar pedido diretamente" at bounding box center [307, 182] width 72 height 8
click at [271, 180] on input "Cancelar pedido diretamente" at bounding box center [264, 182] width 14 height 14
checkbox input "true"
click at [357, 196] on button "Cancelar pedido" at bounding box center [370, 201] width 57 height 14
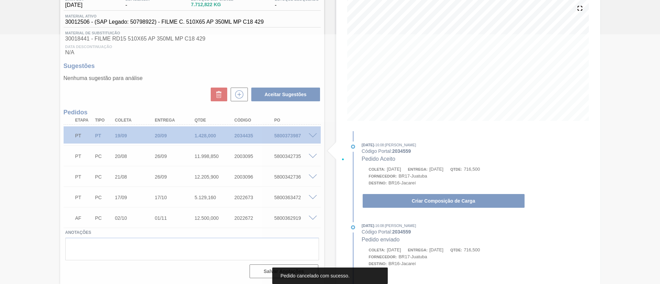
scroll to position [31, 0]
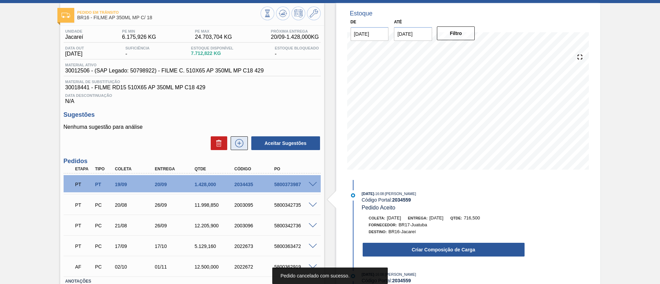
click at [239, 144] on icon at bounding box center [239, 143] width 11 height 8
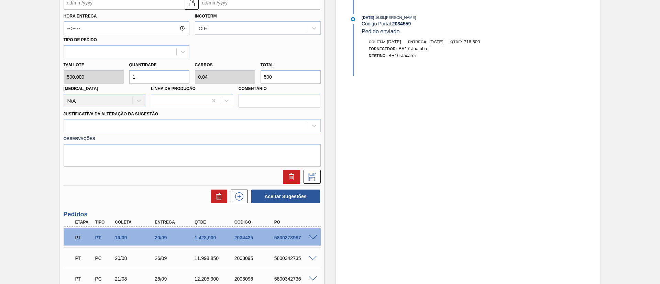
scroll to position [287, 0]
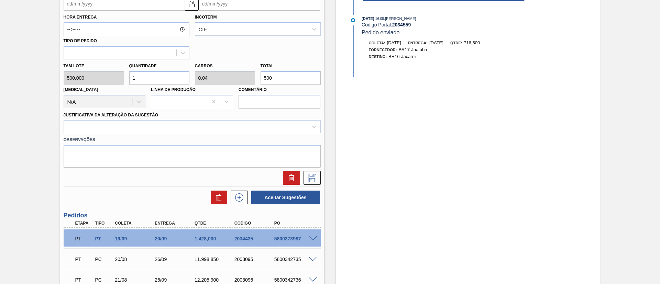
click at [314, 238] on span at bounding box center [313, 239] width 8 height 5
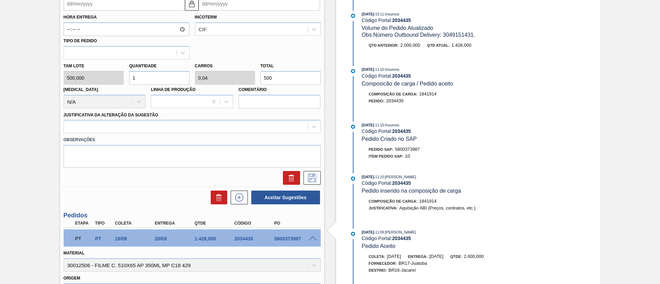
click at [314, 238] on span at bounding box center [313, 239] width 8 height 5
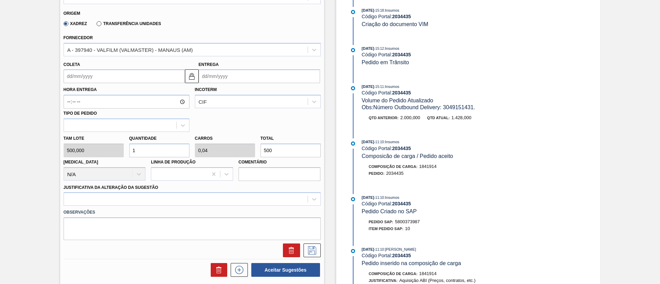
scroll to position [133, 0]
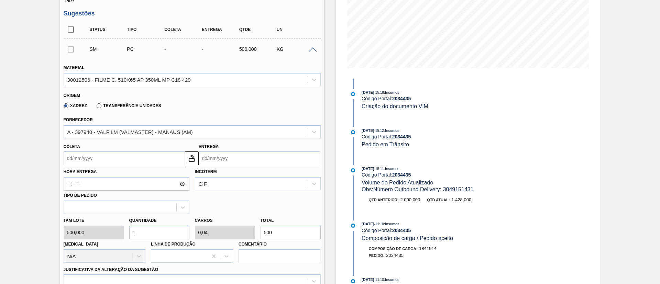
click at [139, 103] on label "Transferência Unidades" at bounding box center [129, 105] width 64 height 5
click at [96, 107] on input "Transferência Unidades" at bounding box center [96, 107] width 0 height 0
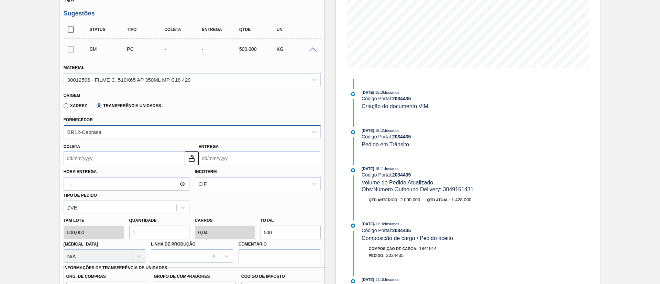
click at [140, 128] on div "BR12-Cebrasa" at bounding box center [186, 132] width 244 height 10
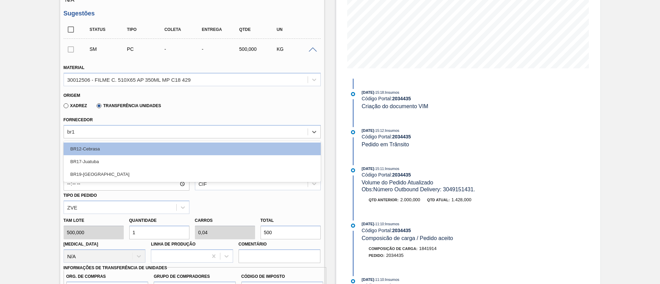
type input "br17"
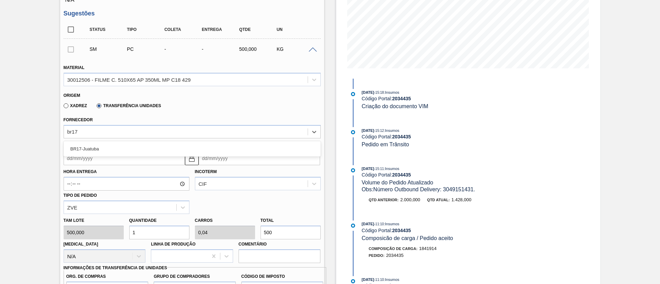
click at [127, 146] on div "BR17-Juatuba" at bounding box center [192, 149] width 257 height 13
click at [120, 151] on div "Coleta" at bounding box center [124, 154] width 121 height 24
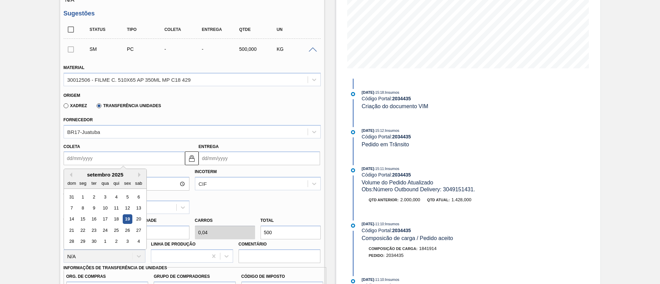
click at [129, 217] on div "19" at bounding box center [127, 219] width 9 height 9
type input "[DATE]"
drag, startPoint x: 184, startPoint y: 162, endPoint x: 189, endPoint y: 161, distance: 5.8
click at [185, 162] on div "Coleta 19/09/2025 Previous Month Next Month setembro 2025 dom seg ter qua qui s…" at bounding box center [192, 152] width 263 height 25
click at [214, 160] on input "19/10/2025" at bounding box center [259, 159] width 121 height 14
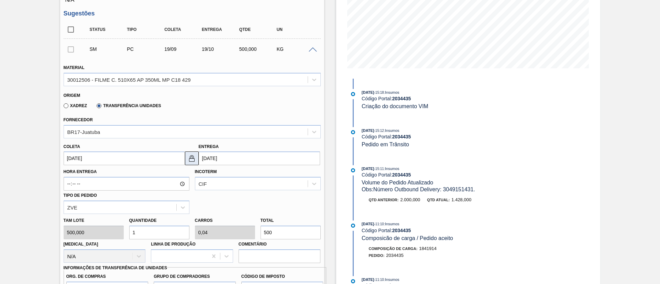
click at [188, 162] on img at bounding box center [192, 158] width 8 height 8
click at [215, 159] on input "19/10/2025" at bounding box center [259, 159] width 121 height 14
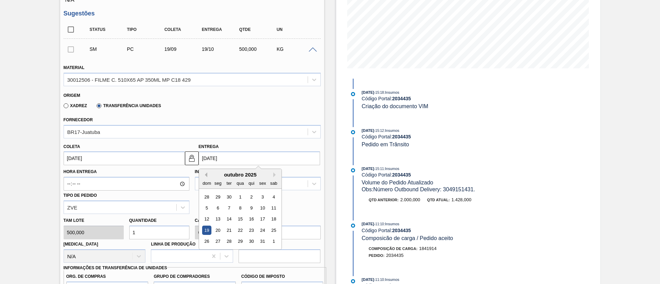
click at [204, 173] on button "Previous Month" at bounding box center [205, 175] width 5 height 5
click at [271, 219] on div "20" at bounding box center [273, 219] width 9 height 9
type input "20/09/2025"
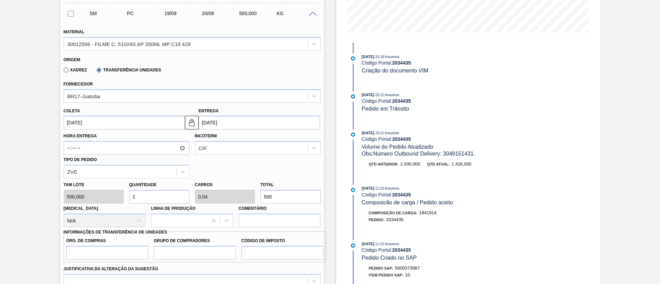
scroll to position [184, 0]
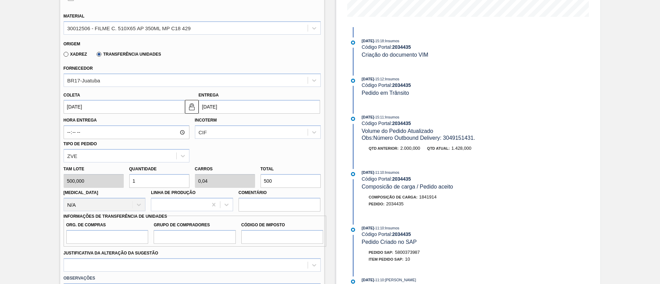
click at [200, 175] on div "Tam lote 500,000 Quantidade 1 Carros 0,04 Total 500 Doca N/A Linha de Produção …" at bounding box center [192, 187] width 263 height 49
type input "0,004"
type input "0"
type input "2"
type input "0,042"
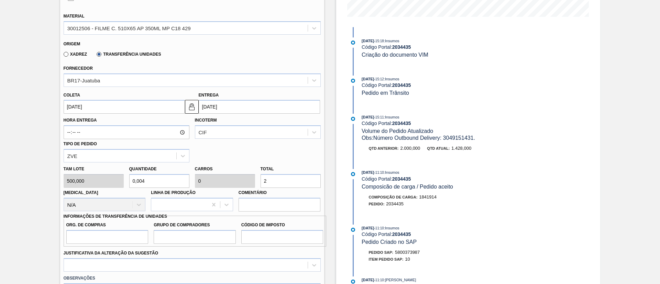
type input "0,002"
type input "21"
type input "0,428"
type input "0,017"
type input "214"
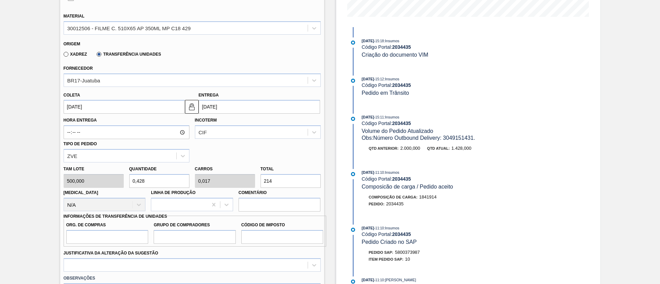
type input "4,288"
type input "0,172"
type input "2.144"
type input "42,89"
type input "1,716"
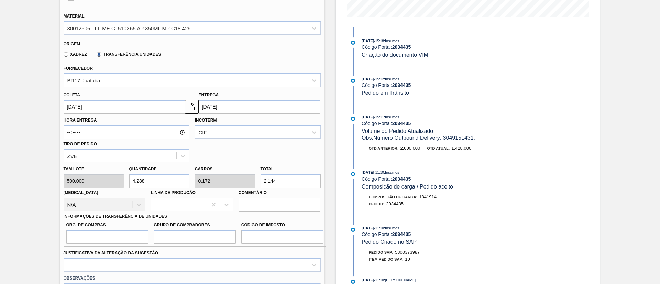
type input "21.445"
type input "428,9"
type input "17,156"
type input "214.450"
type input "42,89"
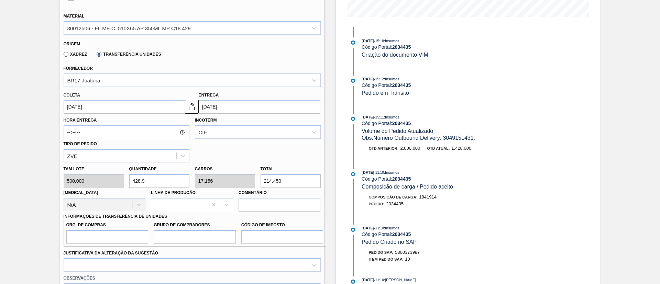
type input "1,716"
type input "21.445"
type input "4,288"
type input "0,172"
type input "2.144,"
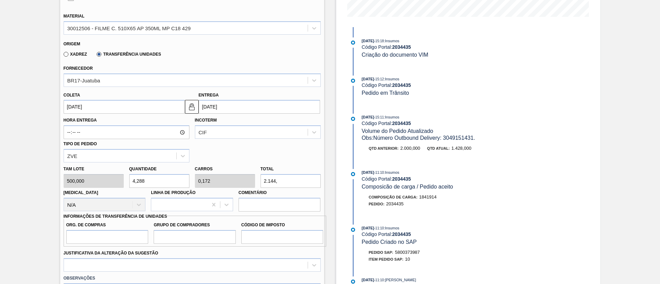
type input "4,289"
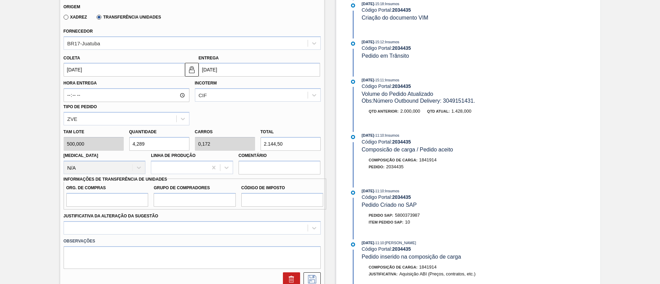
scroll to position [236, 0]
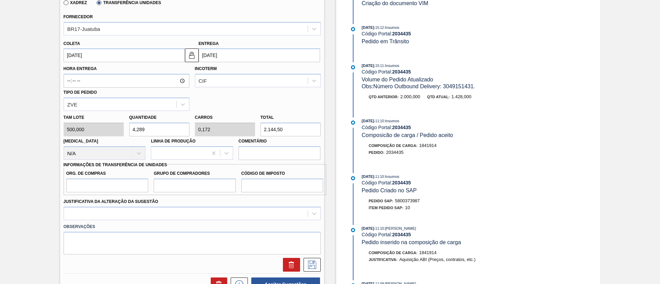
type input "2.144,50"
click at [100, 186] on input "Org. de Compras" at bounding box center [107, 186] width 82 height 14
type input "BR00"
click at [215, 75] on div "CIF" at bounding box center [258, 80] width 126 height 13
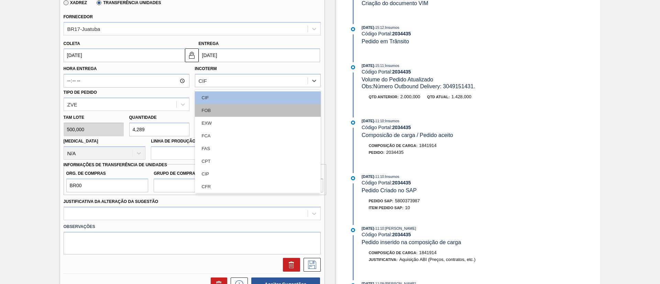
click at [221, 108] on div "FOB" at bounding box center [258, 110] width 126 height 13
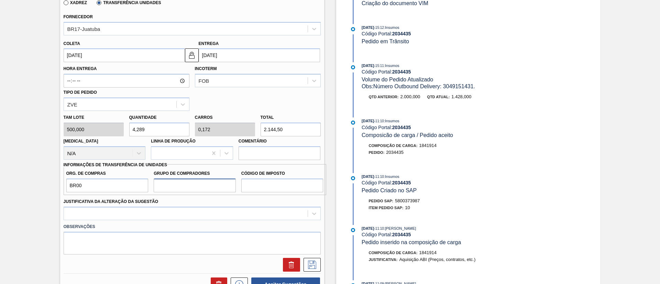
click at [190, 187] on input "Grupo de Compradores" at bounding box center [195, 186] width 82 height 14
type input "A01"
click at [265, 189] on input "Código de Imposto" at bounding box center [282, 186] width 82 height 14
type input "I1"
click at [201, 213] on div at bounding box center [192, 213] width 257 height 13
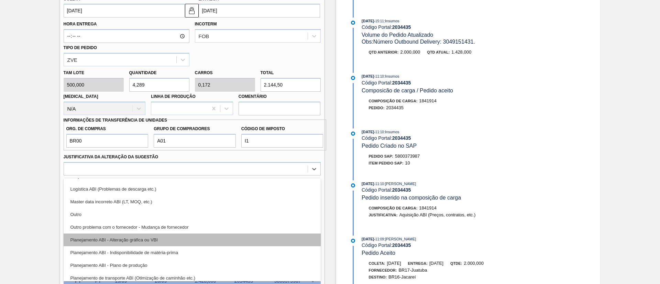
scroll to position [52, 0]
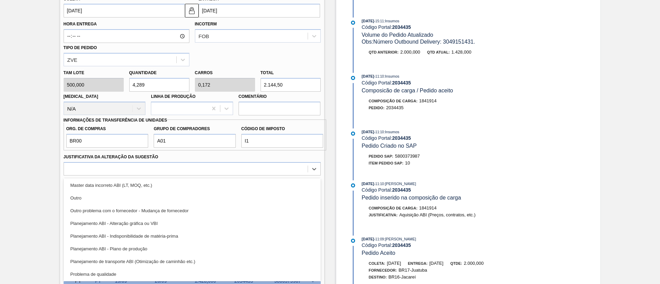
click at [132, 247] on div "Planejamento ABI - Plano de produção" at bounding box center [192, 249] width 257 height 13
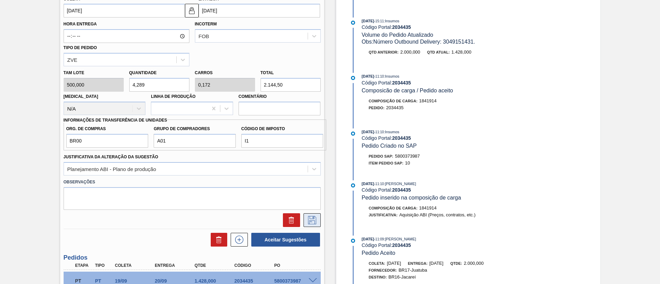
click at [317, 221] on button at bounding box center [312, 221] width 17 height 14
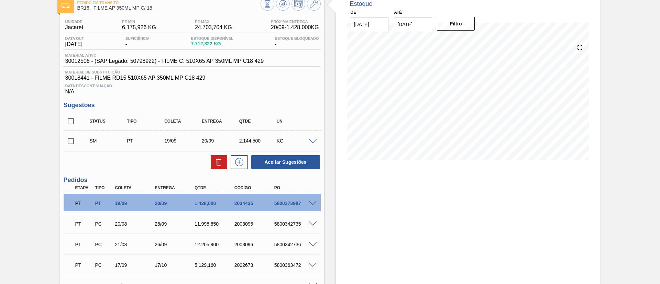
scroll to position [57, 0]
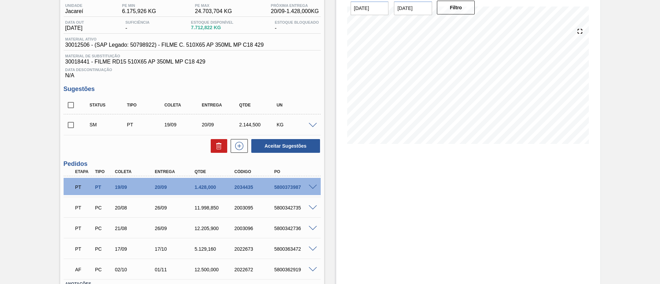
click at [313, 123] on span at bounding box center [313, 125] width 8 height 5
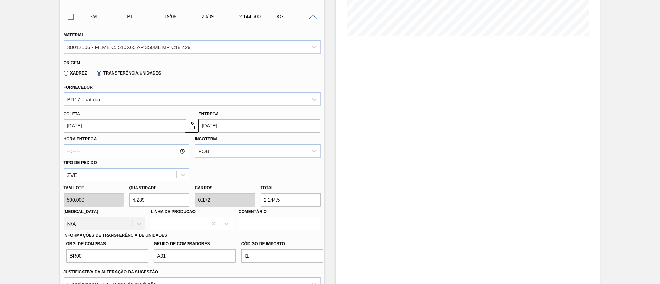
scroll to position [212, 0]
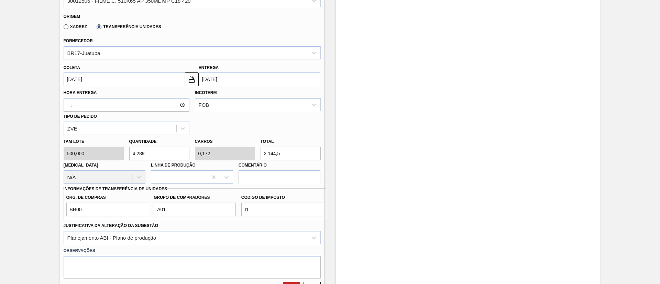
click at [209, 151] on div "Tam lote 500,000 Quantidade 4,289 Carros 0,172 Total 2.144,5 Doca N/A Linha de …" at bounding box center [192, 159] width 263 height 49
paste input "716,50"
type input "1,433"
type input "0,057"
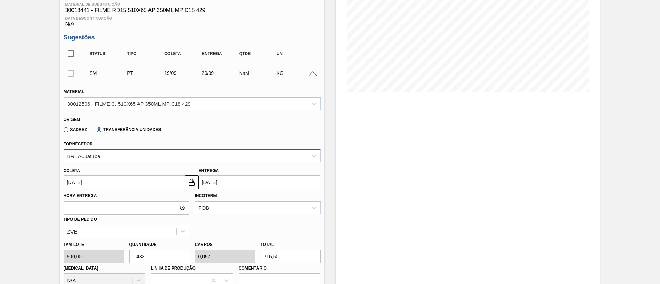
scroll to position [263, 0]
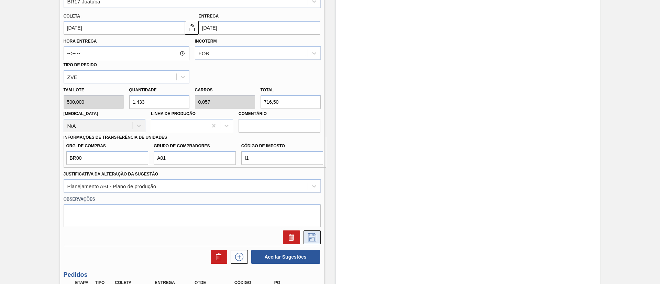
type input "716,50"
click at [316, 233] on icon at bounding box center [312, 237] width 11 height 8
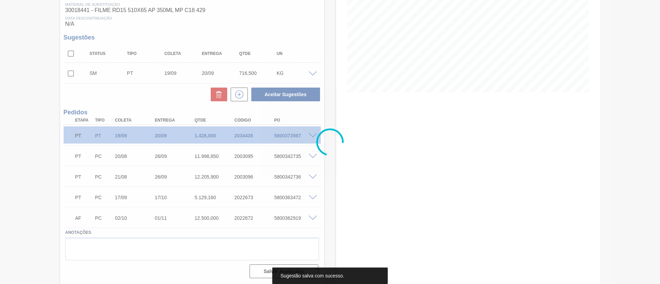
scroll to position [109, 0]
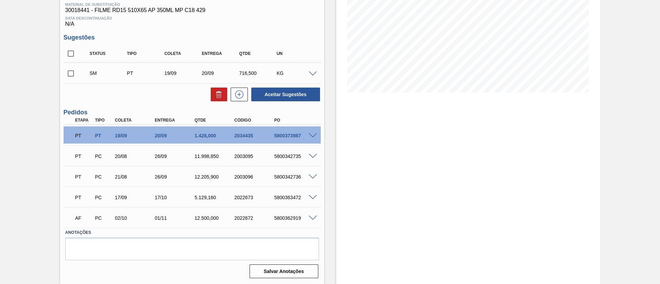
click at [70, 74] on input "checkbox" at bounding box center [71, 73] width 14 height 14
click at [313, 94] on button "Aceitar Sugestões" at bounding box center [285, 95] width 69 height 14
checkbox input "false"
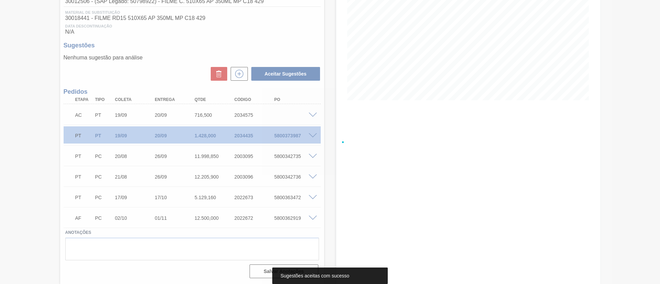
scroll to position [101, 0]
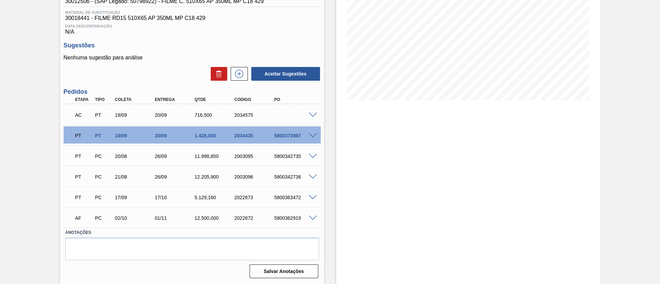
click at [313, 115] on span at bounding box center [313, 115] width 8 height 5
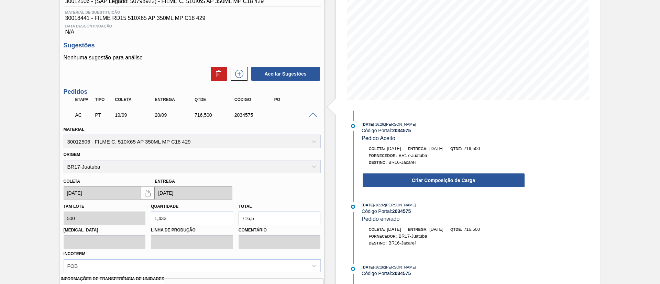
click at [417, 169] on div "Coleta: 19/09/2025 Entrega: 20/09/2025 Qtde: 716,500 Fornecedor: BR17-Juatuba D…" at bounding box center [436, 166] width 177 height 43
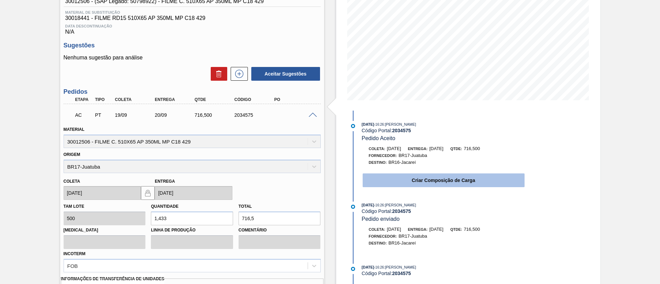
click at [425, 177] on button "Criar Composição de Carga" at bounding box center [444, 181] width 162 height 14
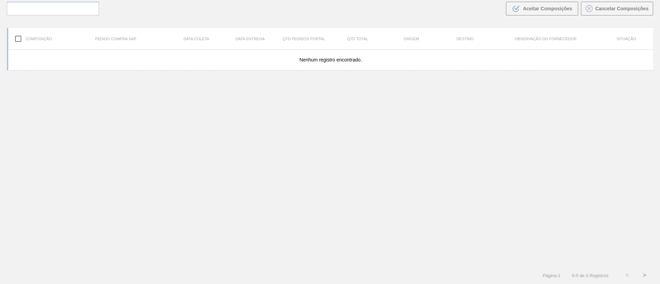
scroll to position [50, 0]
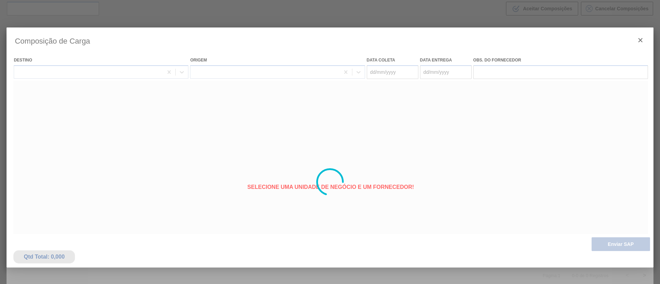
type coleta "[DATE]"
type entrega "20/09/2025"
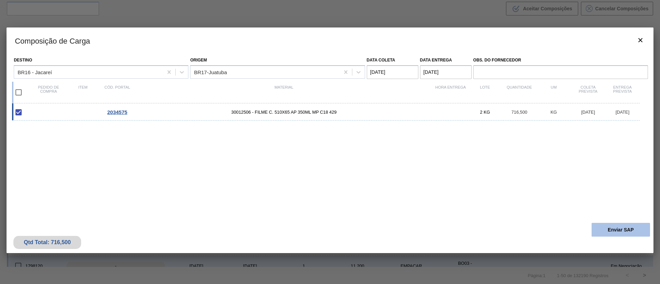
click at [617, 232] on button "Enviar SAP" at bounding box center [621, 230] width 58 height 14
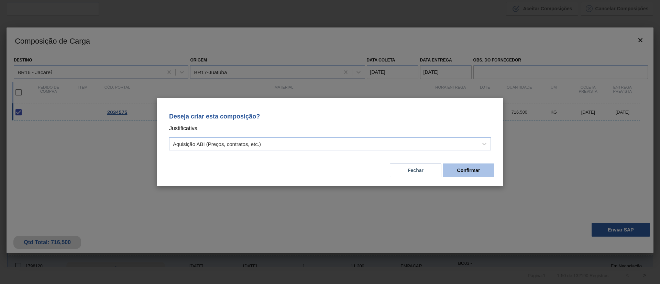
click at [474, 165] on button "Confirmar" at bounding box center [469, 171] width 52 height 14
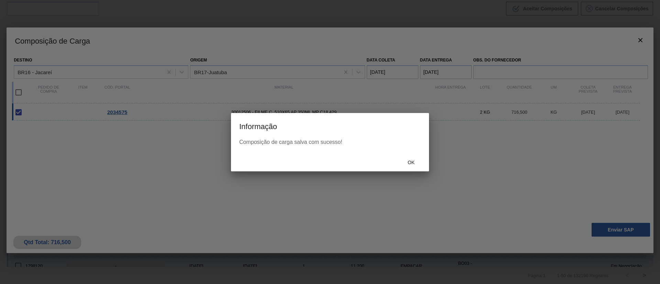
click at [415, 168] on div "Ok" at bounding box center [411, 162] width 30 height 13
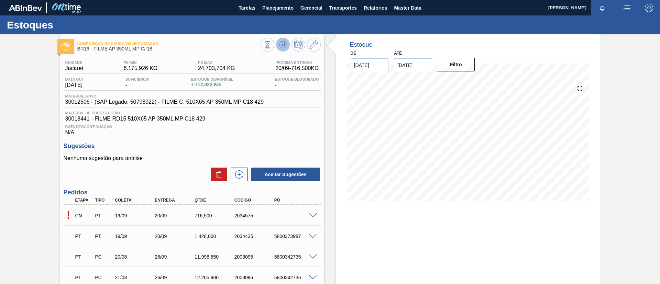
click at [284, 41] on icon at bounding box center [283, 45] width 8 height 8
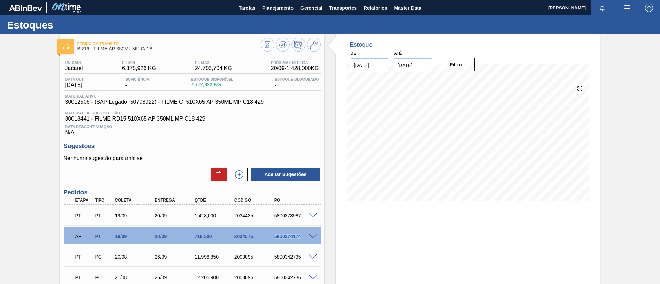
drag, startPoint x: 270, startPoint y: 235, endPoint x: 305, endPoint y: 237, distance: 35.5
click at [305, 237] on div "5800374174" at bounding box center [290, 237] width 40 height 6
copy div "5800374174"
click at [194, 222] on div "PT PT 19/09 20/09 1.428,000 2034435 5800373987" at bounding box center [190, 215] width 239 height 14
click at [282, 10] on span "Planejamento" at bounding box center [277, 8] width 31 height 8
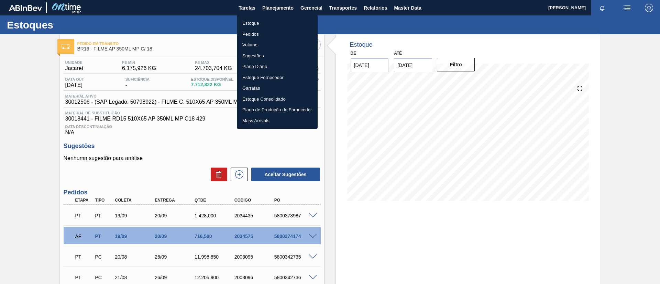
click at [254, 31] on li "Pedidos" at bounding box center [277, 34] width 81 height 11
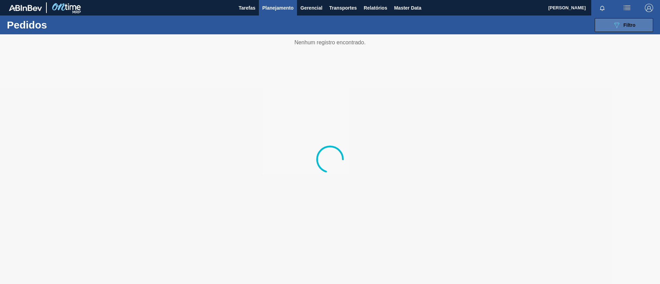
click at [636, 27] on button "089F7B8B-B2A5-4AFE-B5C0-19BA573D28AC Filtro" at bounding box center [624, 25] width 58 height 14
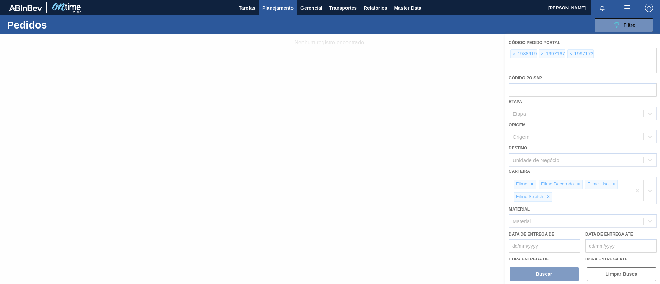
click at [514, 54] on div at bounding box center [330, 159] width 660 height 250
click at [510, 57] on div at bounding box center [330, 159] width 660 height 250
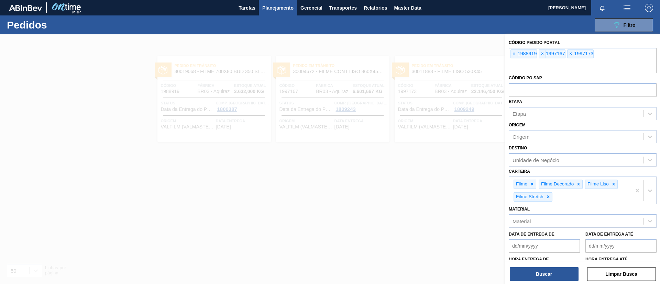
click at [510, 57] on div "× 1988919 × 1997167 × 1997173" at bounding box center [583, 60] width 148 height 25
click at [515, 57] on span "×" at bounding box center [514, 54] width 7 height 8
click at [515, 60] on input "text" at bounding box center [583, 66] width 148 height 13
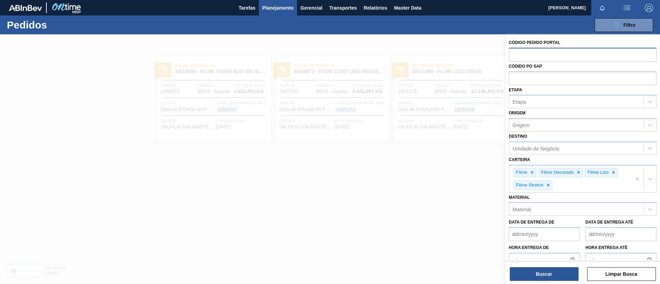
paste input "text"
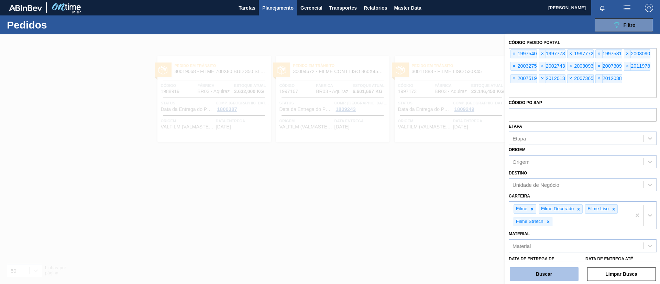
click at [545, 277] on button "Buscar" at bounding box center [544, 275] width 69 height 14
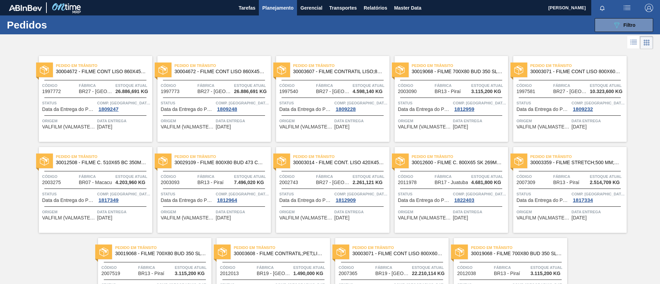
click at [138, 46] on div at bounding box center [330, 42] width 660 height 17
click at [125, 76] on div "Pedido em Trânsito 30004672 - FILME CONT LISO 860X45 MICRAS" at bounding box center [95, 68] width 113 height 15
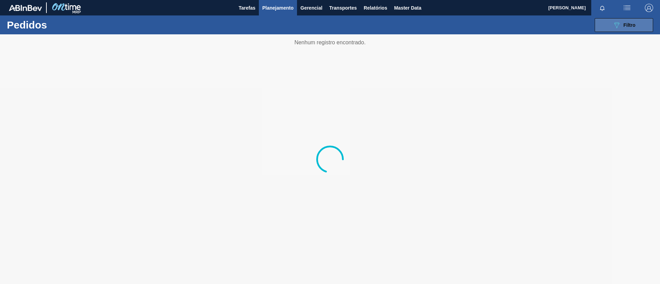
click at [628, 24] on span "Filtro" at bounding box center [630, 25] width 12 height 6
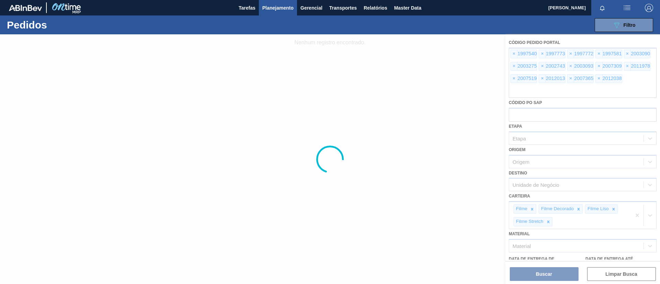
click at [337, 51] on div at bounding box center [330, 159] width 660 height 250
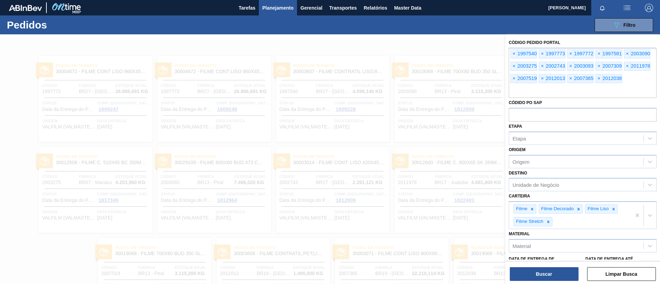
click at [56, 49] on div at bounding box center [330, 176] width 660 height 284
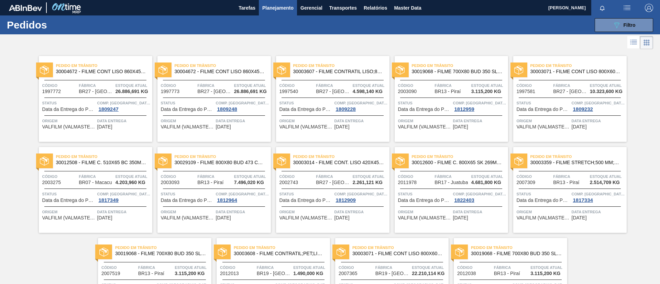
click at [465, 75] on div "Pedido em Trânsito 30019068 - FILME 700X80 BUD 350 SLK C12 429" at bounding box center [451, 68] width 113 height 15
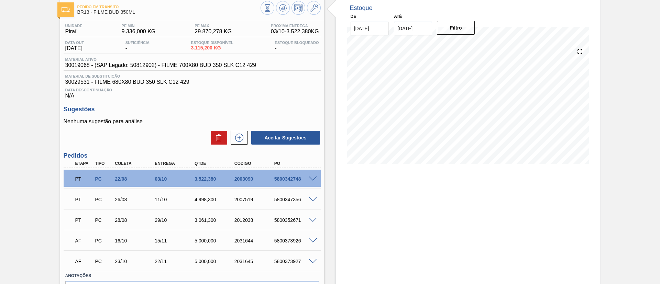
scroll to position [52, 0]
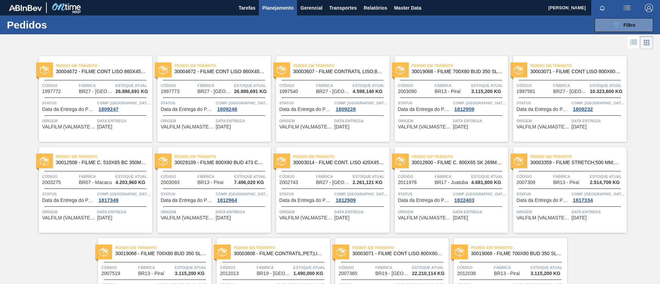
click at [111, 163] on span "30012508 - FILME C. 510X65 BC 350ML MP C18 429" at bounding box center [101, 162] width 91 height 5
click at [229, 162] on span "30029109 - FILME 800X80 BUD 473 C12 429" at bounding box center [220, 162] width 91 height 5
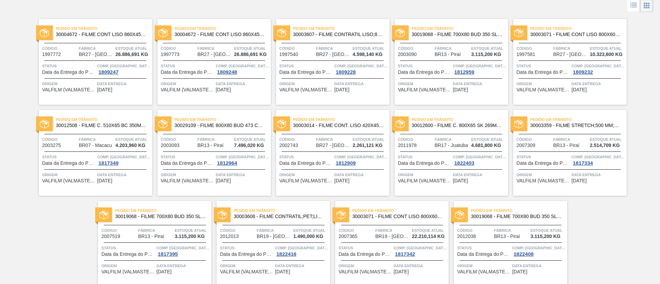
scroll to position [52, 0]
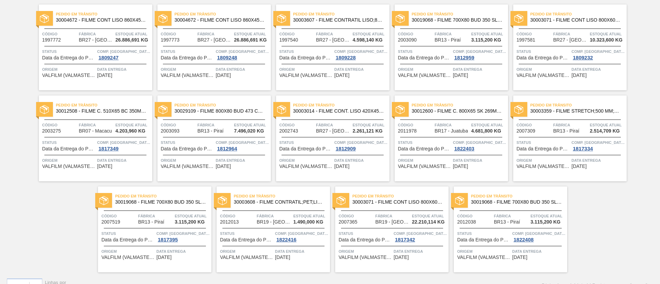
click at [577, 113] on span "30003359 - FILME STRETCH;500 MM;27 MICRA;;" at bounding box center [576, 111] width 91 height 5
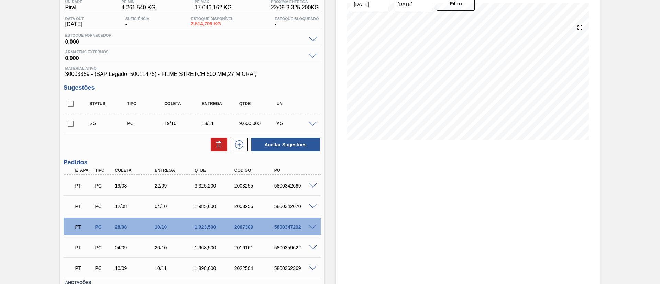
scroll to position [111, 0]
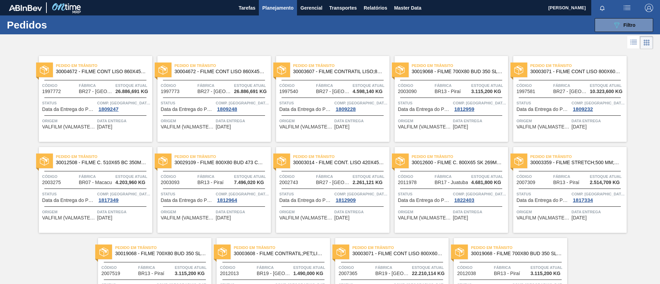
click at [460, 158] on span "Pedido em Trânsito" at bounding box center [460, 156] width 96 height 7
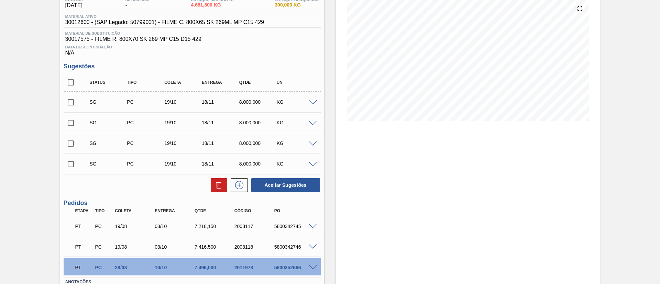
scroll to position [129, 0]
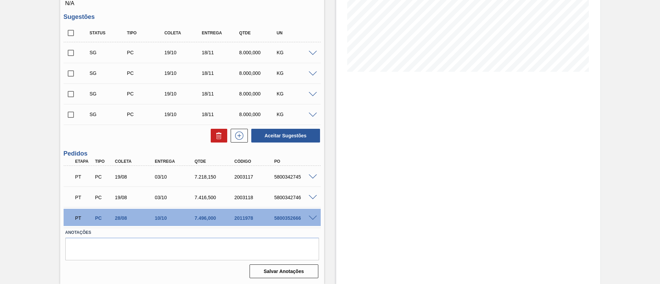
click at [312, 181] on div "PT PC 19/08 03/10 7.218,150 2003117 5800342745" at bounding box center [192, 176] width 257 height 17
click at [312, 179] on div "5800342745" at bounding box center [295, 177] width 45 height 6
click at [312, 178] on span at bounding box center [313, 177] width 8 height 5
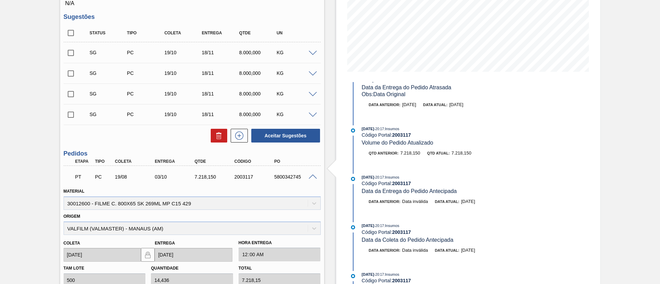
scroll to position [0, 0]
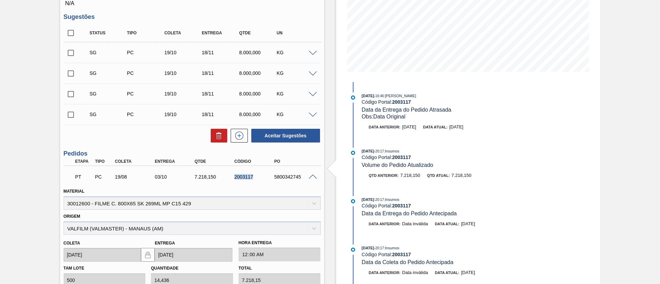
drag, startPoint x: 232, startPoint y: 178, endPoint x: 255, endPoint y: 178, distance: 23.0
click at [255, 178] on div "2003117" at bounding box center [255, 177] width 45 height 6
copy div "2003117"
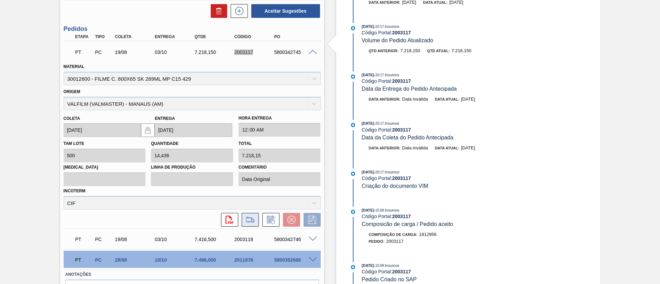
scroll to position [296, 0]
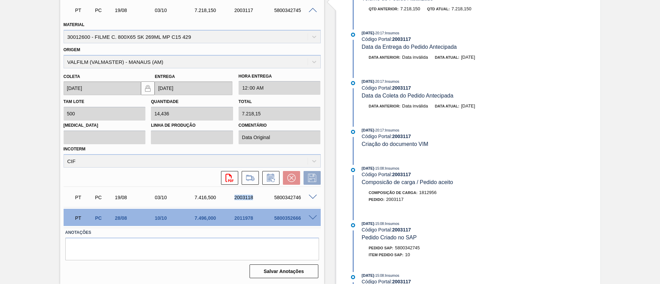
drag, startPoint x: 232, startPoint y: 200, endPoint x: 266, endPoint y: 192, distance: 34.3
click at [266, 192] on div "PT PC 19/08 03/10 7.416,500 2003118 5800342746" at bounding box center [190, 197] width 239 height 14
copy div "2003118"
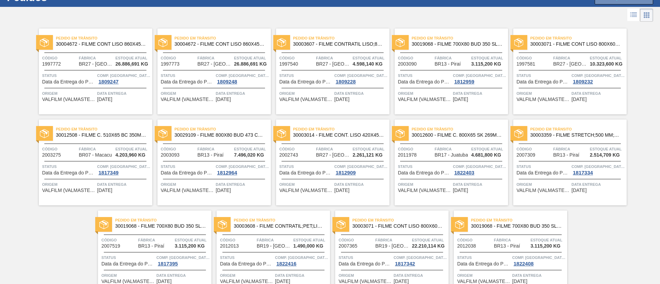
scroll to position [14, 0]
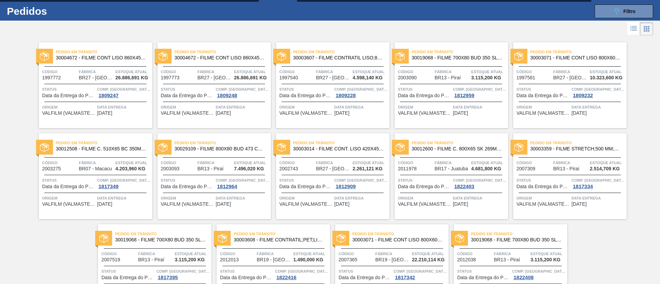
click at [563, 66] on div at bounding box center [570, 66] width 102 height 0
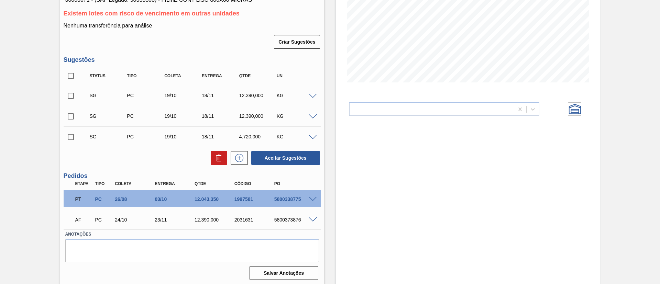
scroll to position [120, 0]
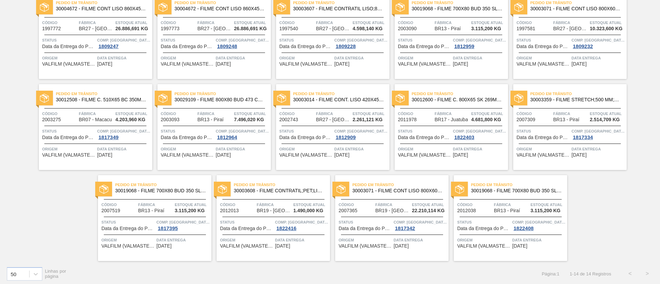
scroll to position [65, 0]
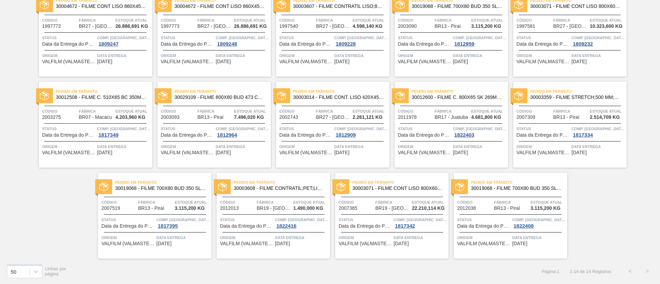
click at [382, 188] on span "30003071 - FILME CONT LISO 800X60 MICRAS" at bounding box center [397, 188] width 91 height 5
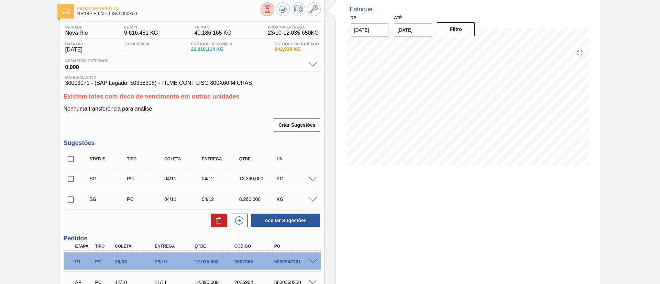
scroll to position [52, 0]
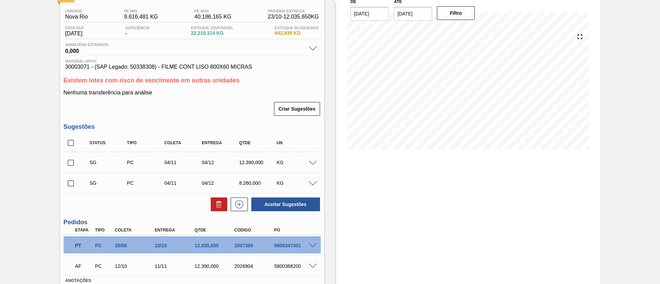
click at [316, 162] on span at bounding box center [313, 163] width 8 height 5
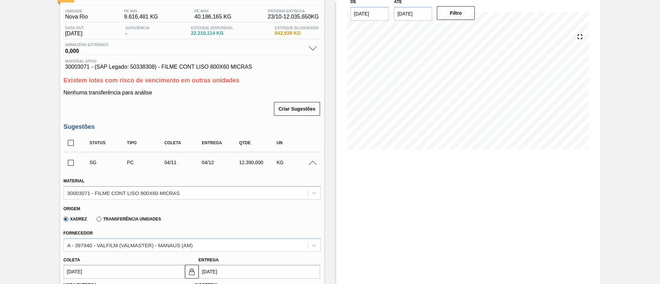
click at [313, 161] on span at bounding box center [313, 163] width 8 height 5
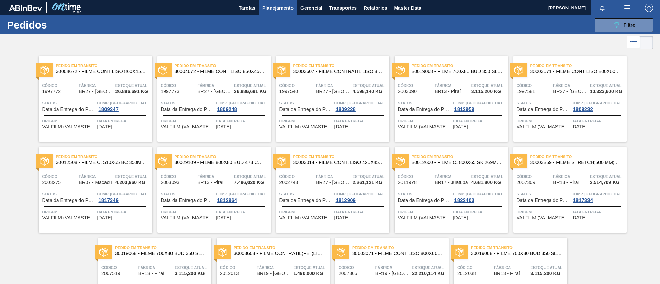
click at [279, 2] on button "Planejamento" at bounding box center [278, 7] width 38 height 15
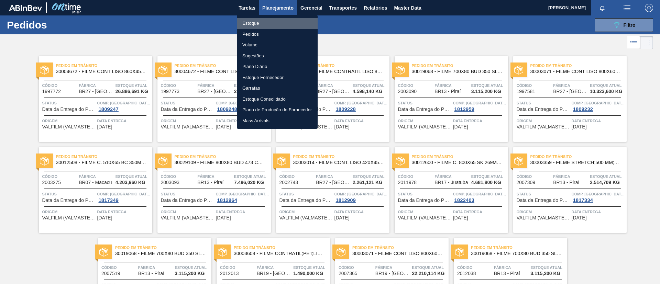
click at [279, 19] on li "Estoque" at bounding box center [277, 23] width 81 height 11
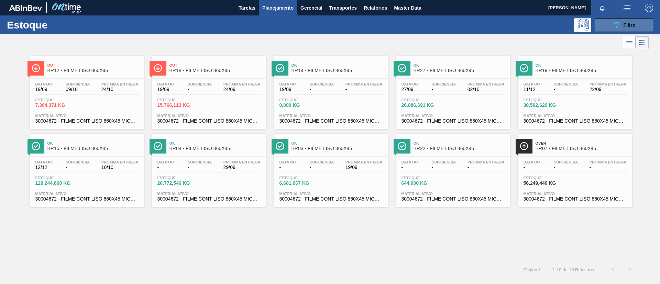
click at [608, 24] on button "089F7B8B-B2A5-4AFE-B5C0-19BA573D28AC Filtro" at bounding box center [624, 25] width 58 height 14
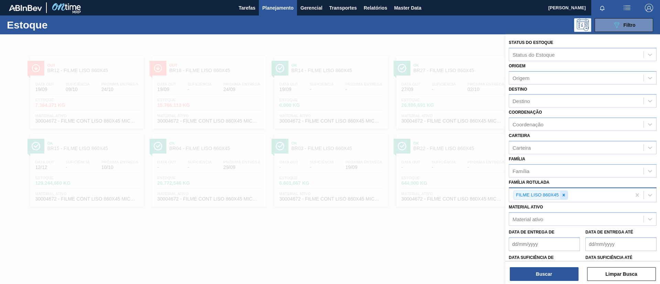
click at [564, 195] on icon at bounding box center [563, 195] width 5 height 5
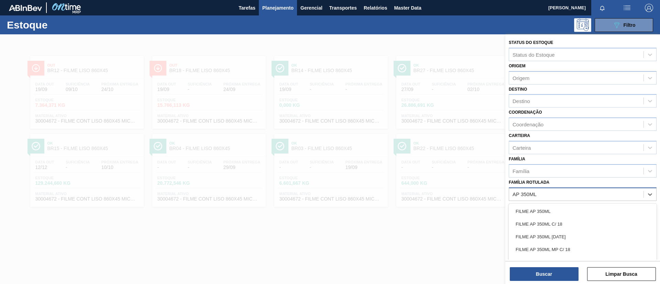
type Rotulada "AP 350ML MP"
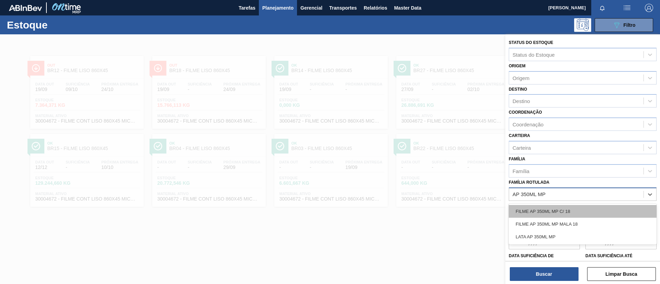
click at [596, 206] on div "FILME AP 350ML MP C/ 18" at bounding box center [583, 211] width 148 height 13
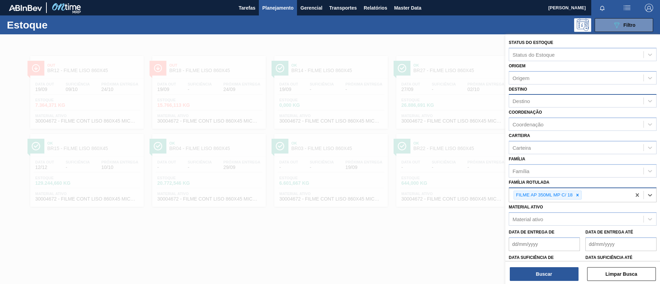
click at [561, 103] on div "Destino" at bounding box center [576, 101] width 134 height 10
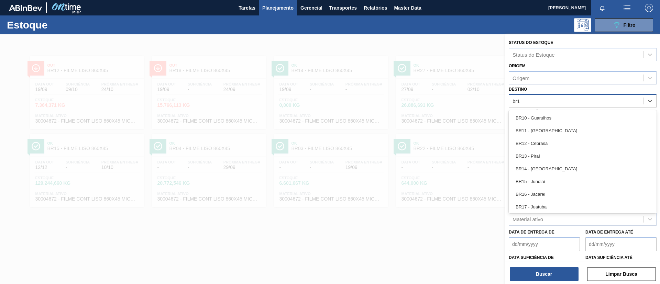
type input "br16"
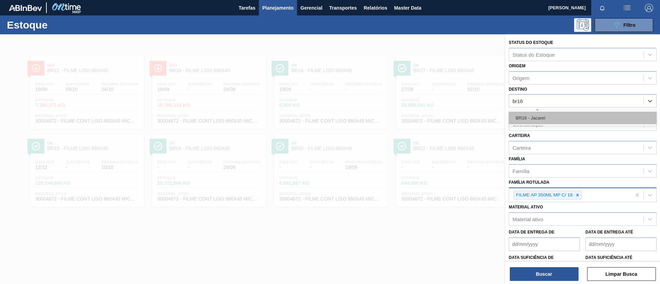
click at [558, 116] on div "BR16 - Jacareí" at bounding box center [583, 118] width 148 height 13
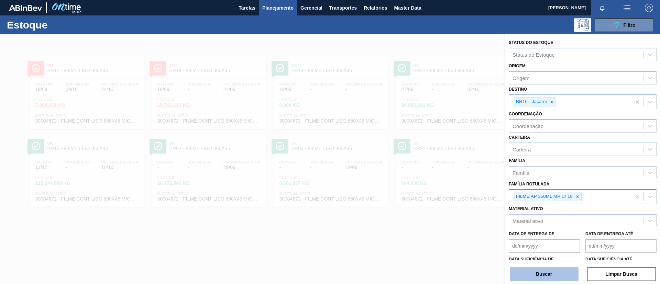
click at [558, 268] on button "Buscar" at bounding box center [544, 275] width 69 height 14
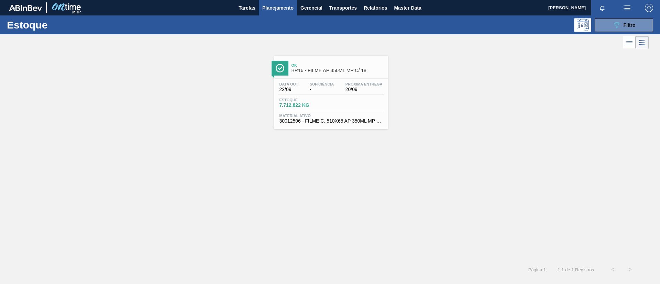
click at [331, 114] on span "Material ativo" at bounding box center [331, 116] width 103 height 4
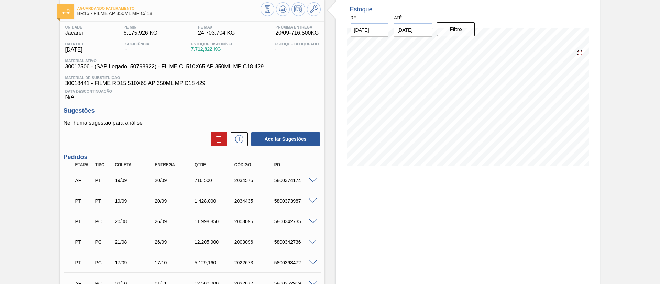
scroll to position [52, 0]
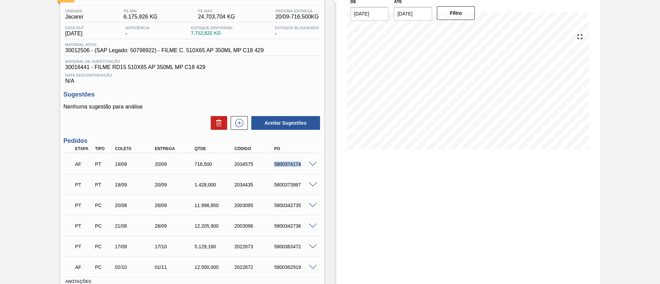
drag, startPoint x: 269, startPoint y: 165, endPoint x: 318, endPoint y: 166, distance: 48.8
click at [318, 166] on div "AF PT 19/09 20/09 716,500 2034575 5800374174" at bounding box center [192, 163] width 257 height 17
copy div "5800374174"
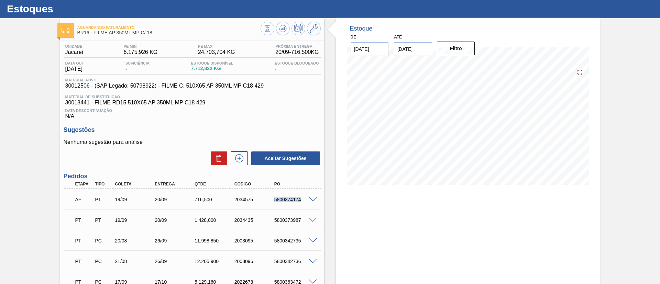
scroll to position [0, 0]
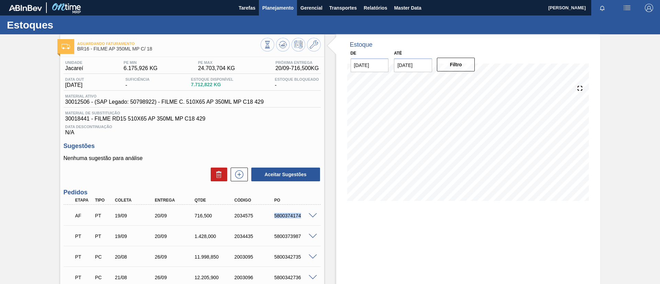
click at [275, 12] on button "Planejamento" at bounding box center [278, 7] width 38 height 15
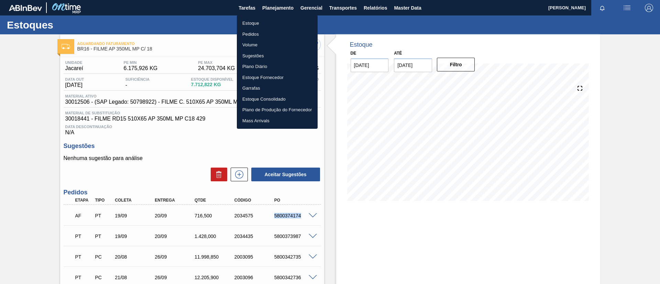
click at [276, 23] on li "Estoque" at bounding box center [277, 23] width 81 height 11
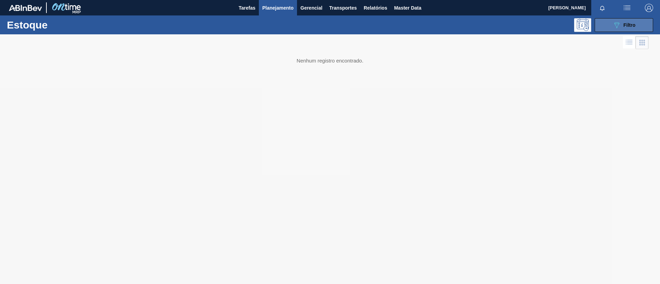
click at [614, 25] on icon "089F7B8B-B2A5-4AFE-B5C0-19BA573D28AC" at bounding box center [617, 25] width 8 height 8
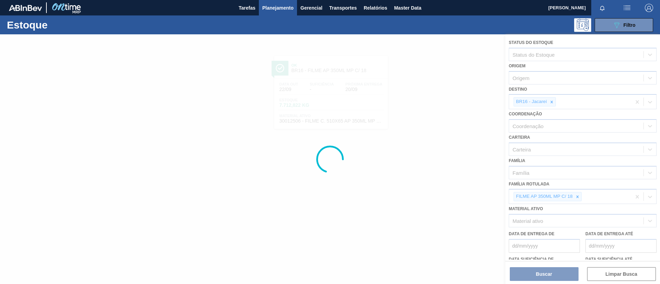
click at [580, 198] on div at bounding box center [330, 159] width 660 height 250
click at [579, 198] on div at bounding box center [330, 159] width 660 height 250
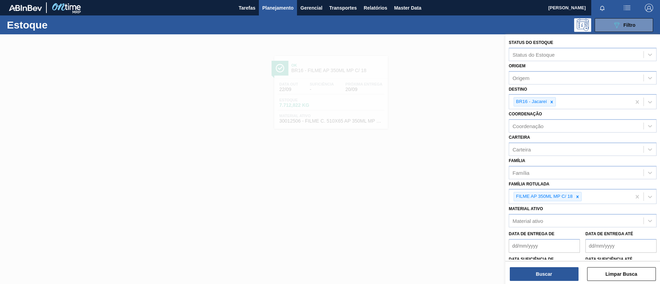
click at [579, 198] on icon at bounding box center [578, 197] width 2 height 2
type Rotulada "B"
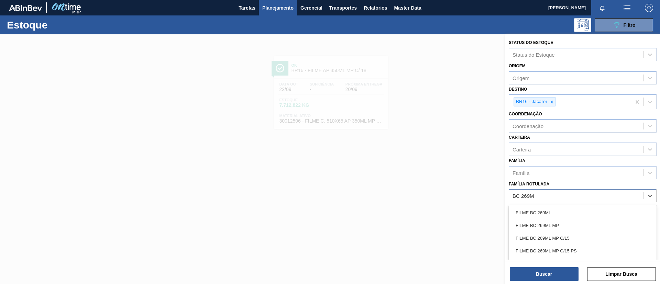
type Rotulada "BC 269ML"
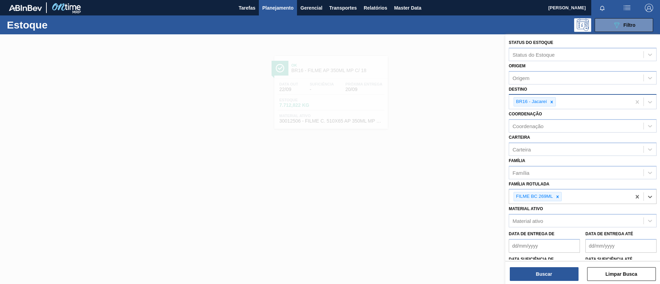
click at [557, 102] on div "BR16 - Jacareí" at bounding box center [570, 102] width 122 height 14
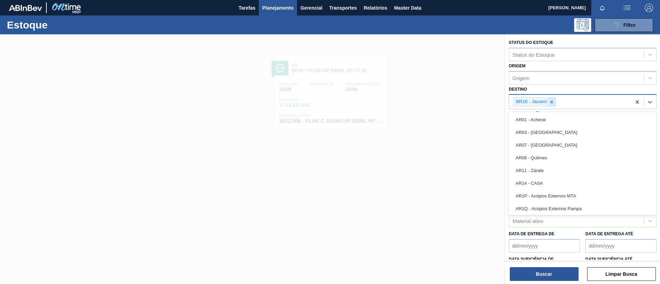
click at [553, 102] on icon at bounding box center [551, 102] width 5 height 5
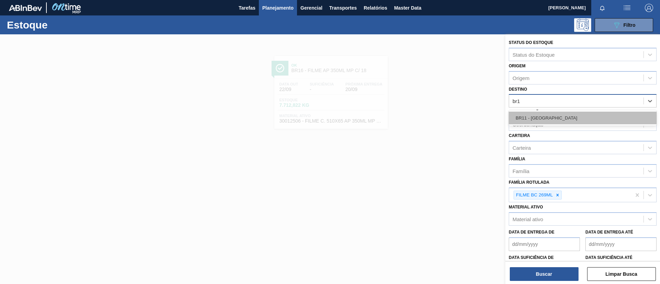
type input "br11"
click at [557, 119] on div "BR11 - São Luís" at bounding box center [583, 118] width 148 height 13
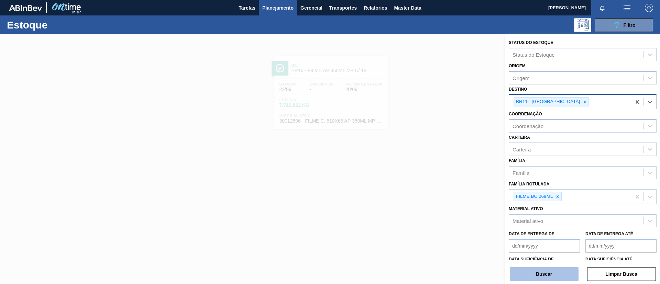
click at [562, 273] on button "Buscar" at bounding box center [544, 275] width 69 height 14
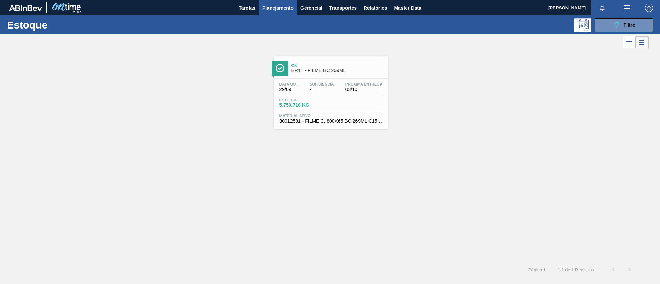
click at [305, 58] on div "Ok BR11 - FILME BC 269ML" at bounding box center [330, 65] width 113 height 19
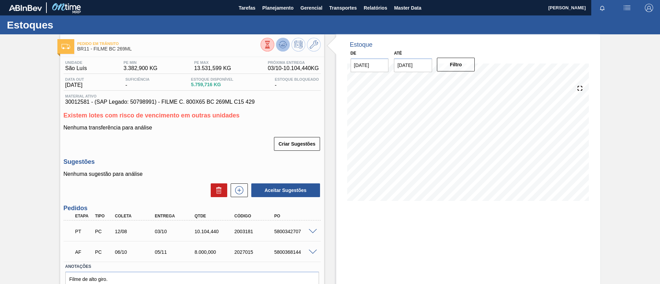
click at [286, 43] on button at bounding box center [283, 45] width 14 height 14
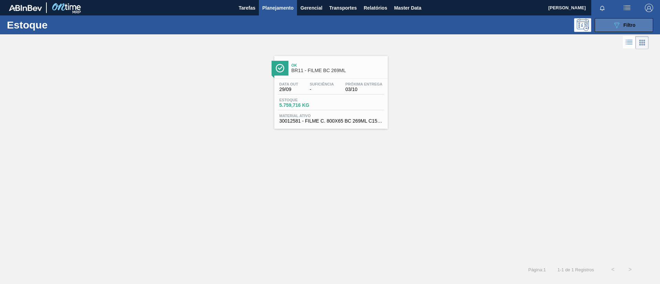
drag, startPoint x: 609, startPoint y: 37, endPoint x: 609, endPoint y: 27, distance: 10.3
click at [610, 36] on div at bounding box center [324, 42] width 649 height 17
click at [609, 25] on button "089F7B8B-B2A5-4AFE-B5C0-19BA573D28AC Filtro" at bounding box center [624, 25] width 58 height 14
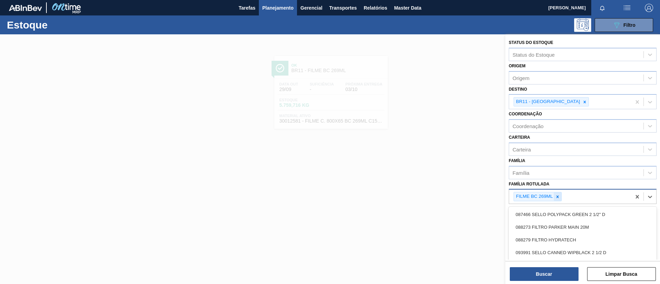
drag, startPoint x: 555, startPoint y: 192, endPoint x: 557, endPoint y: 197, distance: 5.6
click at [557, 196] on div "FILME BC 269ML" at bounding box center [570, 197] width 122 height 14
click at [557, 197] on icon at bounding box center [557, 197] width 5 height 5
type Rotulada "ORIGINAL 269ML"
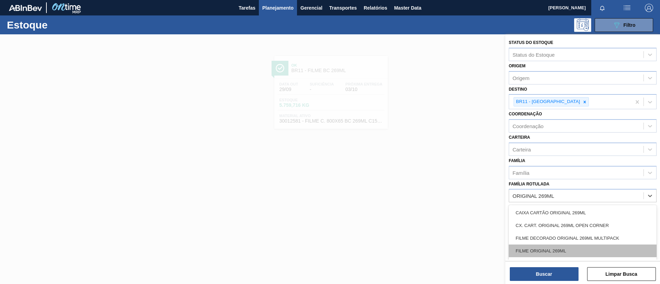
click at [559, 247] on div "FILME ORIGINAL 269ML" at bounding box center [583, 251] width 148 height 13
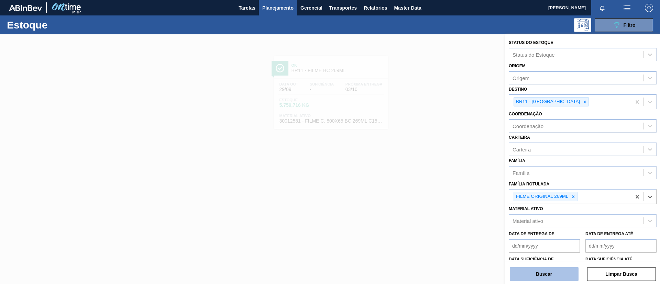
click at [551, 270] on button "Buscar" at bounding box center [544, 275] width 69 height 14
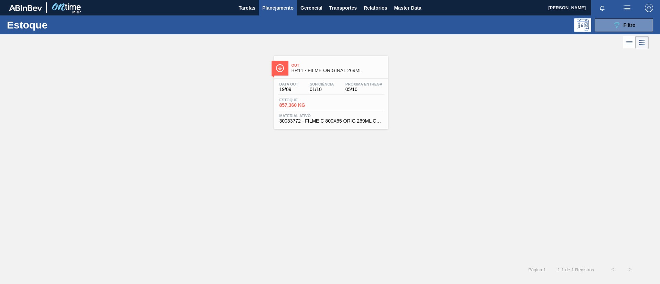
click at [275, 54] on link "Out BR11 - FILME ORIGINAL 269ML Data out 19/09 Suficiência 01/10 Próxima Entreg…" at bounding box center [330, 90] width 122 height 78
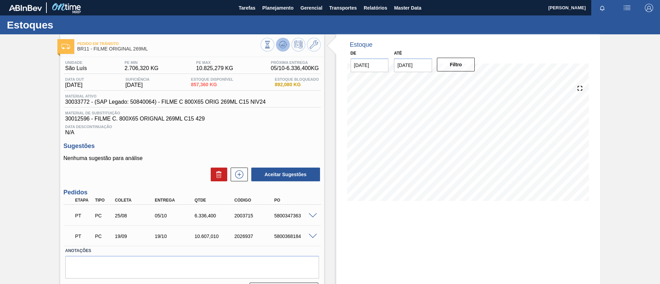
click at [279, 41] on icon at bounding box center [283, 45] width 8 height 8
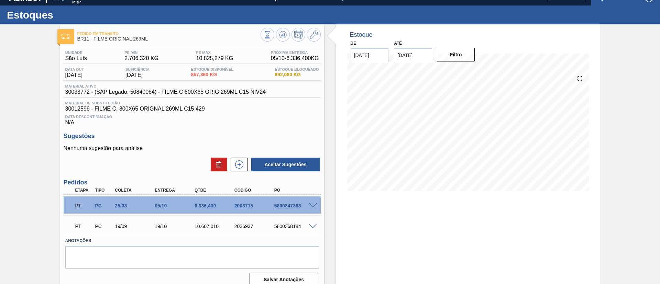
scroll to position [18, 0]
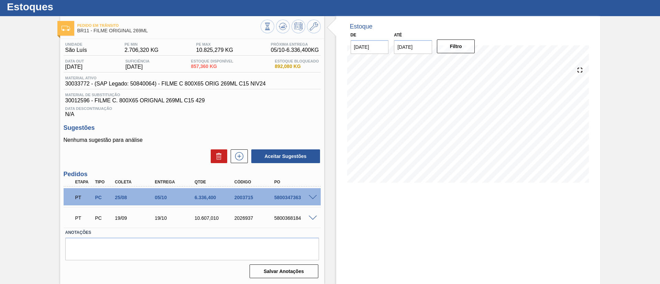
click at [315, 196] on span at bounding box center [313, 197] width 8 height 5
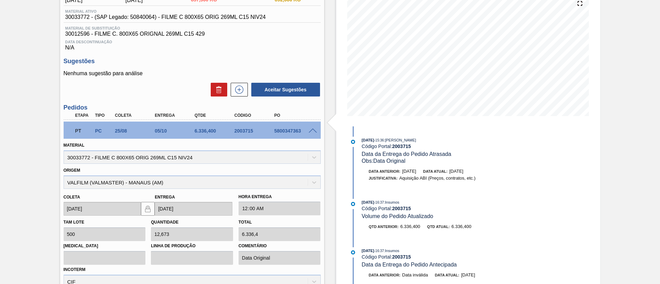
scroll to position [121, 0]
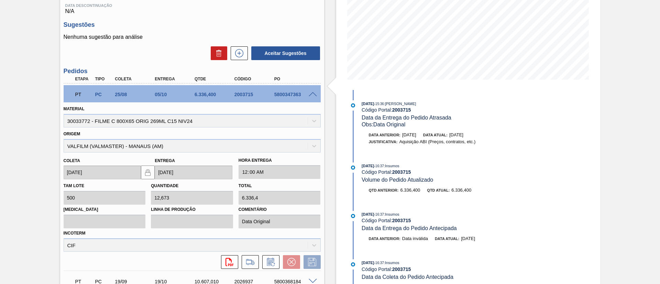
click at [205, 106] on div "Material 30033772 - FILME C 800X65 ORIG 269ML C15 NIV24" at bounding box center [192, 115] width 257 height 23
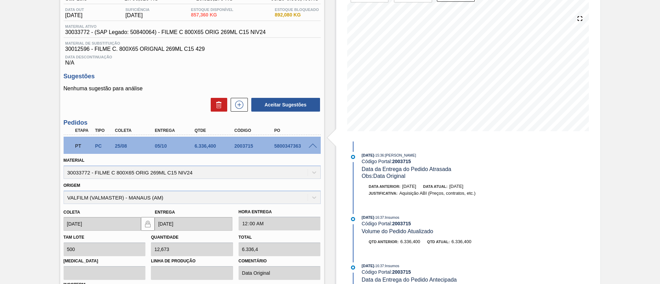
click at [242, 156] on div "Material 30033772 - FILME C 800X65 ORIG 269ML C15 NIV24" at bounding box center [192, 167] width 257 height 23
drag, startPoint x: 230, startPoint y: 145, endPoint x: 256, endPoint y: 147, distance: 25.9
click at [256, 147] on div "2003715" at bounding box center [250, 146] width 40 height 6
copy div "2003715"
click at [265, 170] on div "Material 30033772 - FILME C 800X65 ORIG 269ML C15 NIV24" at bounding box center [192, 167] width 257 height 23
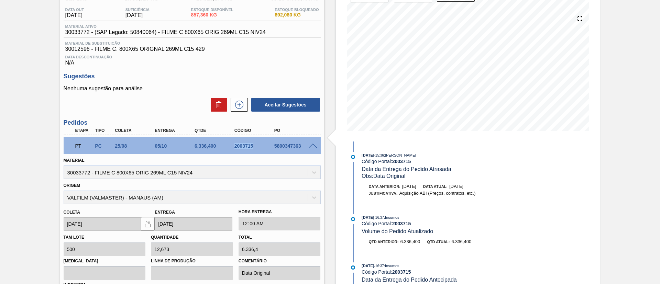
drag, startPoint x: 237, startPoint y: 146, endPoint x: 255, endPoint y: 146, distance: 17.9
click at [254, 147] on div "2003715" at bounding box center [255, 146] width 45 height 6
copy div "2003715"
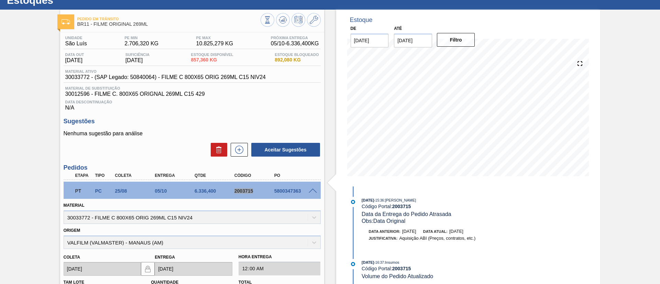
scroll to position [0, 0]
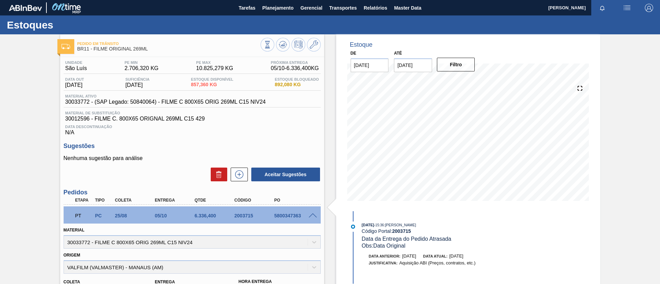
click at [3, 153] on div "Pedido em Trânsito BR11 - FILME ORIGINAL 269ML Unidade São Luís PE MIN 2.706,32…" at bounding box center [330, 251] width 660 height 435
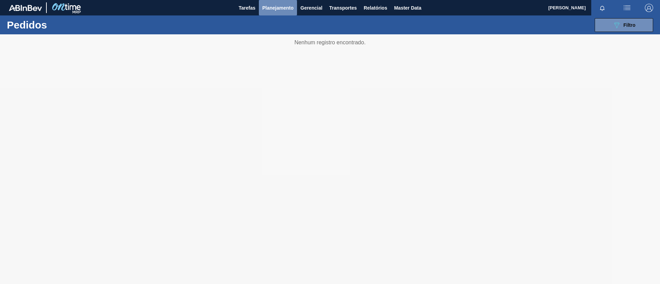
click at [271, 11] on span "Planejamento" at bounding box center [277, 8] width 31 height 8
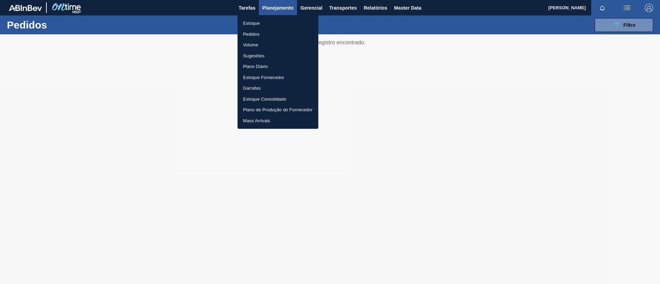
click at [265, 24] on li "Estoque" at bounding box center [278, 23] width 81 height 11
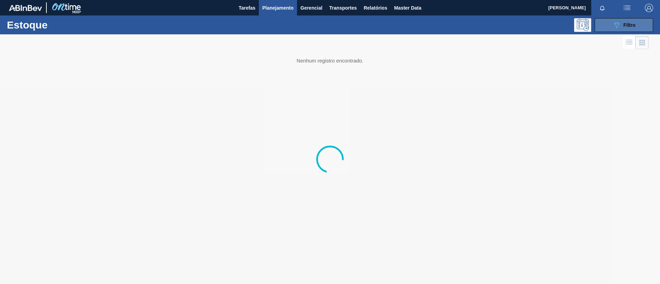
click at [628, 26] on span "Filtro" at bounding box center [630, 25] width 12 height 6
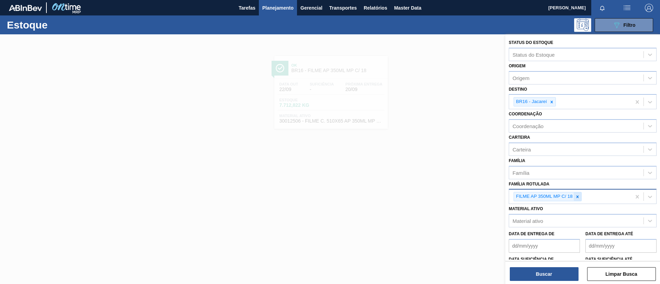
click at [578, 200] on div at bounding box center [578, 197] width 8 height 9
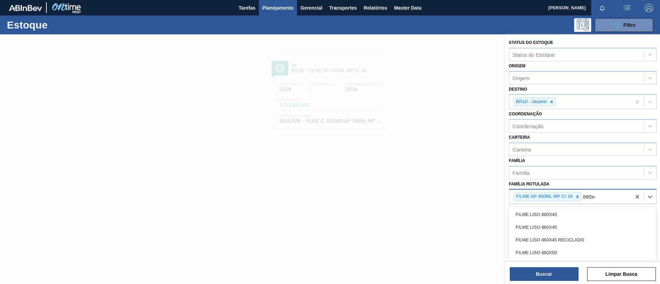
type Rotulada "860x45"
drag, startPoint x: 570, startPoint y: 211, endPoint x: 570, endPoint y: 200, distance: 11.0
click at [570, 211] on div "FILME LISO 860X45" at bounding box center [583, 214] width 148 height 13
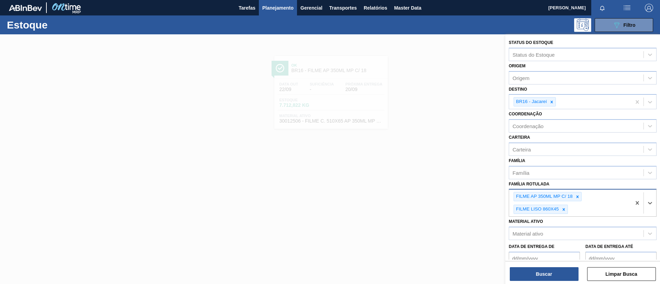
drag, startPoint x: 575, startPoint y: 198, endPoint x: 576, endPoint y: 194, distance: 4.3
click at [576, 195] on div at bounding box center [578, 197] width 8 height 9
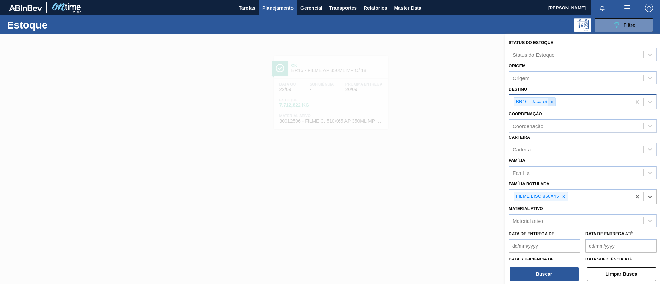
click at [550, 101] on icon at bounding box center [551, 102] width 5 height 5
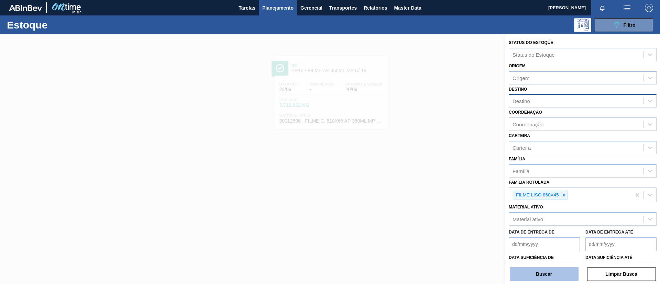
click at [547, 273] on button "Buscar" at bounding box center [544, 275] width 69 height 14
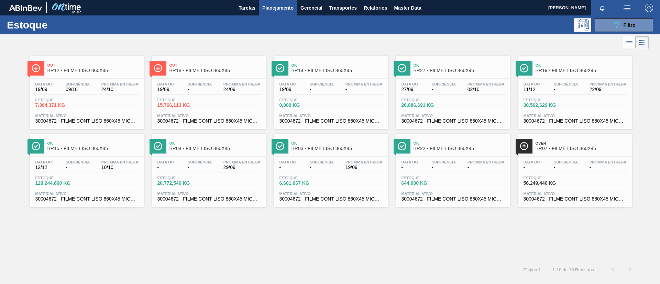
click at [98, 140] on div "Ok BR15 - FILME LISO 860X45" at bounding box center [93, 146] width 93 height 15
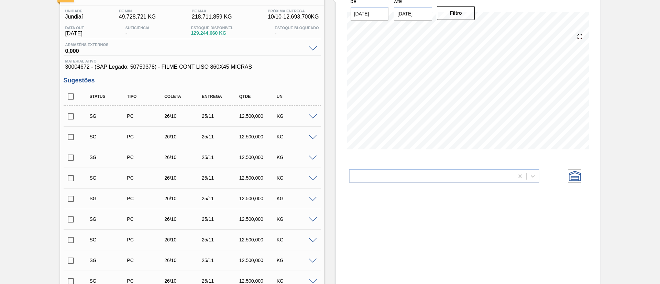
click at [72, 95] on input "checkbox" at bounding box center [71, 96] width 14 height 14
checkbox input "true"
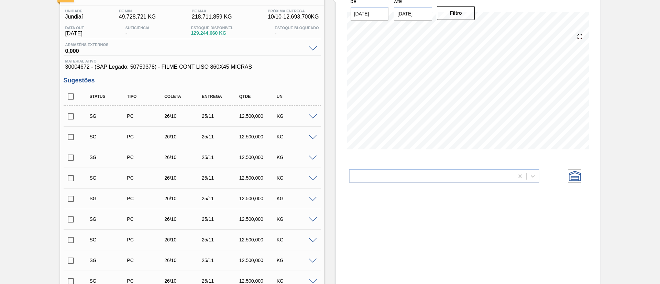
checkbox input "true"
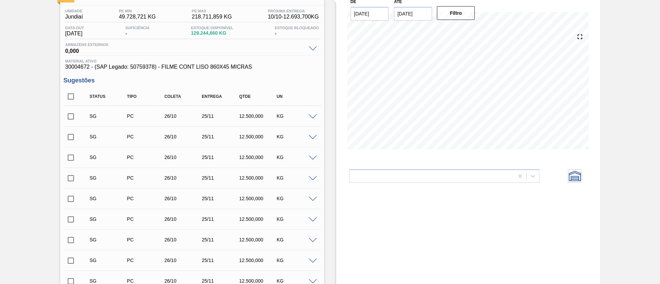
checkbox input "true"
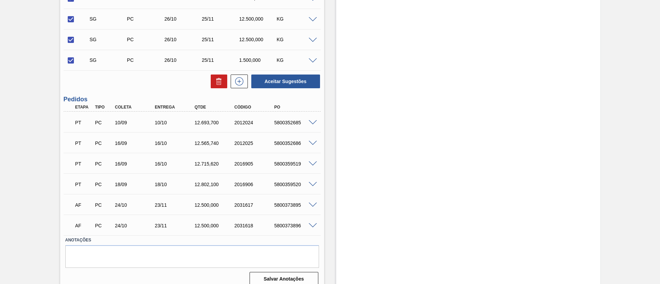
scroll to position [301, 0]
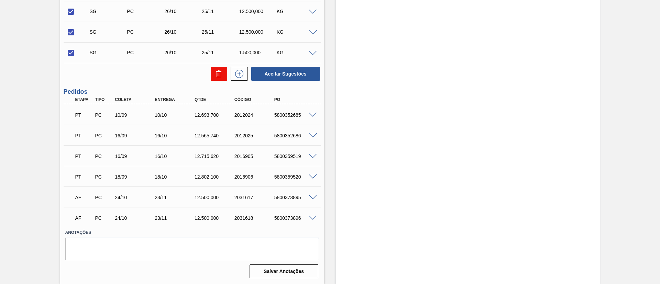
click at [215, 77] on icon at bounding box center [219, 74] width 8 height 8
checkbox input "false"
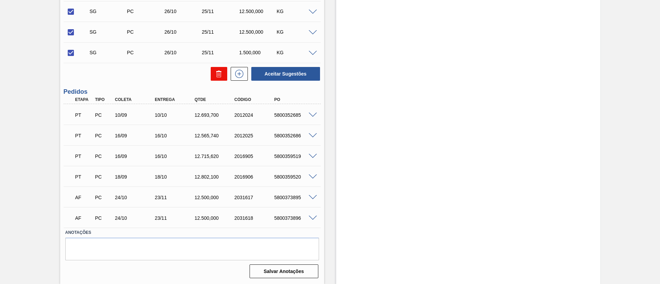
checkbox input "false"
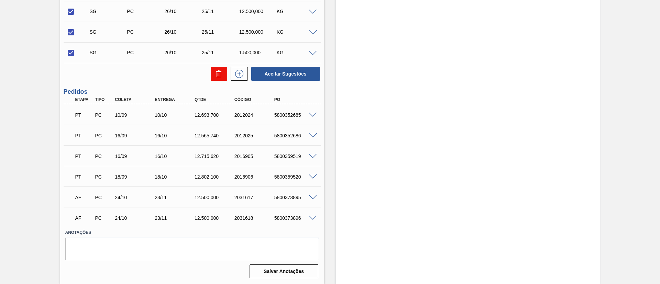
checkbox input "false"
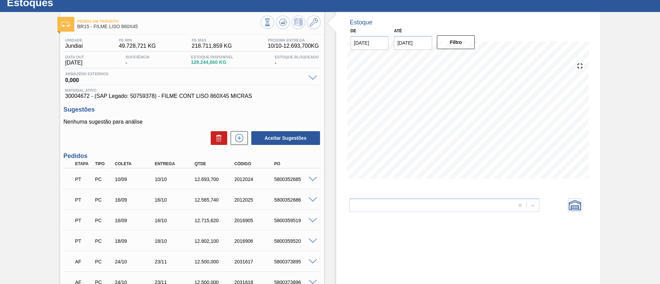
scroll to position [0, 0]
